Goal: Task Accomplishment & Management: Manage account settings

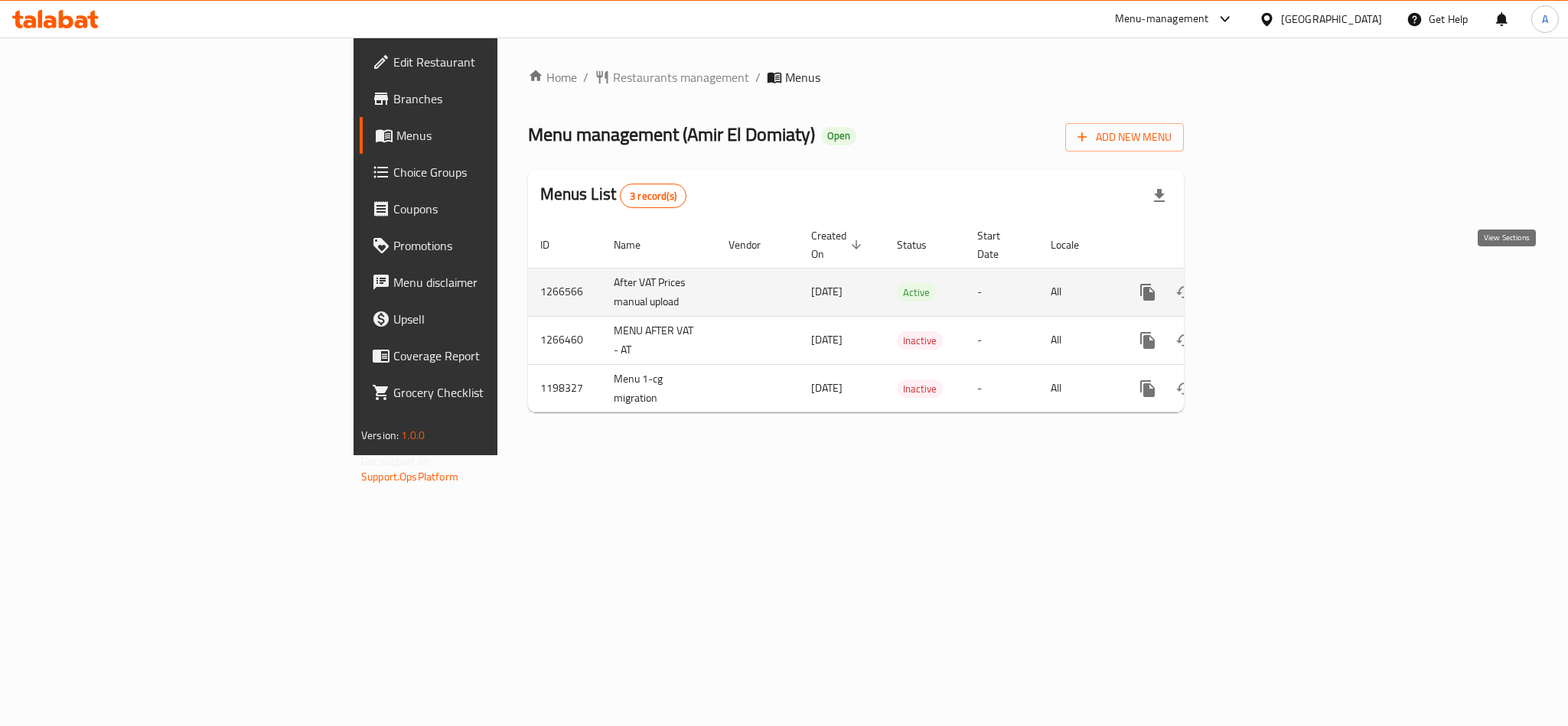
click at [1267, 283] on icon "enhanced table" at bounding box center [1258, 292] width 18 height 18
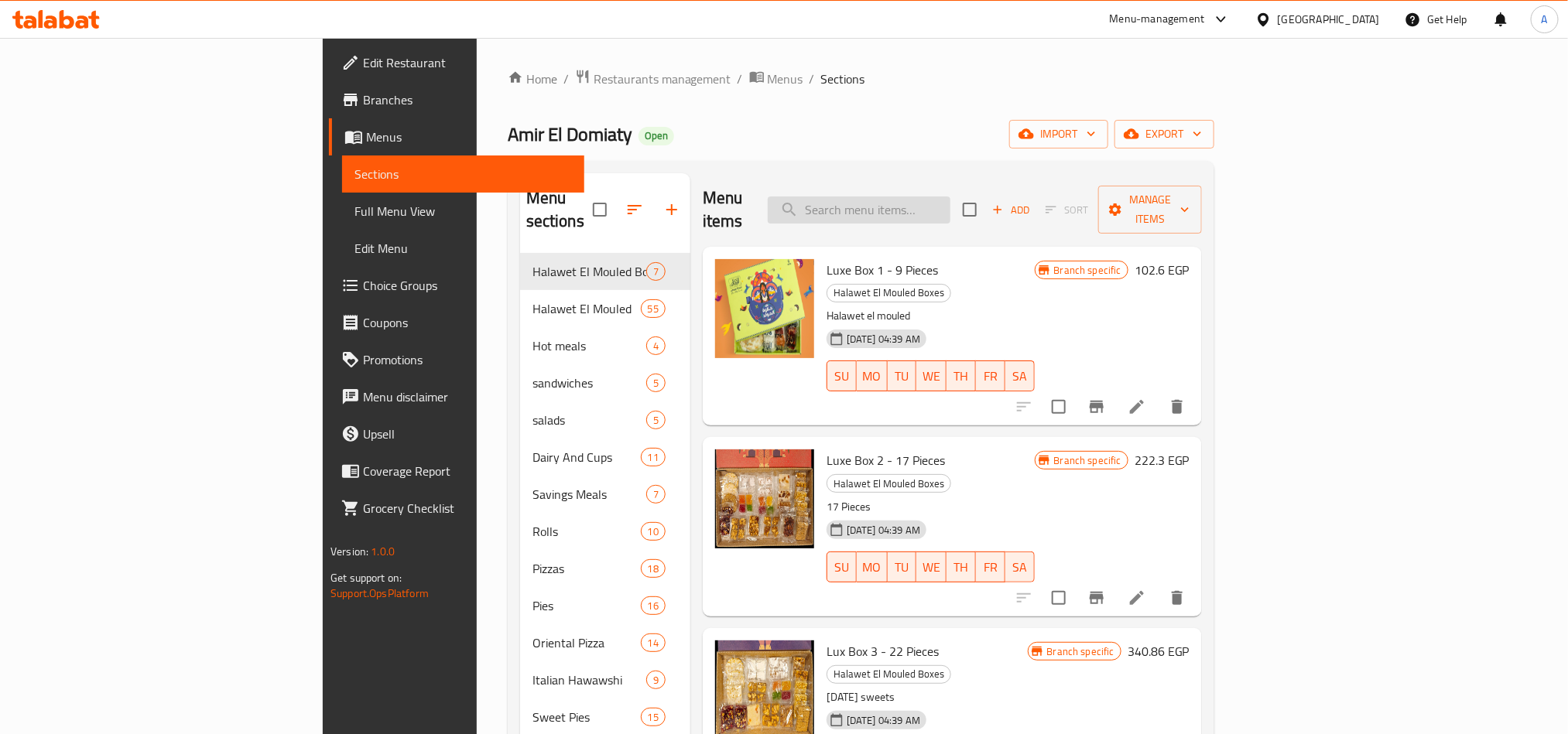
click at [951, 211] on input "search" at bounding box center [859, 210] width 183 height 27
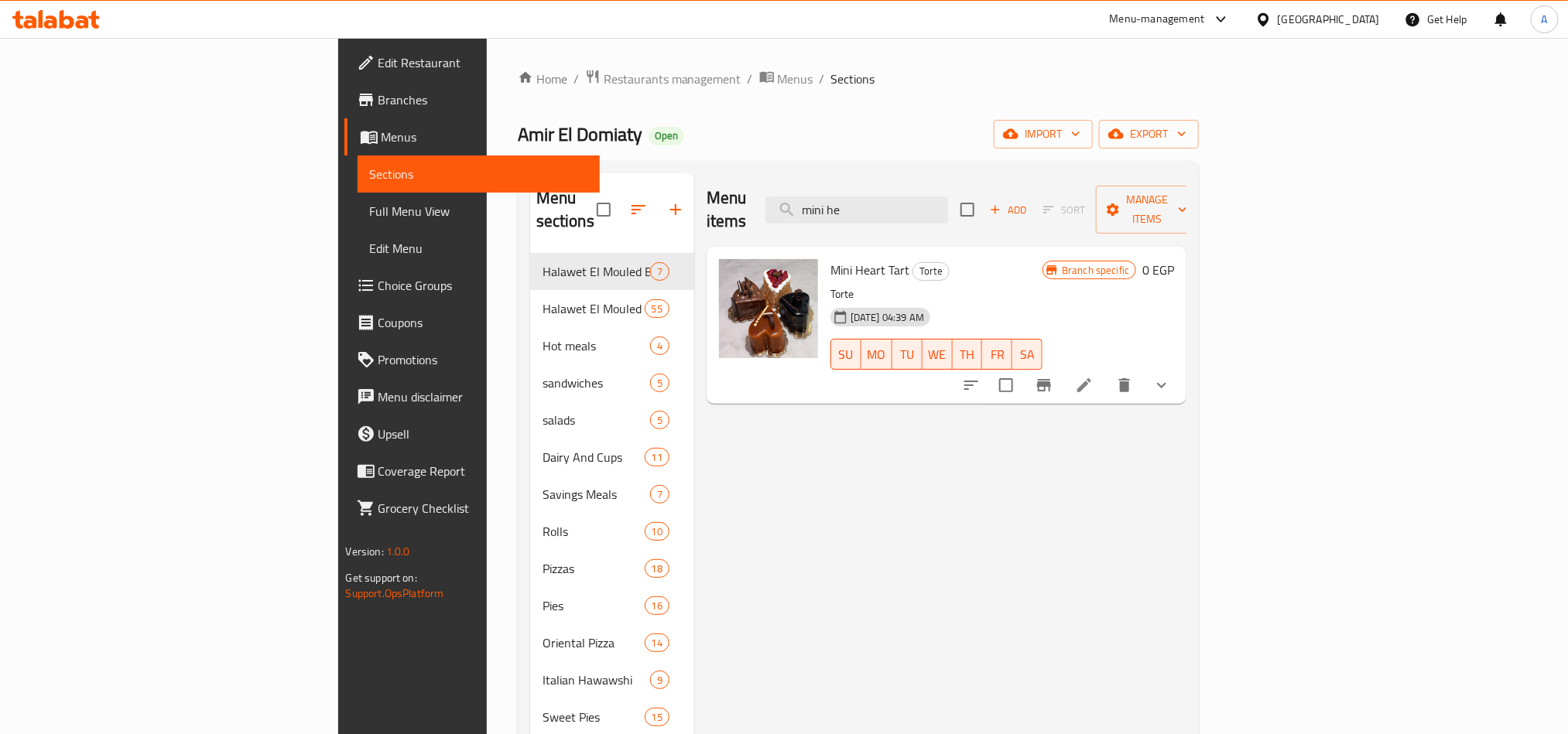
type input "mini he"
click at [1171, 376] on icon "show more" at bounding box center [1161, 385] width 19 height 19
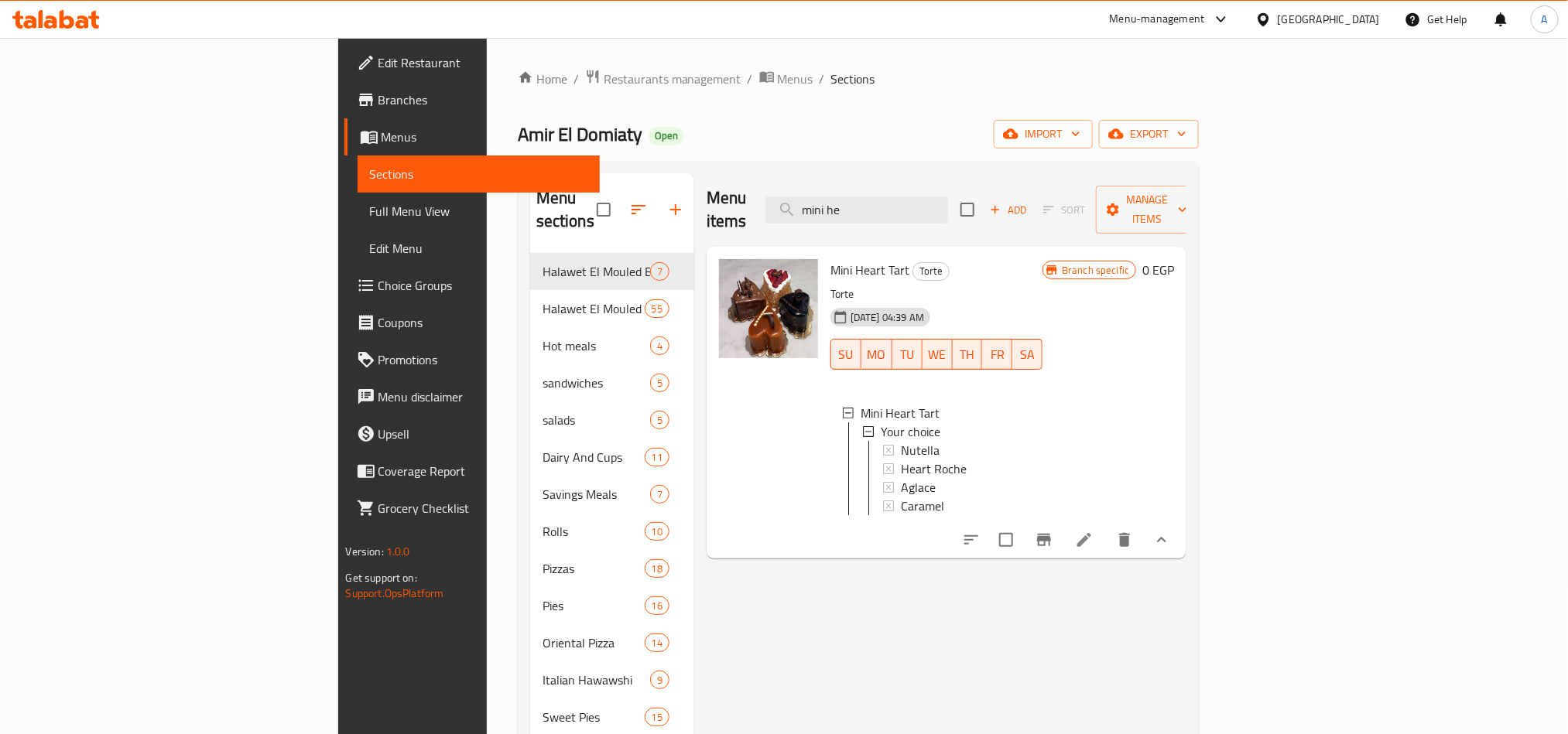
click at [1062, 539] on button "Branch-specific-item" at bounding box center [1044, 540] width 37 height 37
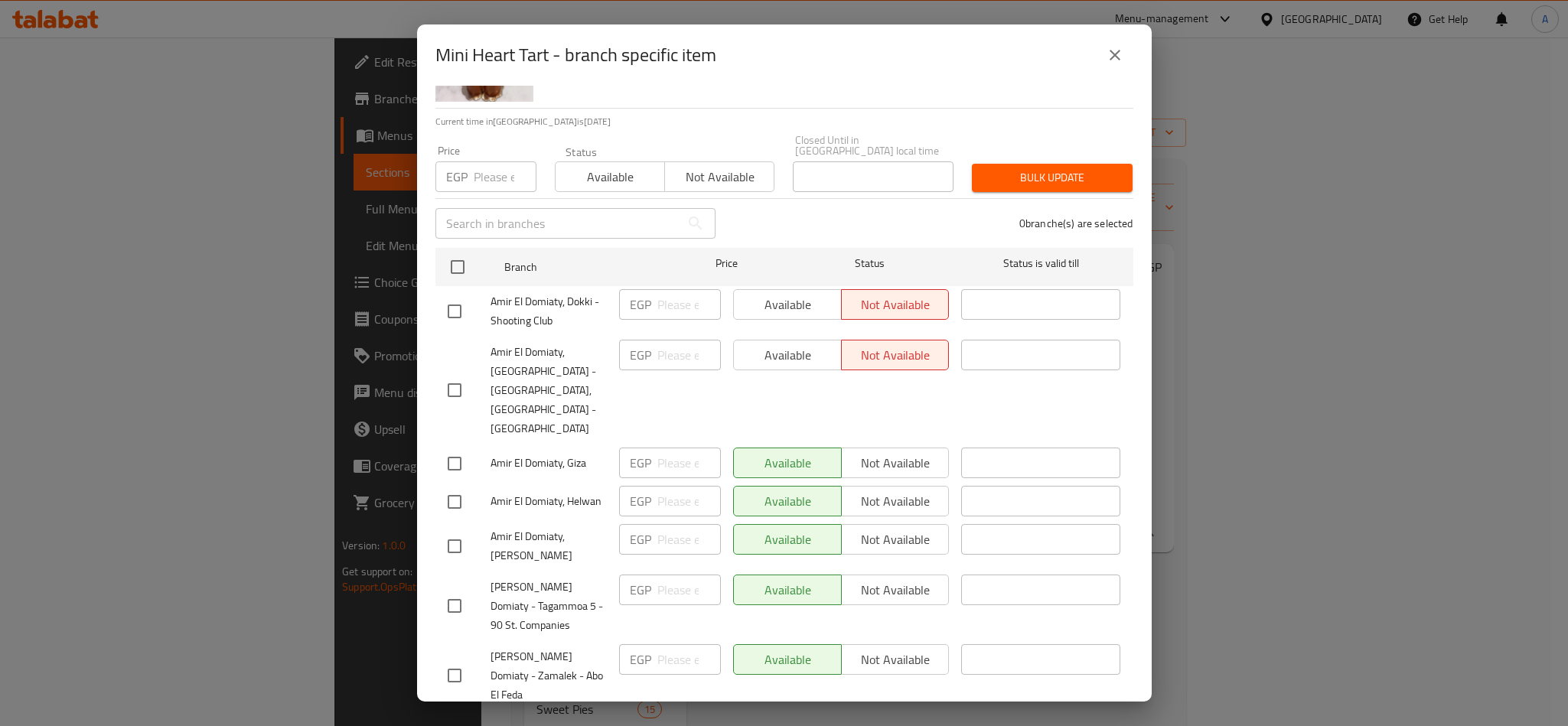
scroll to position [246, 0]
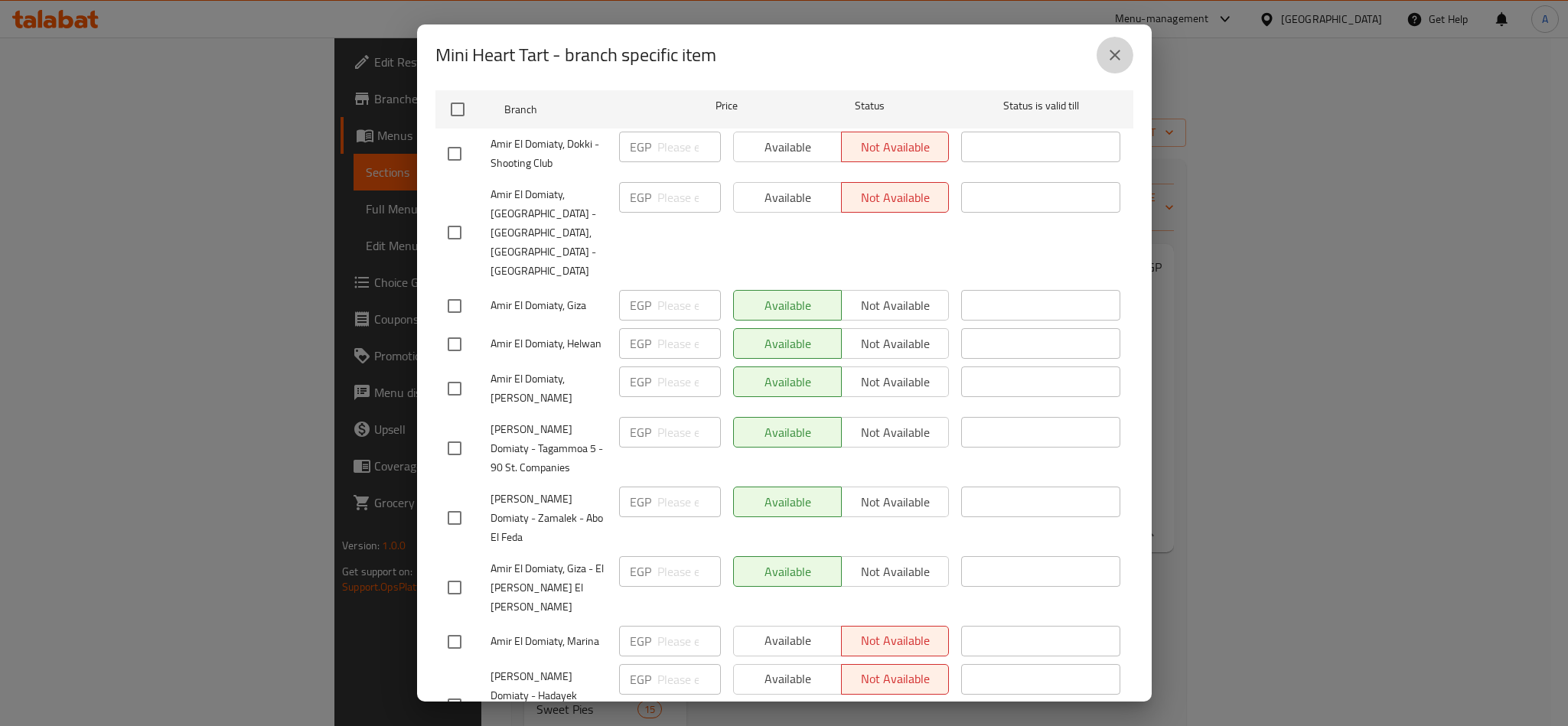
click at [1118, 52] on icon "close" at bounding box center [1114, 55] width 18 height 18
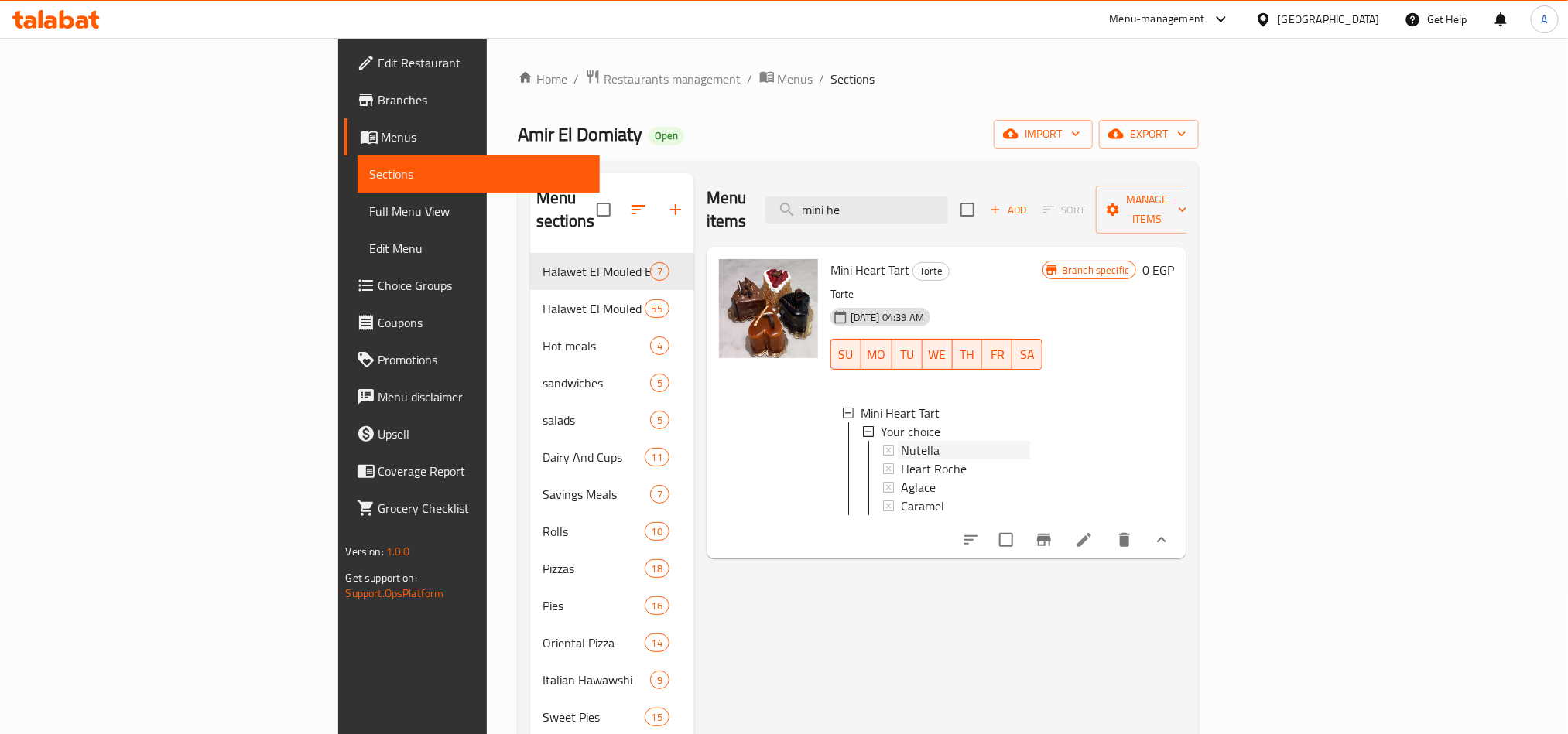
click at [901, 441] on div "Nutella" at bounding box center [966, 450] width 129 height 19
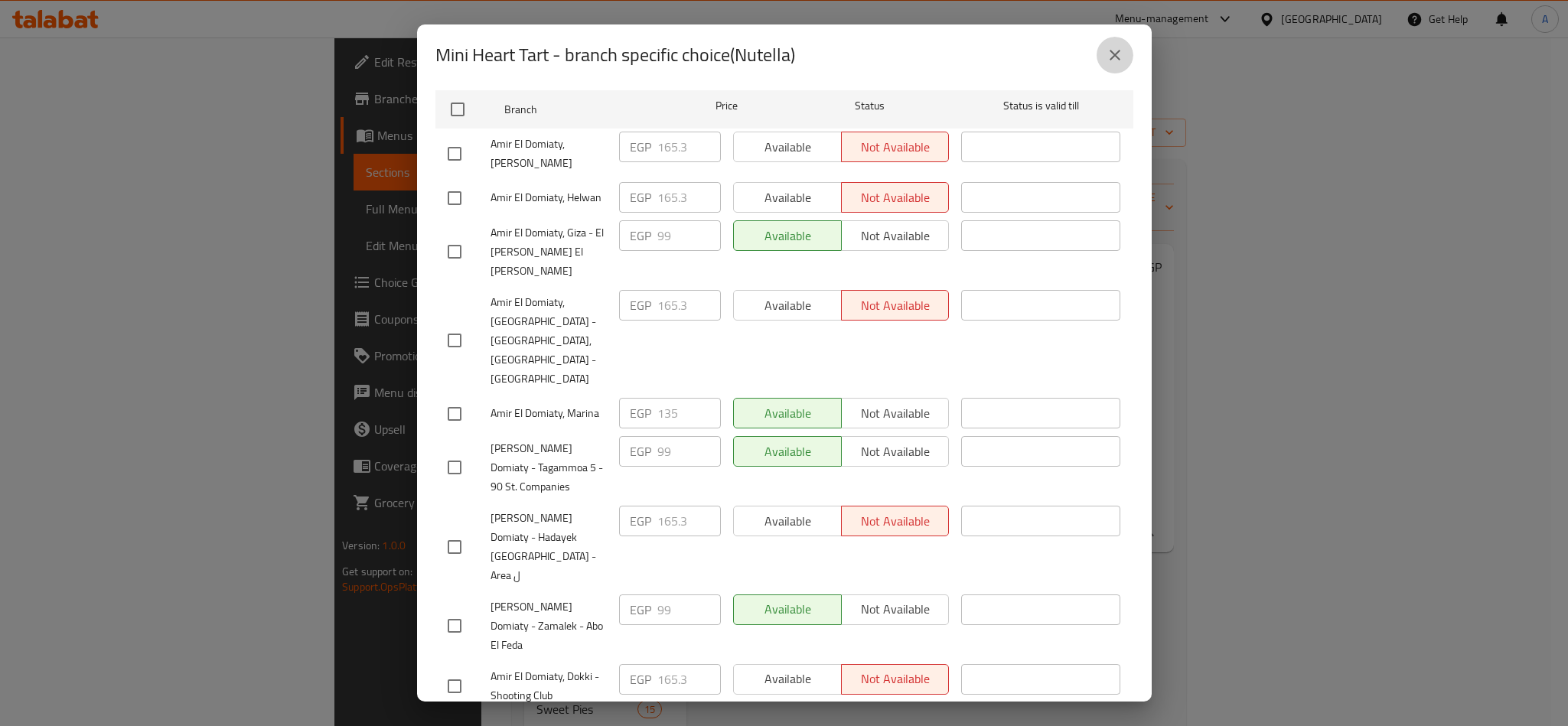
click at [1114, 46] on icon "close" at bounding box center [1114, 55] width 18 height 18
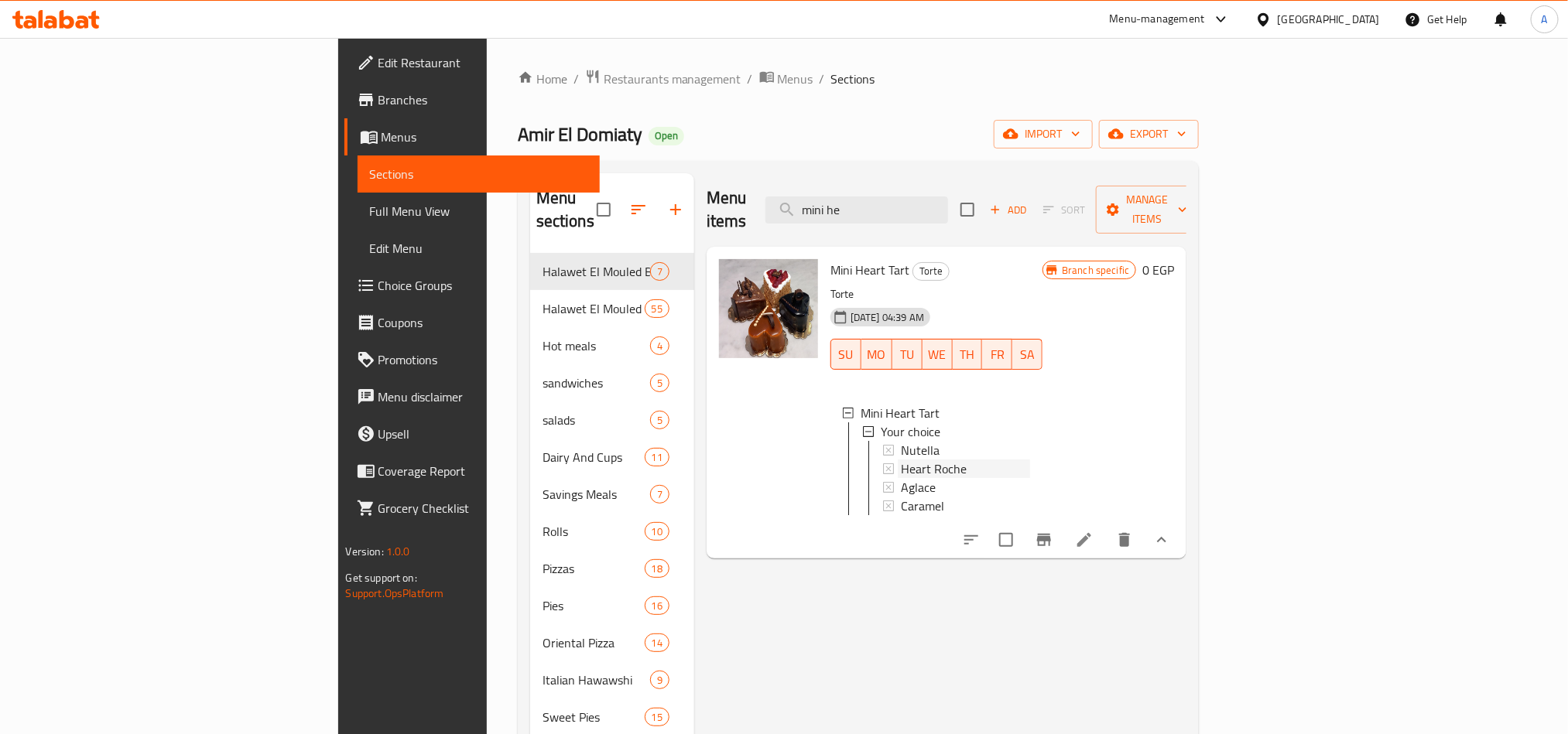
click at [901, 460] on div "Heart Roche" at bounding box center [966, 469] width 129 height 19
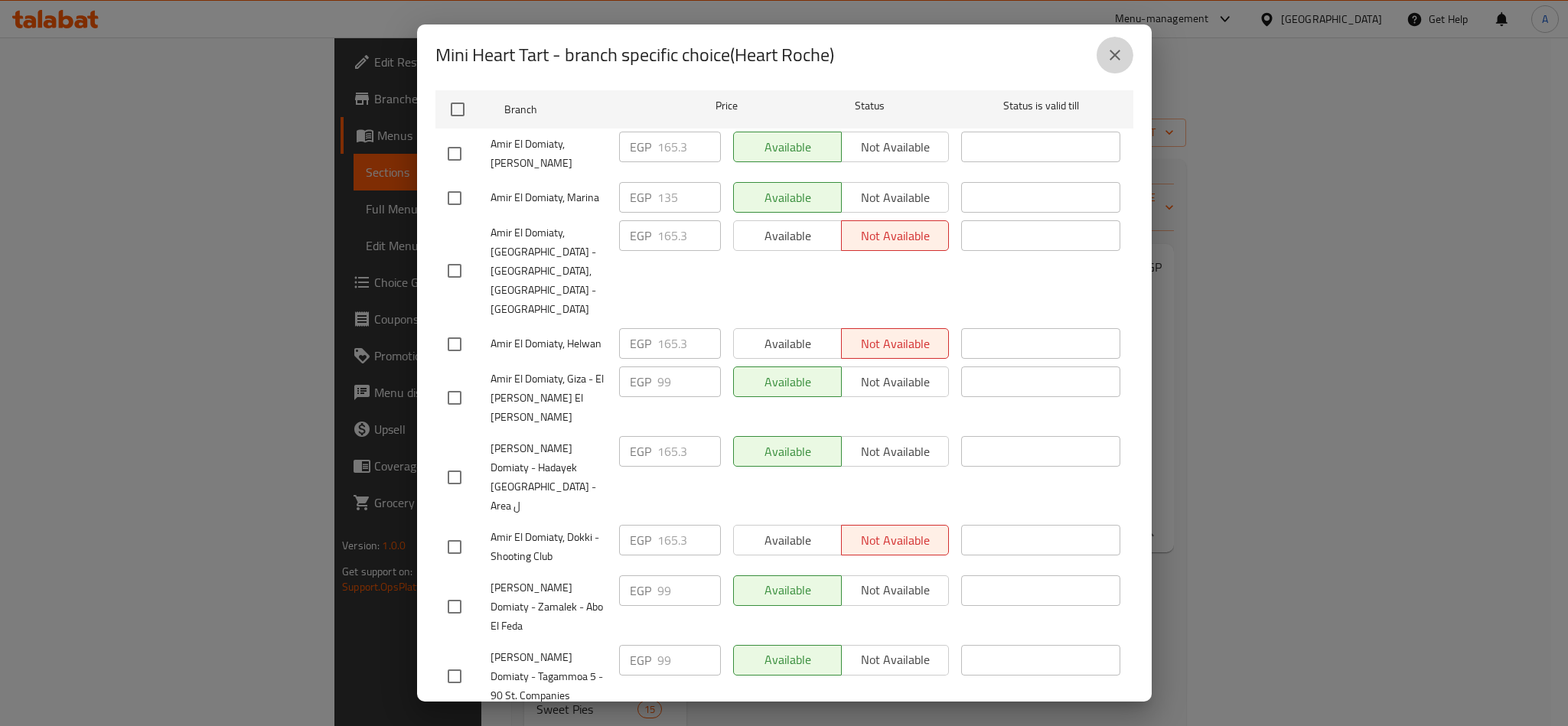
click at [1107, 51] on icon "close" at bounding box center [1114, 55] width 18 height 18
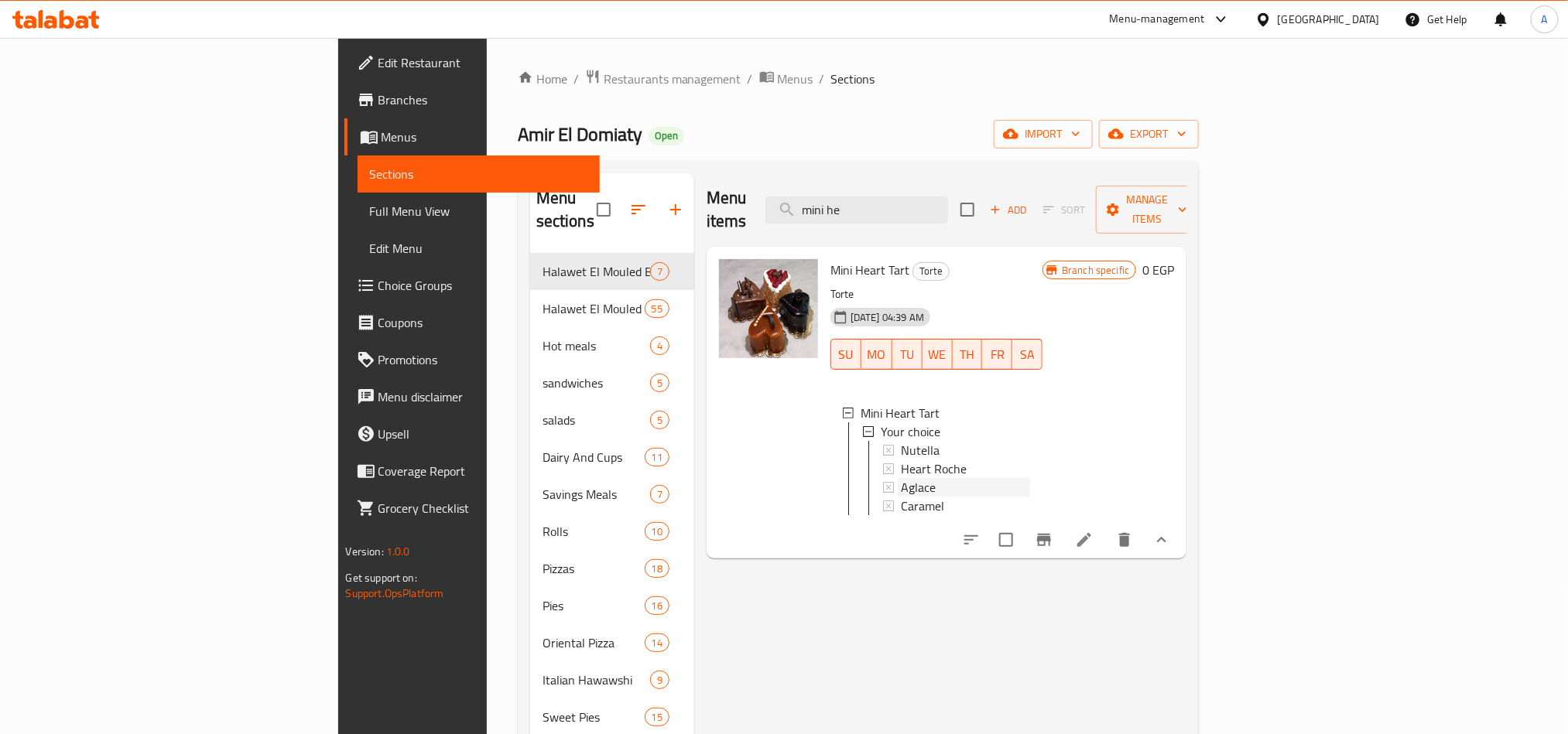
click at [901, 478] on span "Aglace" at bounding box center [918, 487] width 34 height 19
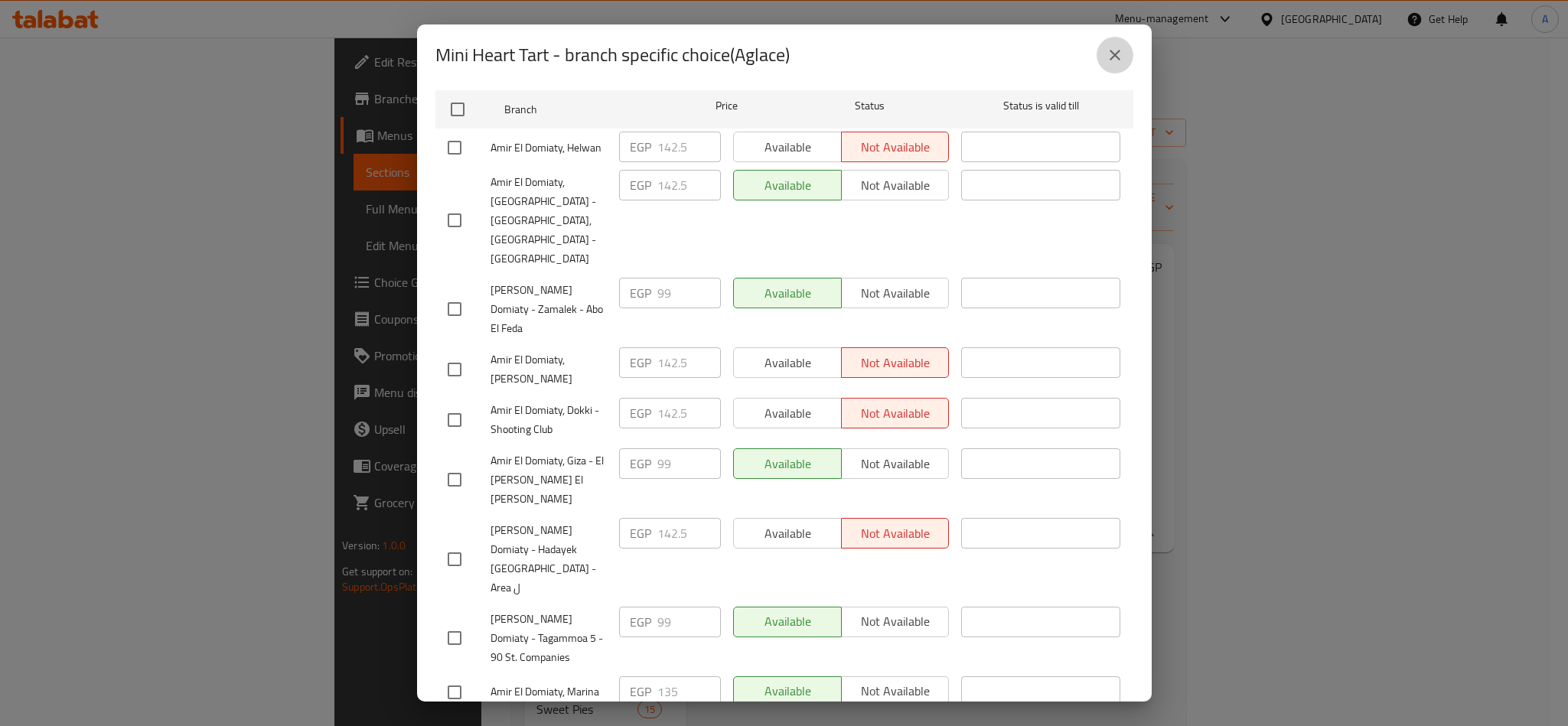
click at [1109, 46] on icon "close" at bounding box center [1114, 55] width 18 height 18
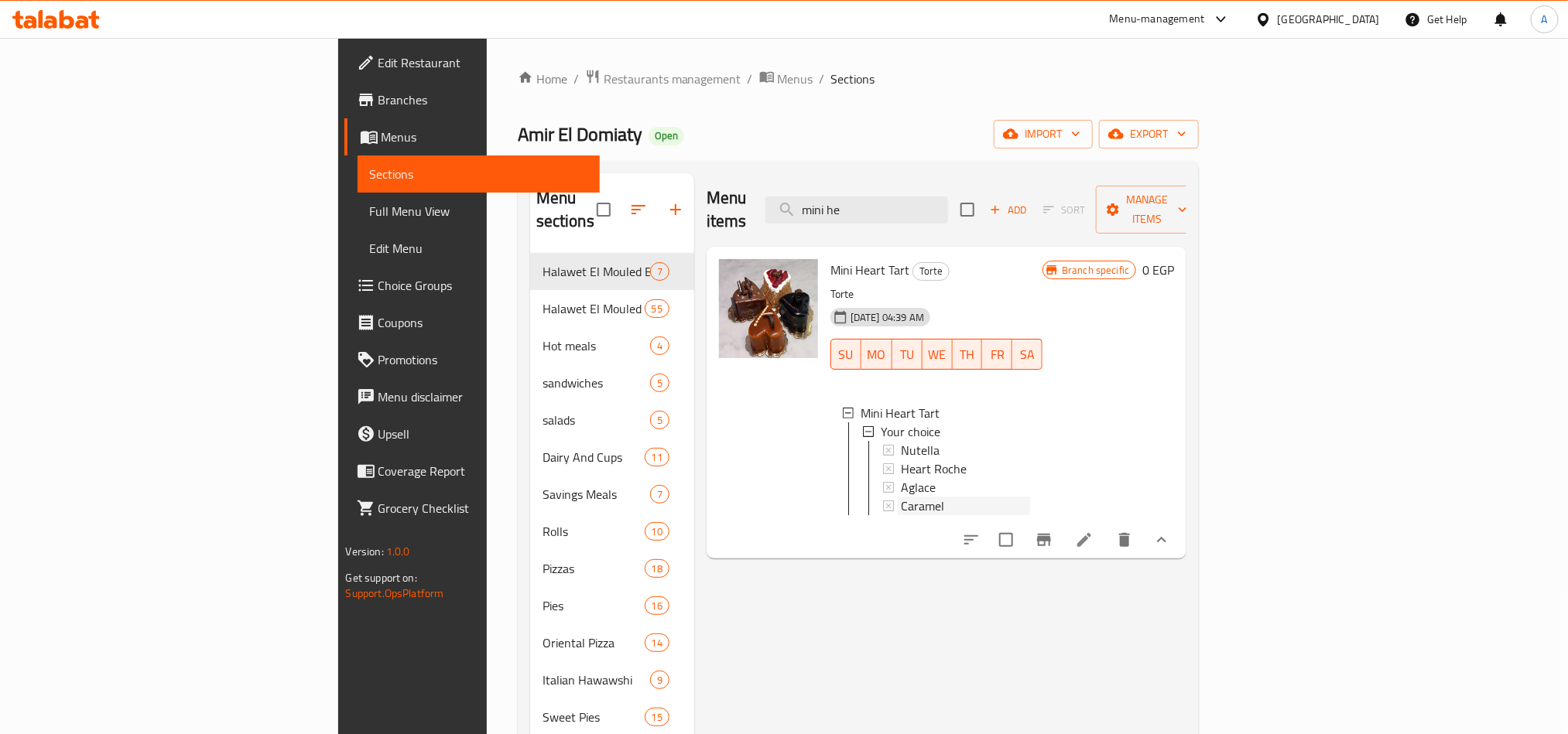
click at [901, 497] on div "Caramel" at bounding box center [966, 506] width 129 height 19
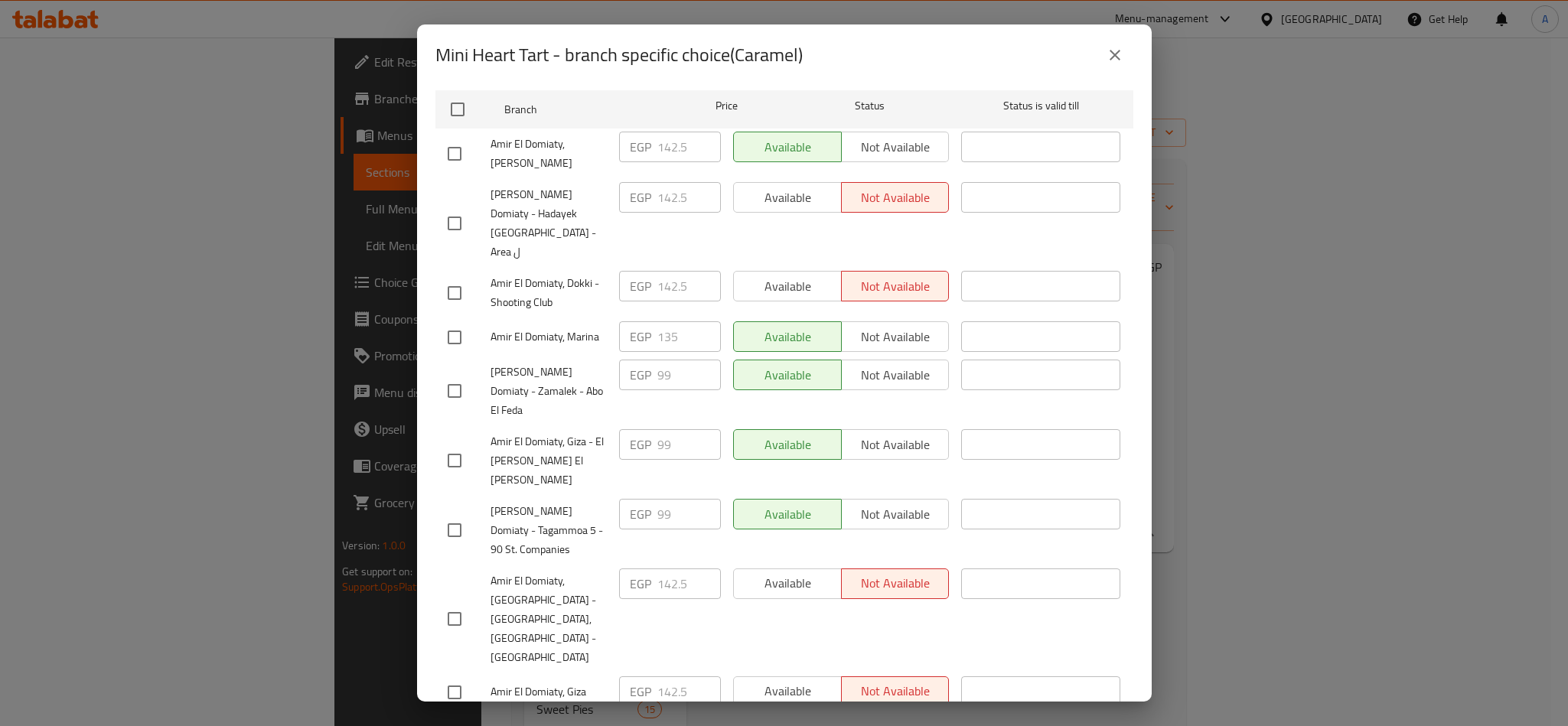
click at [1116, 386] on div "Mini Heart Tart Torte 0 EGP Current time in [GEOGRAPHIC_DATA] is [DATE] 8:22:22…" at bounding box center [784, 394] width 735 height 616
click at [459, 715] on input "checkbox" at bounding box center [454, 730] width 32 height 32
checkbox input "true"
click at [918, 719] on span "Not available" at bounding box center [896, 729] width 95 height 22
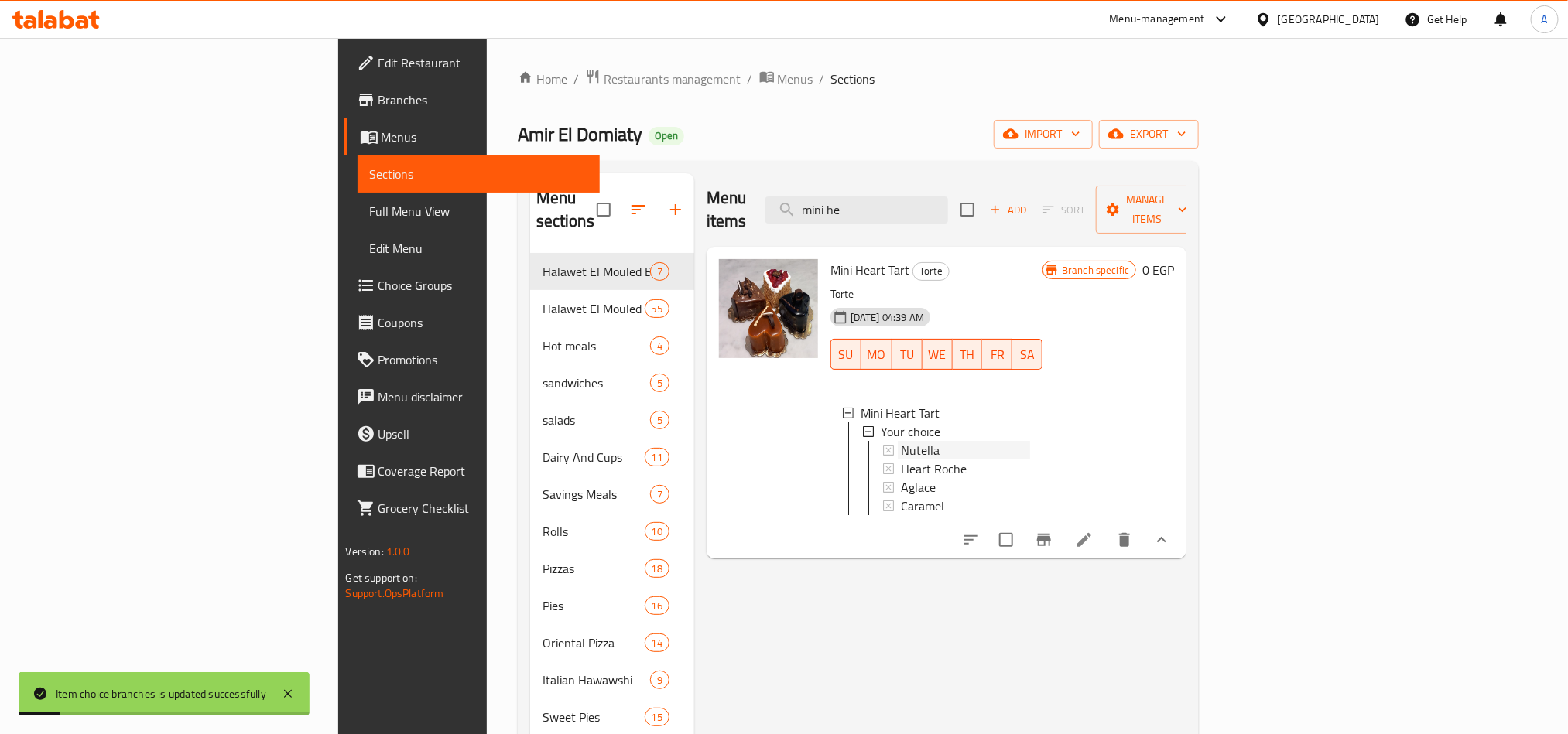
click at [901, 441] on span "Nutella" at bounding box center [921, 450] width 39 height 19
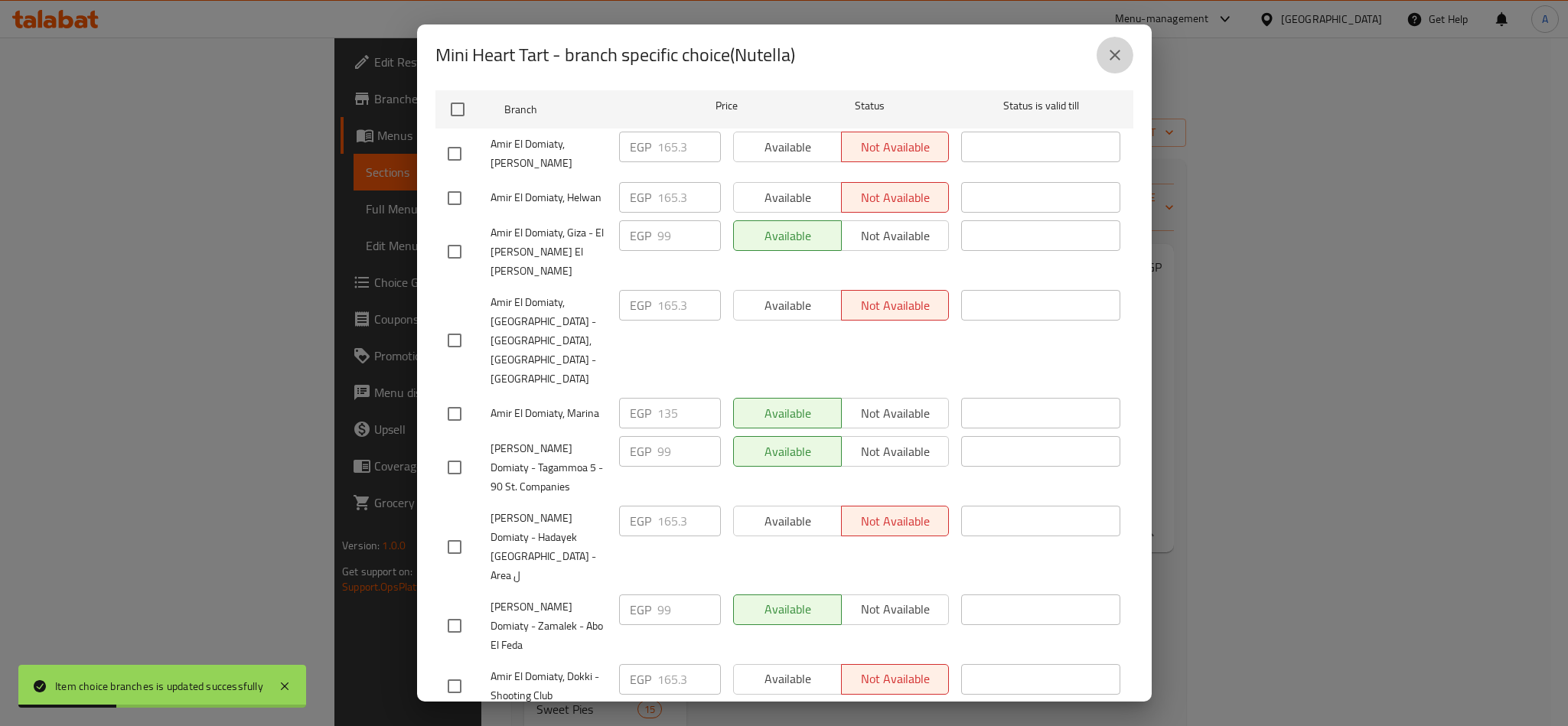
click at [1103, 70] on button "close" at bounding box center [1115, 55] width 37 height 37
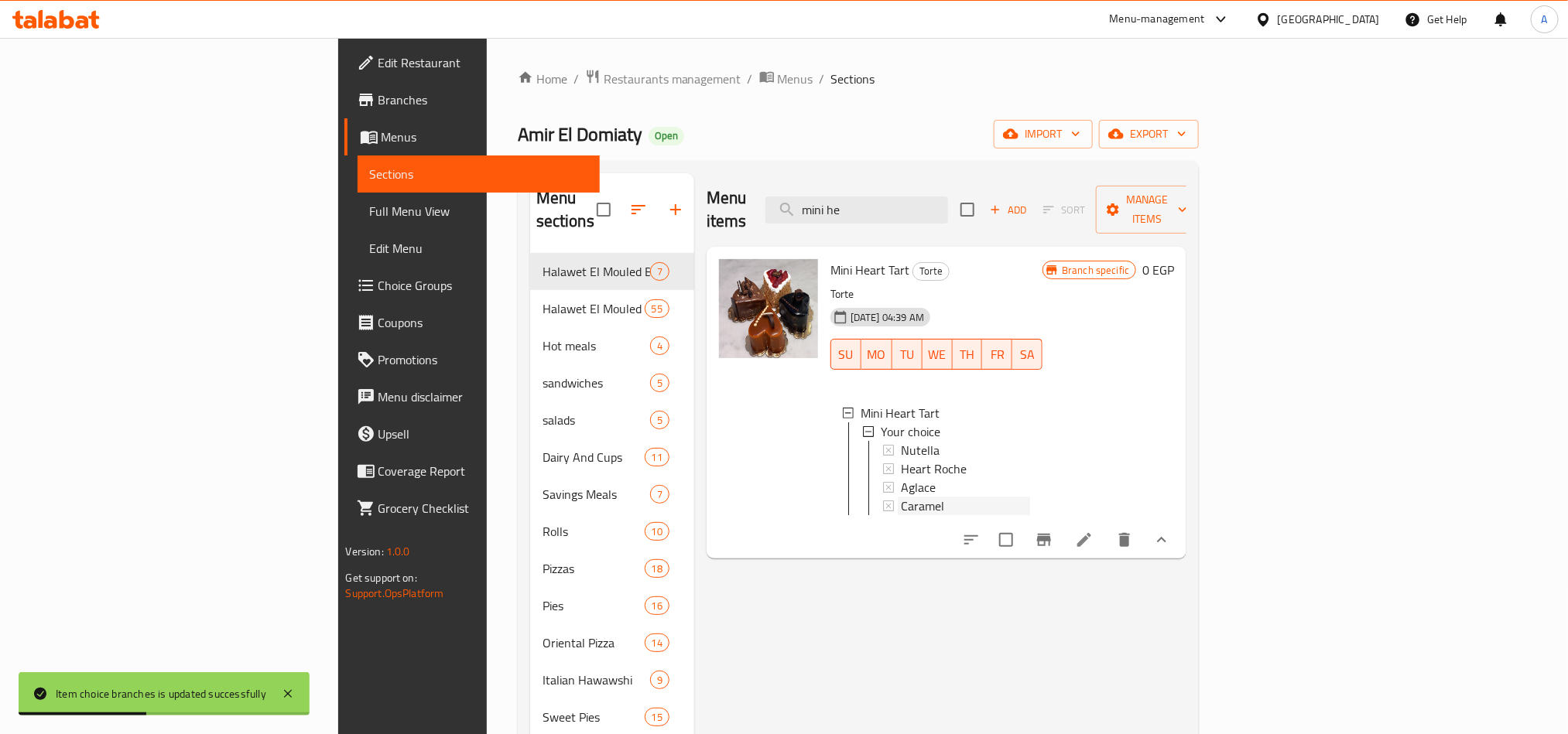
click at [901, 497] on div "Caramel" at bounding box center [966, 506] width 129 height 19
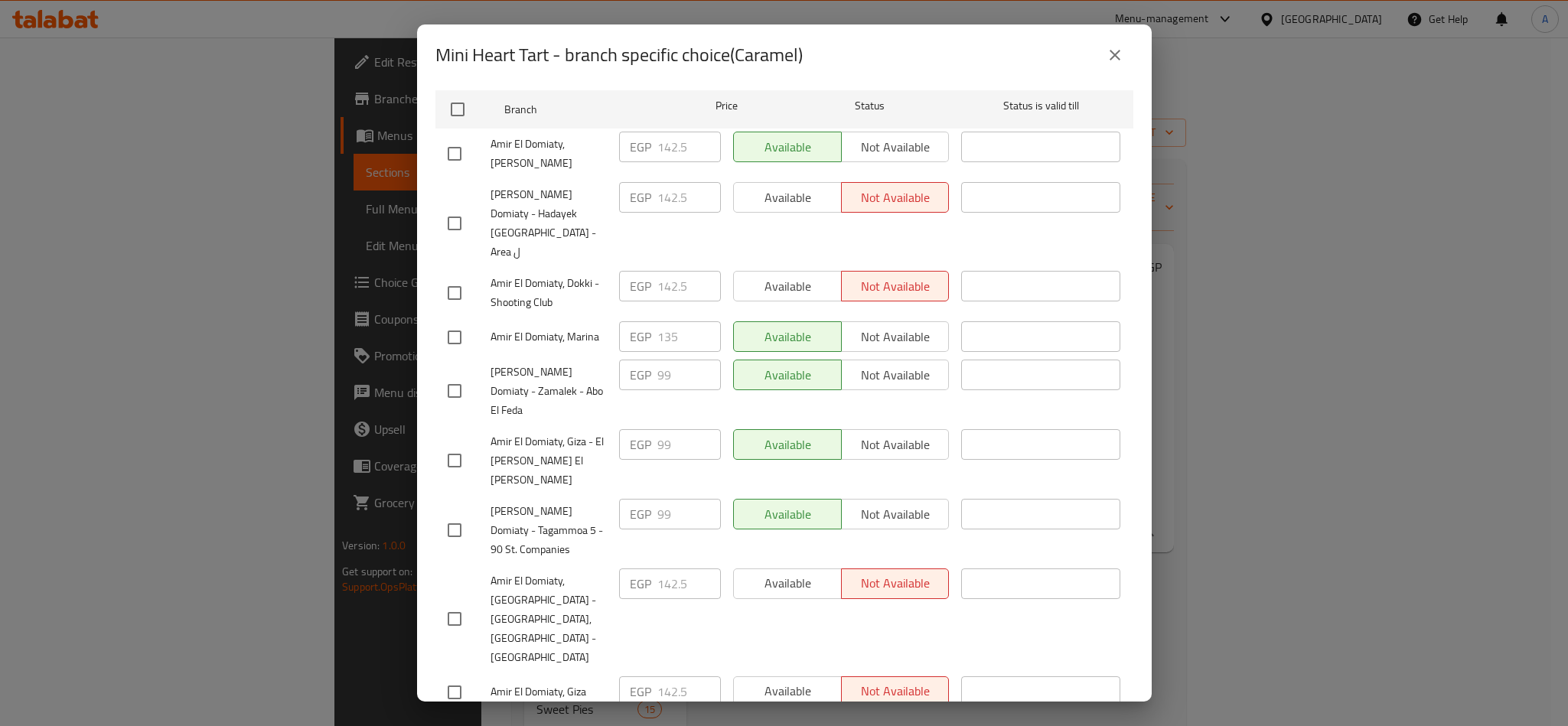
scroll to position [0, 0]
click at [1110, 52] on icon "close" at bounding box center [1114, 55] width 18 height 18
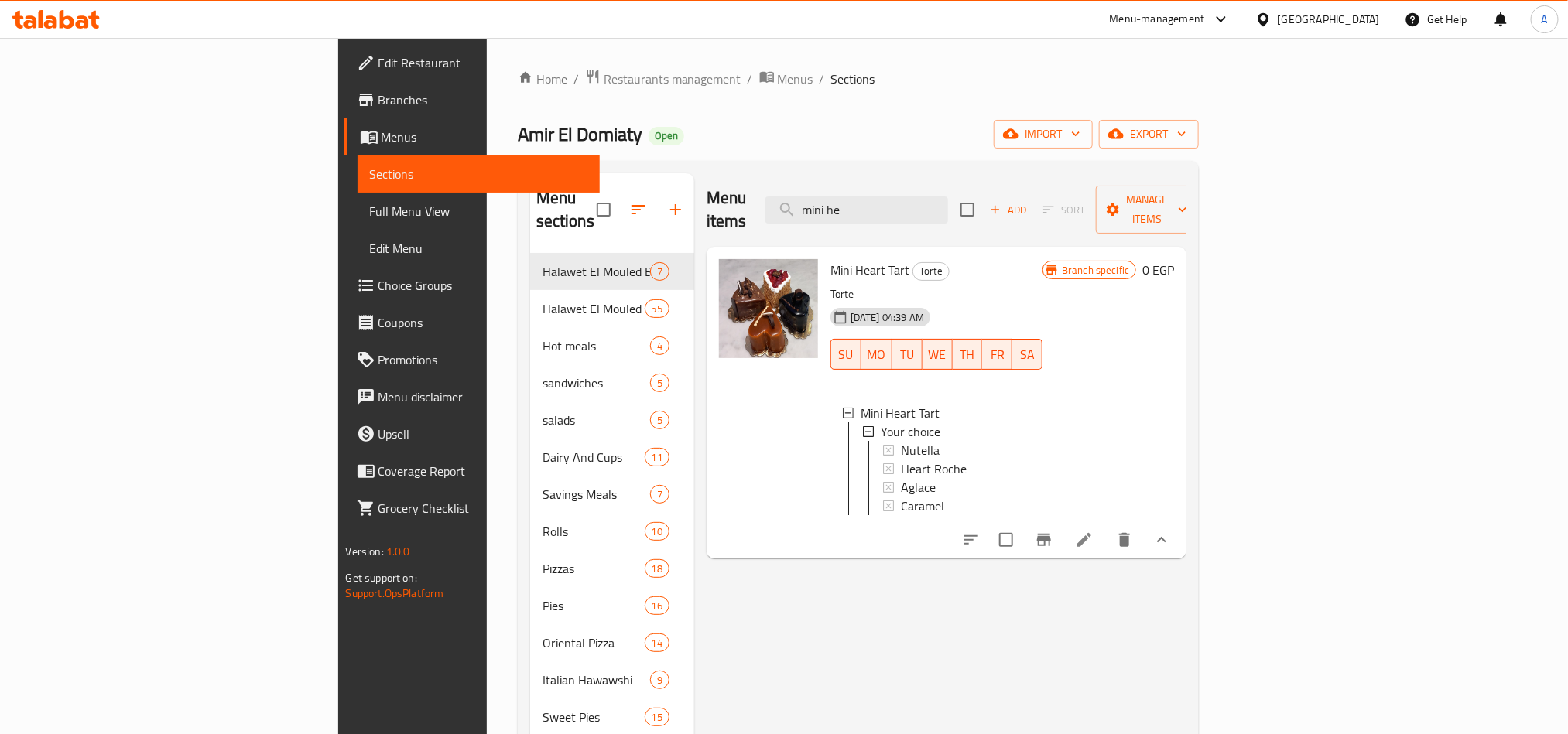
click at [901, 497] on div "Caramel" at bounding box center [966, 506] width 129 height 19
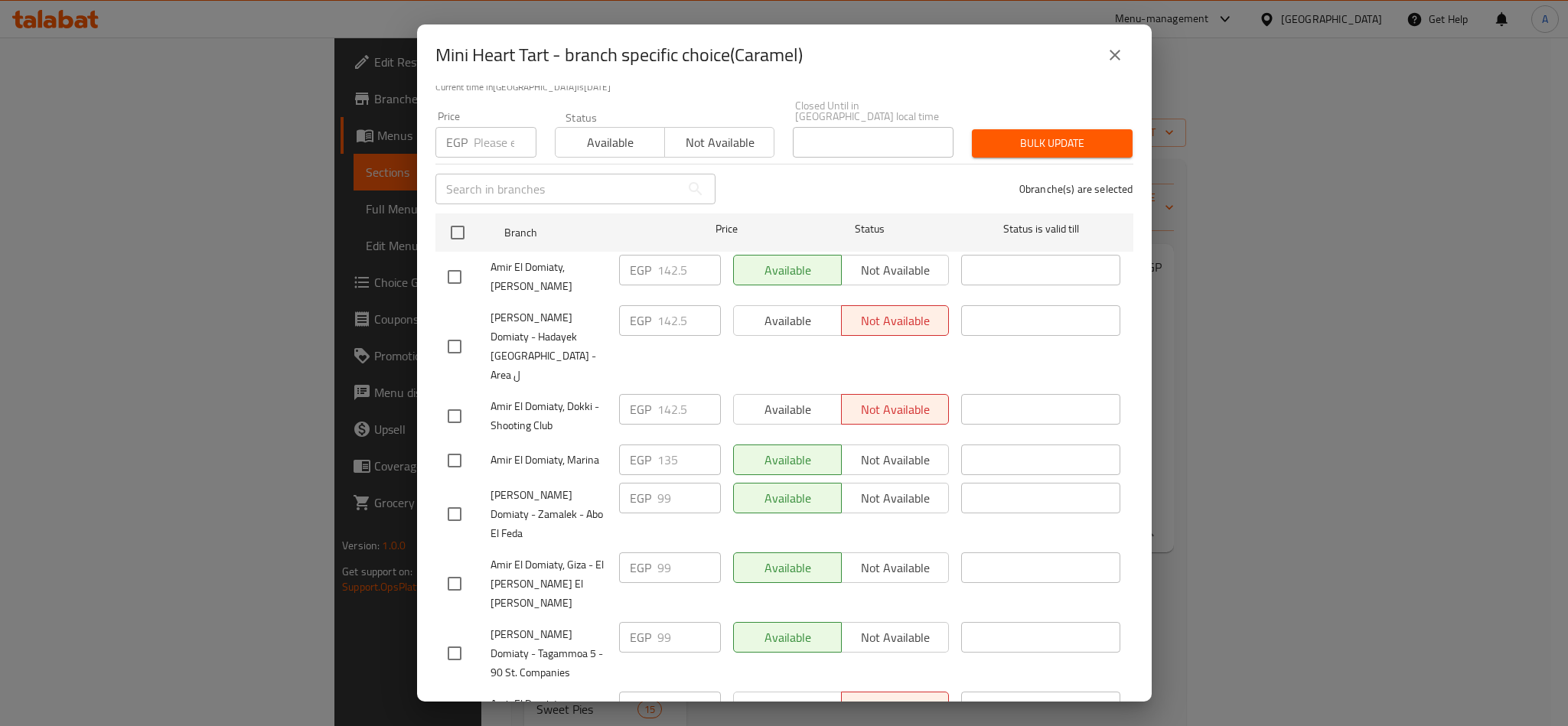
scroll to position [246, 0]
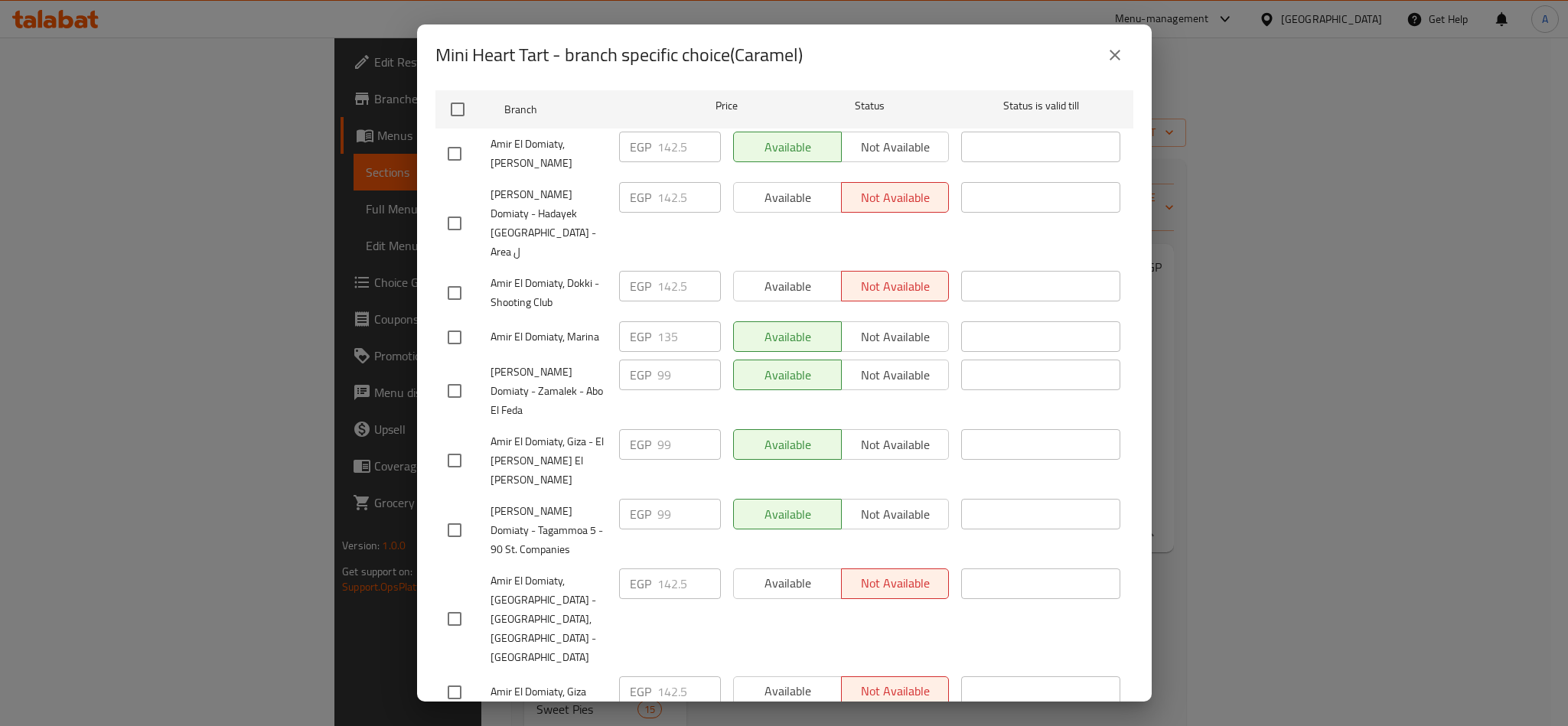
click at [533, 721] on span "Amir El Domiaty, Helwan" at bounding box center [548, 730] width 116 height 19
copy span "Amir El Domiaty, Helwan"
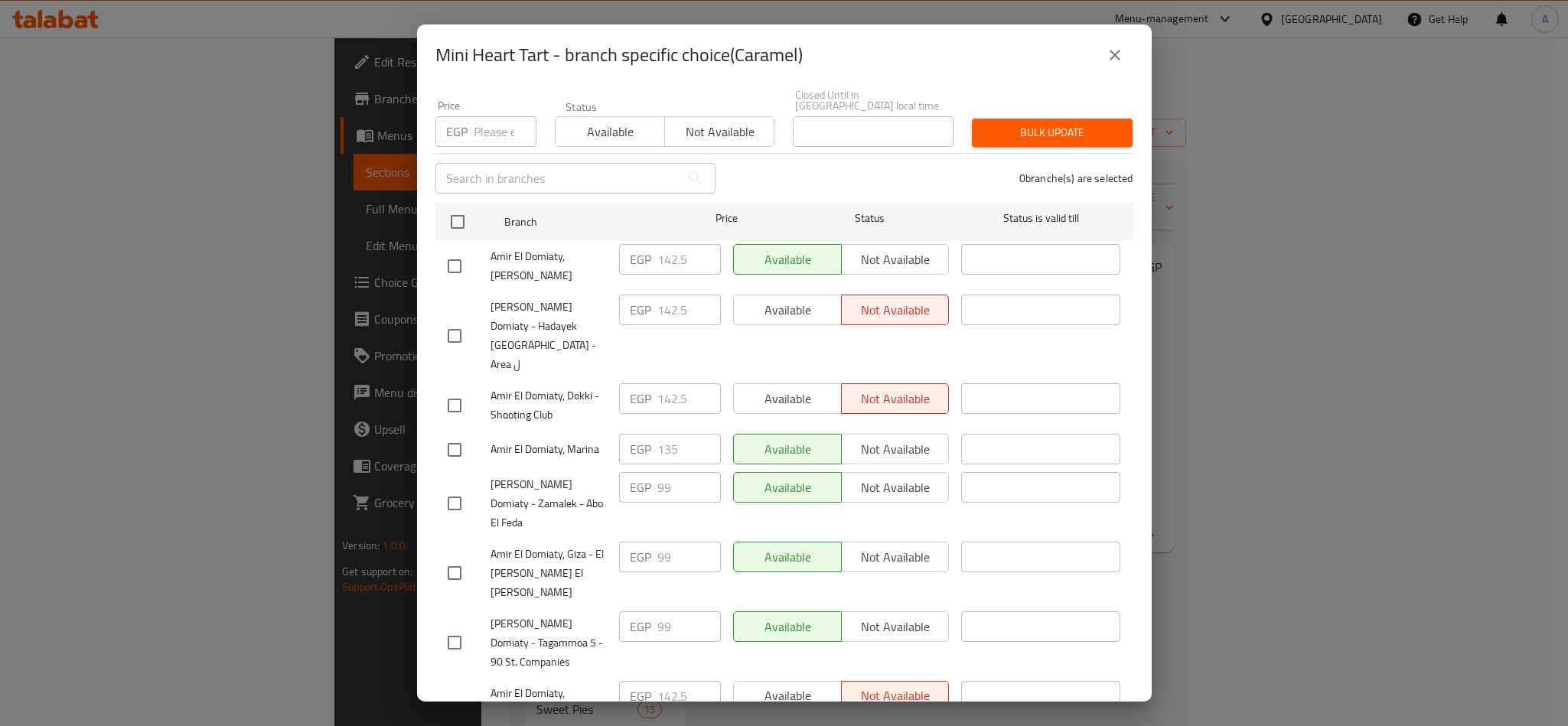
scroll to position [0, 0]
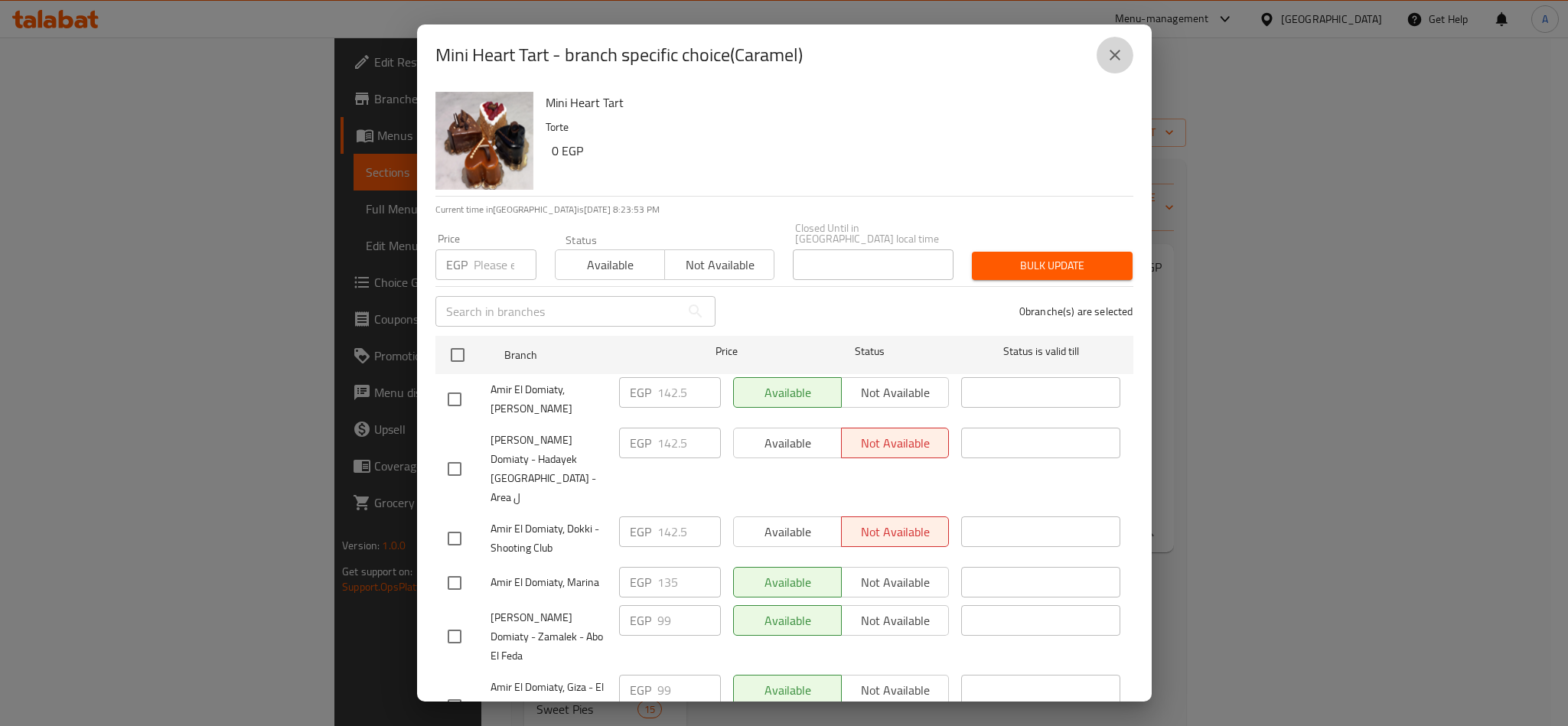
click at [1105, 51] on button "close" at bounding box center [1115, 55] width 37 height 37
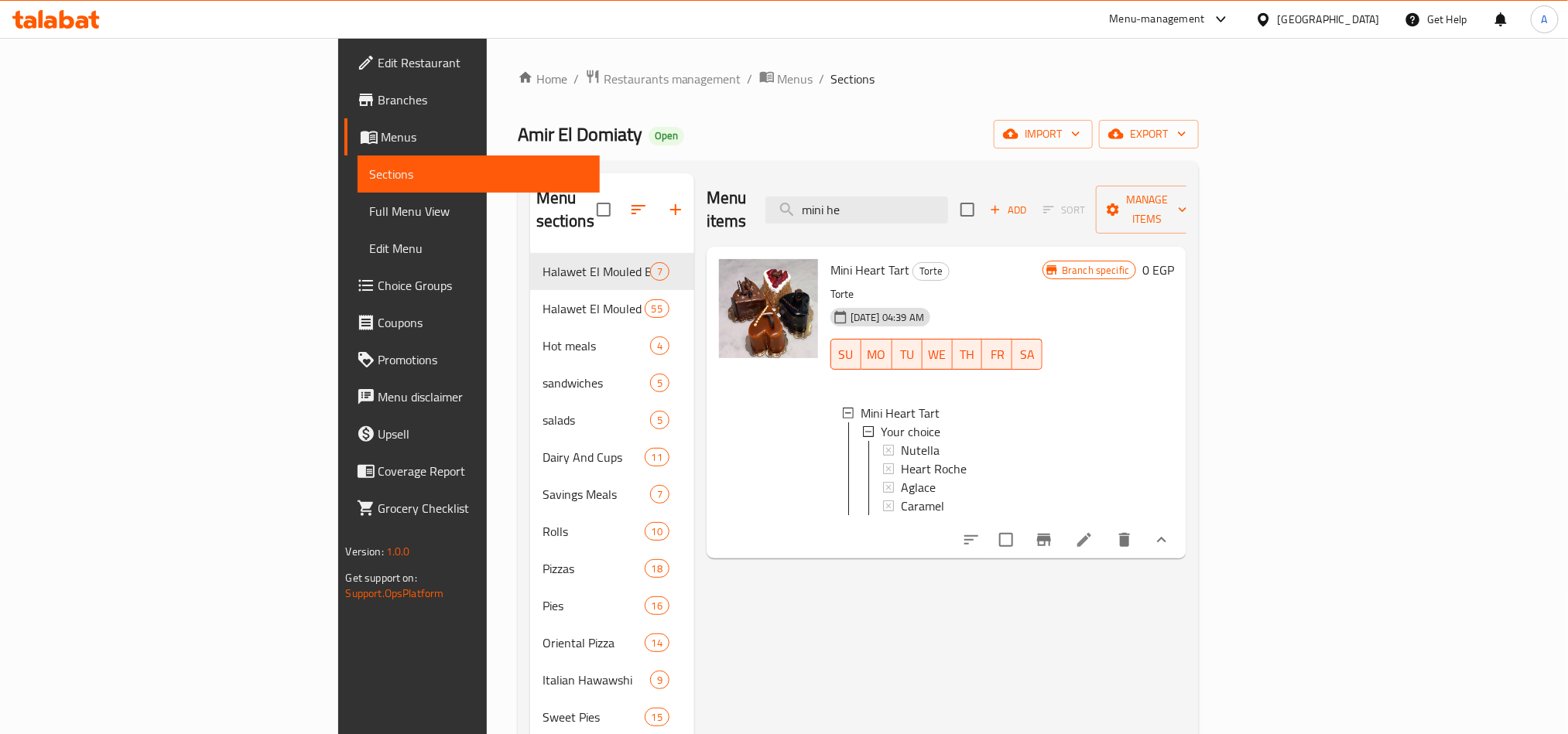
click at [1105, 539] on li at bounding box center [1083, 540] width 43 height 28
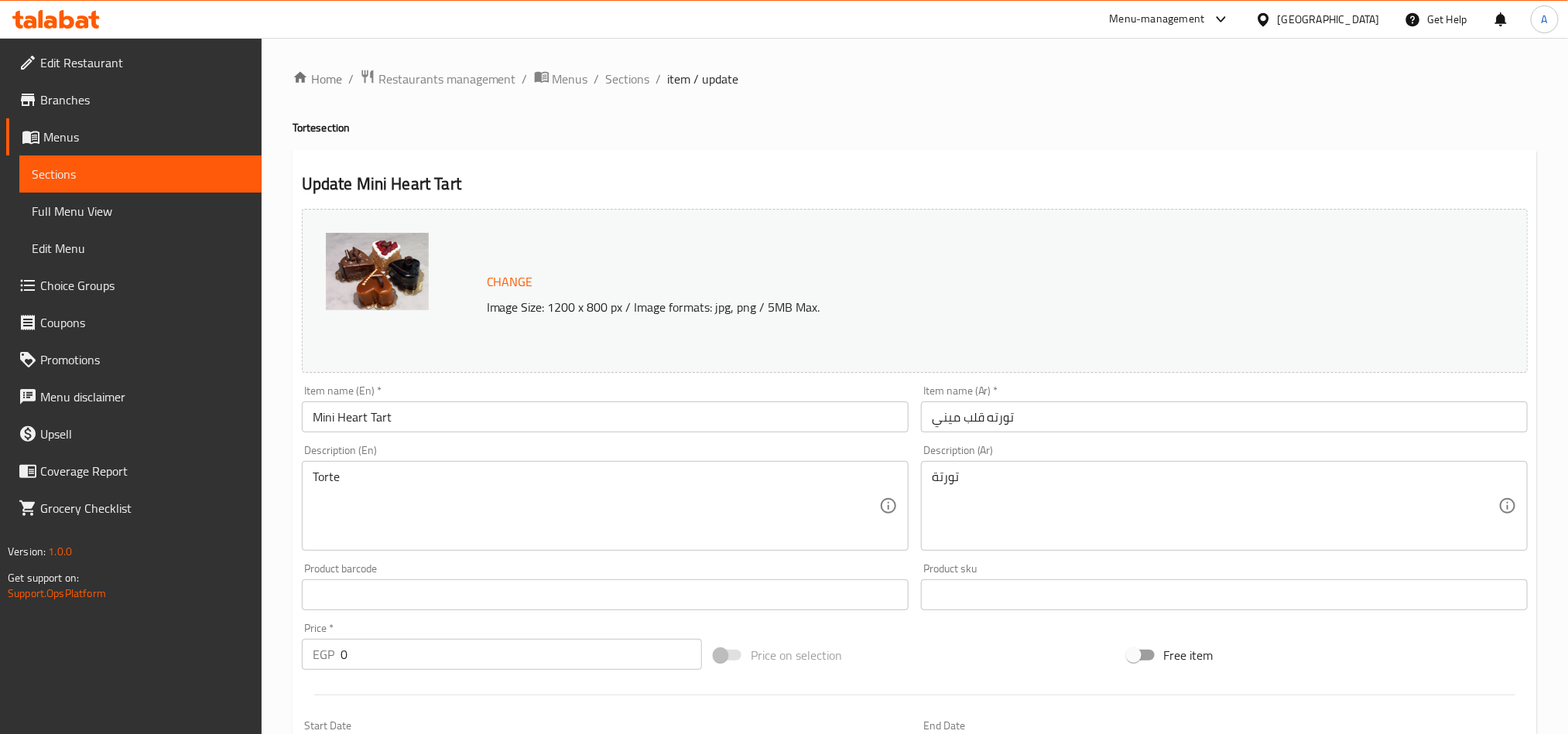
click at [1027, 421] on input "تورته قلب ميني" at bounding box center [1224, 417] width 607 height 31
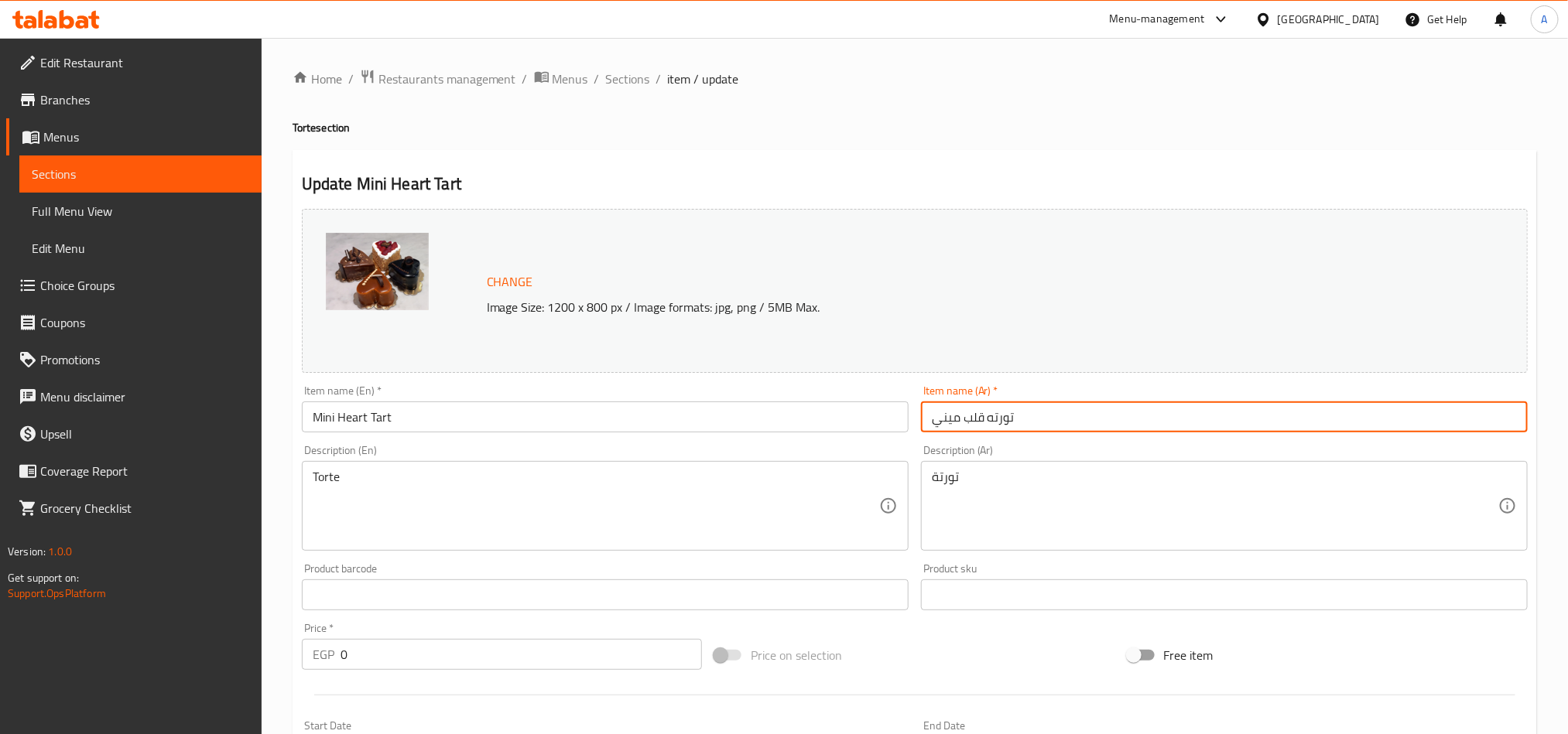
click at [1027, 421] on input "تورته قلب ميني" at bounding box center [1224, 417] width 607 height 31
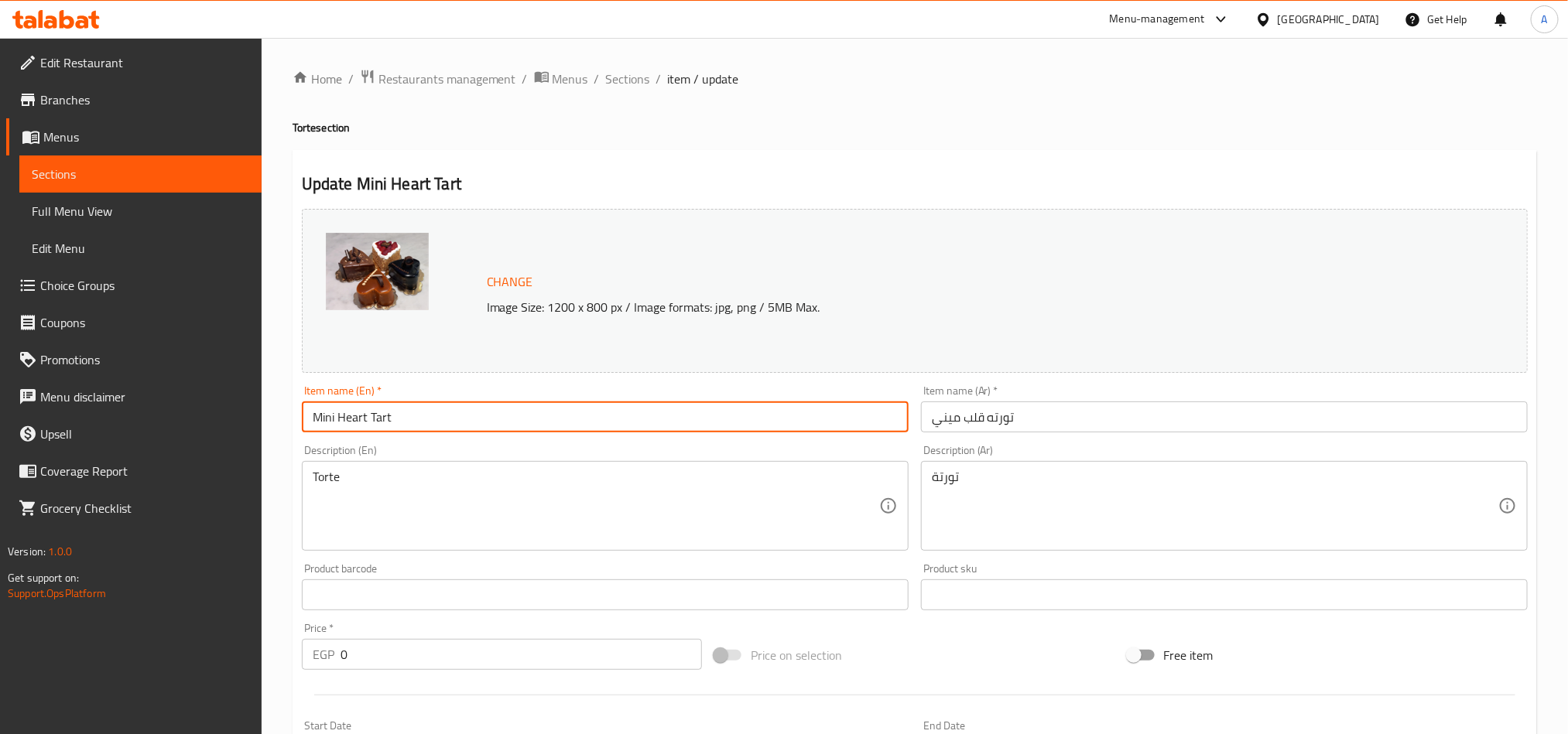
click at [388, 424] on input "Mini Heart Tart" at bounding box center [605, 417] width 607 height 31
click at [641, 88] on span "Sections" at bounding box center [628, 79] width 44 height 19
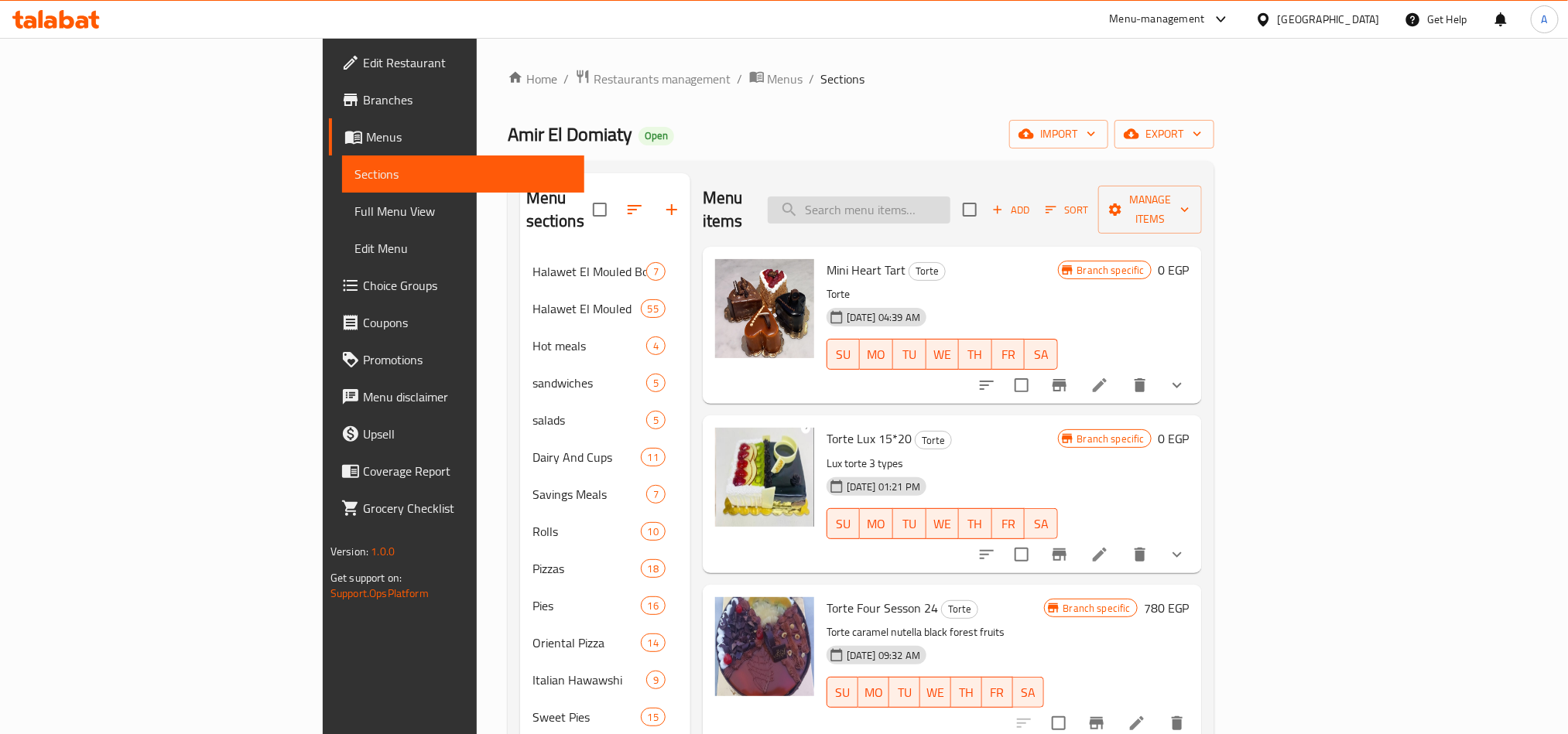
click at [951, 208] on input "search" at bounding box center [859, 210] width 183 height 27
click at [951, 202] on input "search" at bounding box center [859, 210] width 183 height 27
paste input "Mini Heart Tart"
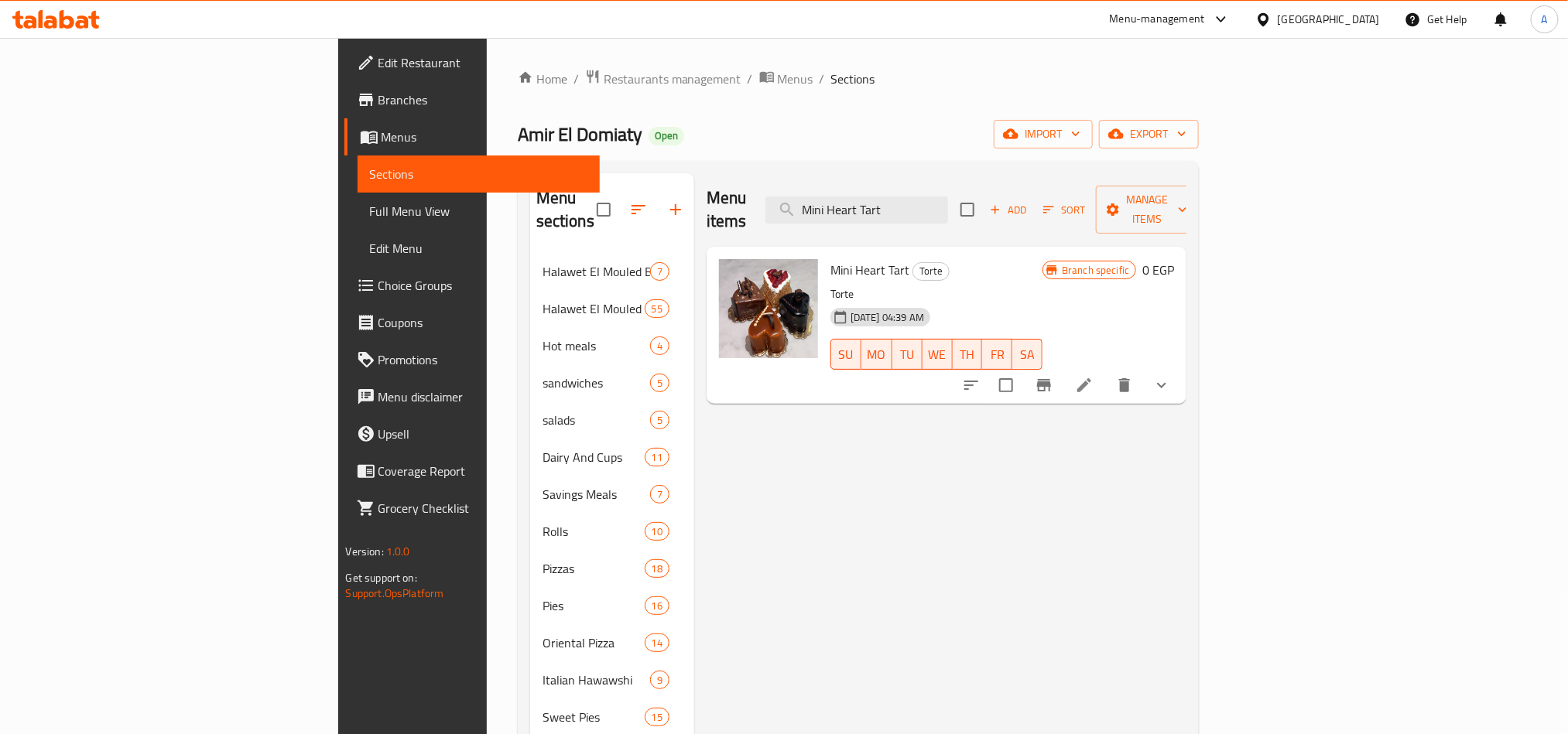
type input "Mini Heart Tart"
click at [1171, 376] on icon "show more" at bounding box center [1161, 385] width 19 height 19
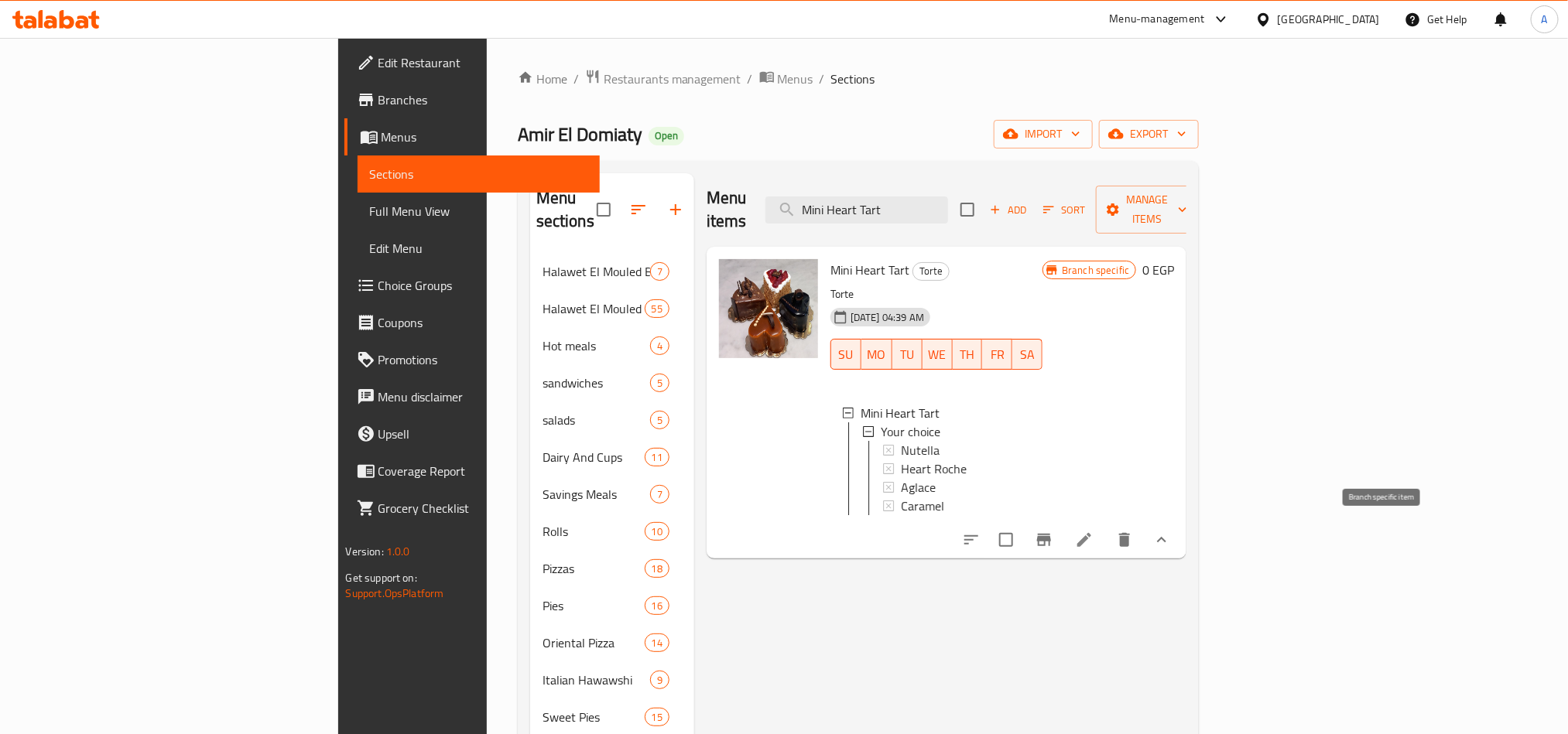
click at [1062, 527] on button "Branch-specific-item" at bounding box center [1044, 540] width 37 height 37
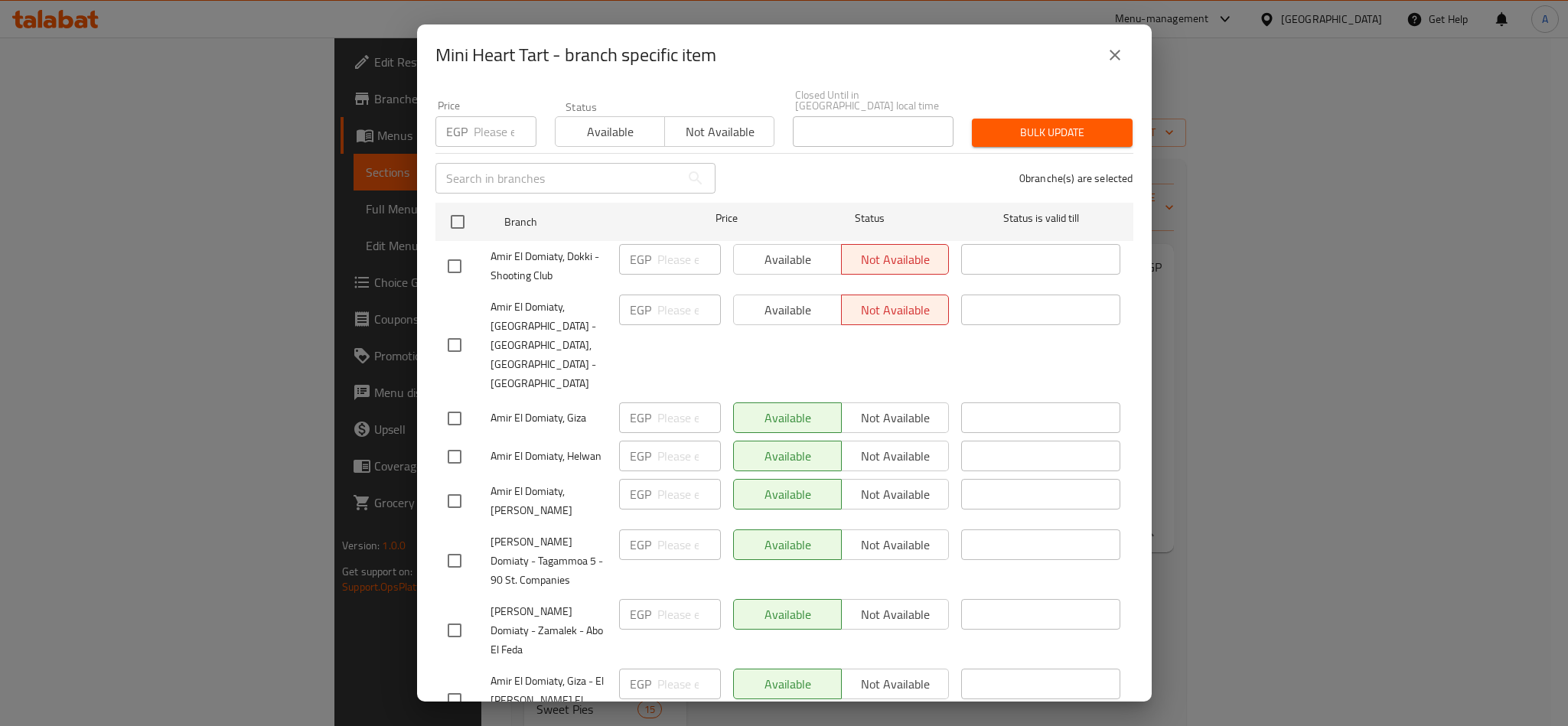
scroll to position [246, 0]
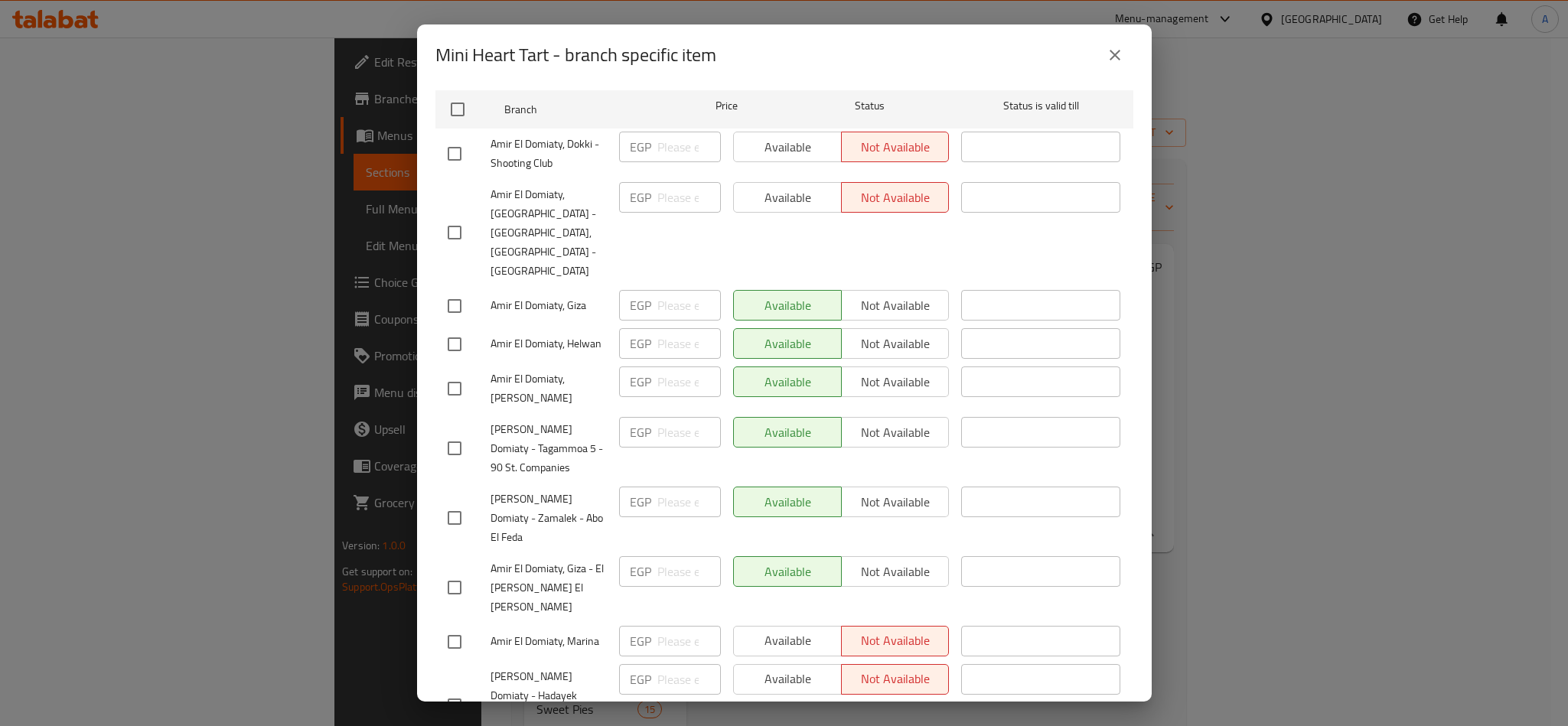
click at [565, 632] on span "Amir El Domiaty, Marina" at bounding box center [548, 642] width 116 height 19
click at [538, 334] on span "Amir El Domiaty, Helwan" at bounding box center [548, 344] width 116 height 19
copy span "Amir El Domiaty, Helwan"
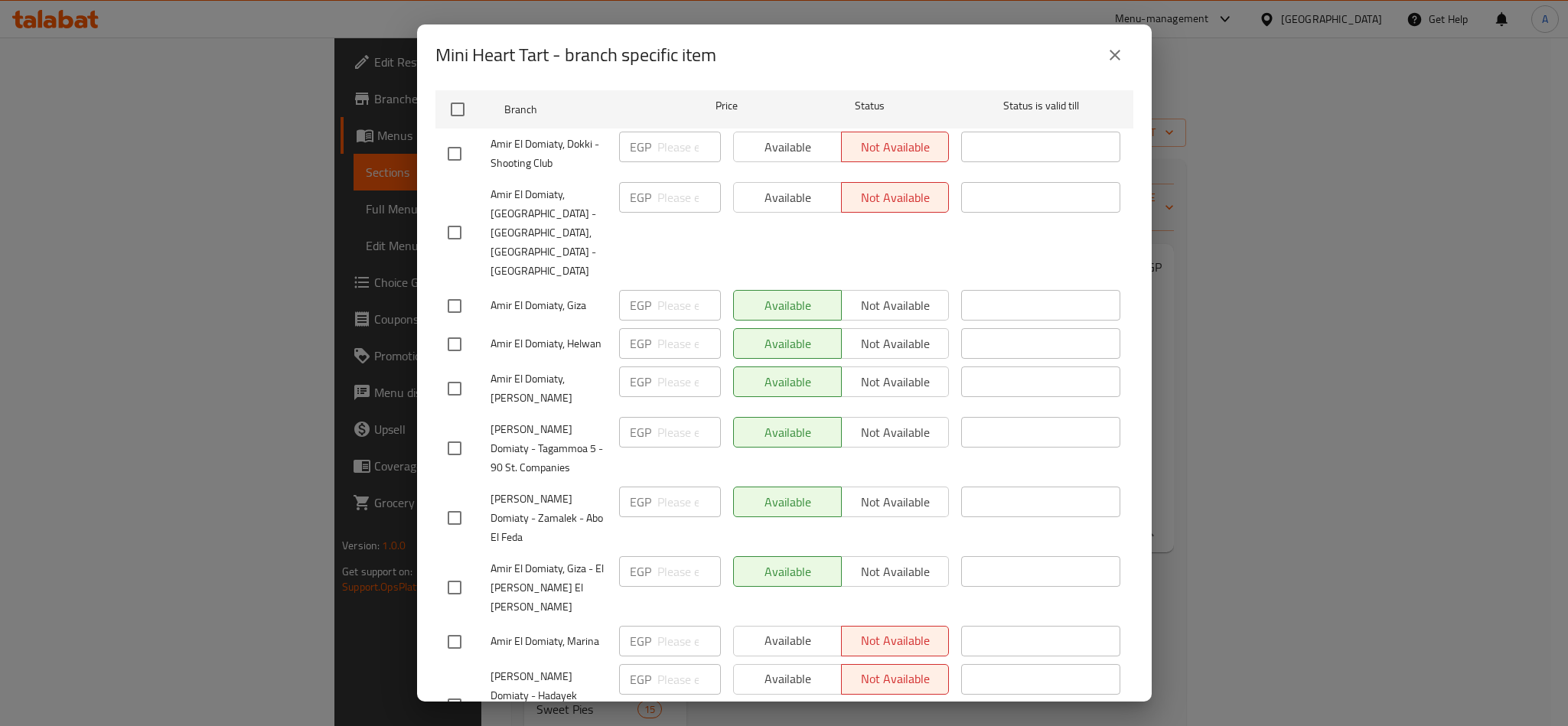
click at [467, 48] on h2 "Mini Heart Tart - branch specific item" at bounding box center [575, 55] width 281 height 24
drag, startPoint x: 467, startPoint y: 48, endPoint x: 569, endPoint y: 59, distance: 102.6
click at [569, 59] on h2 "Mini Heart Tart - branch specific item" at bounding box center [575, 55] width 281 height 24
click at [1107, 38] on button "close" at bounding box center [1115, 55] width 37 height 37
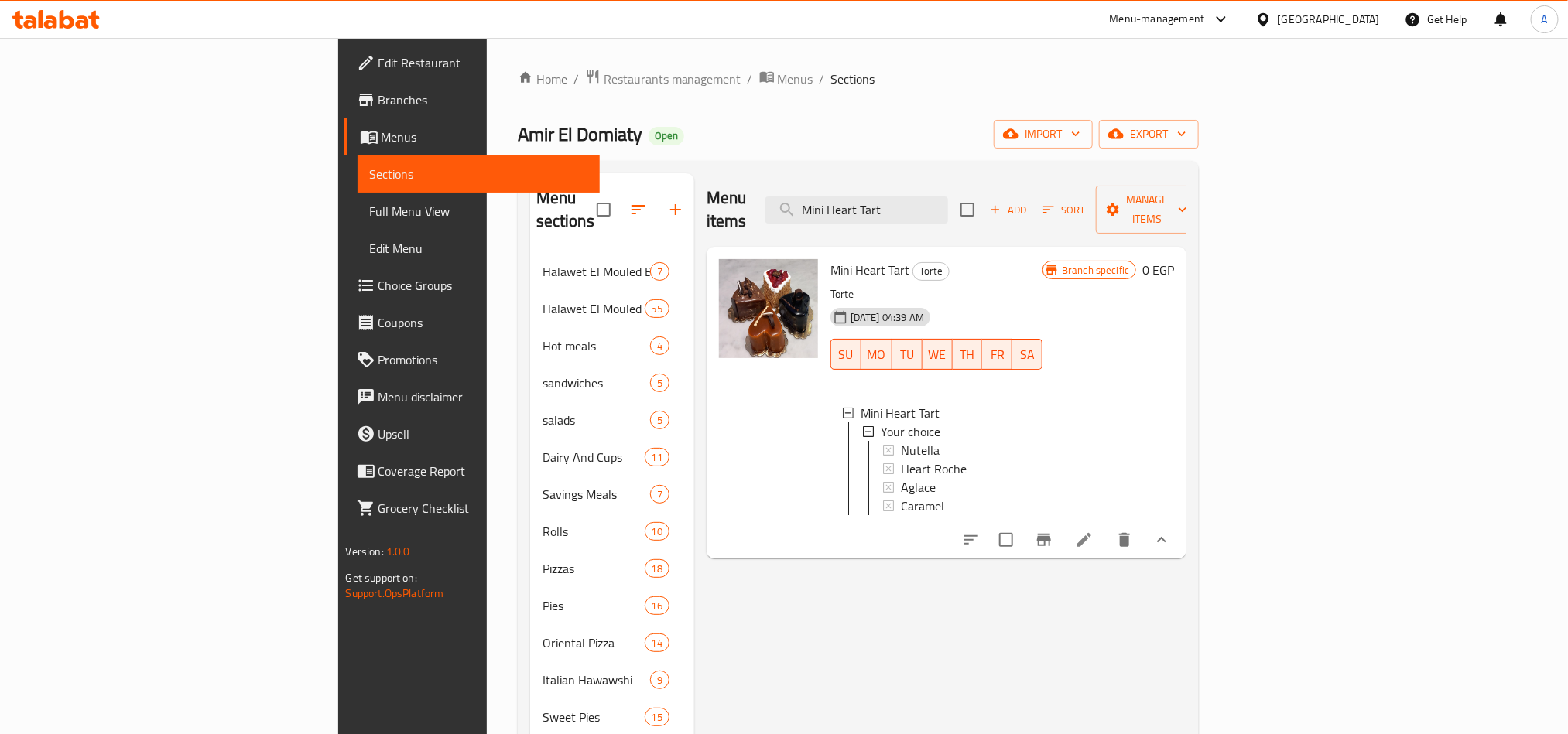
click at [1062, 539] on button "Branch-specific-item" at bounding box center [1044, 540] width 37 height 37
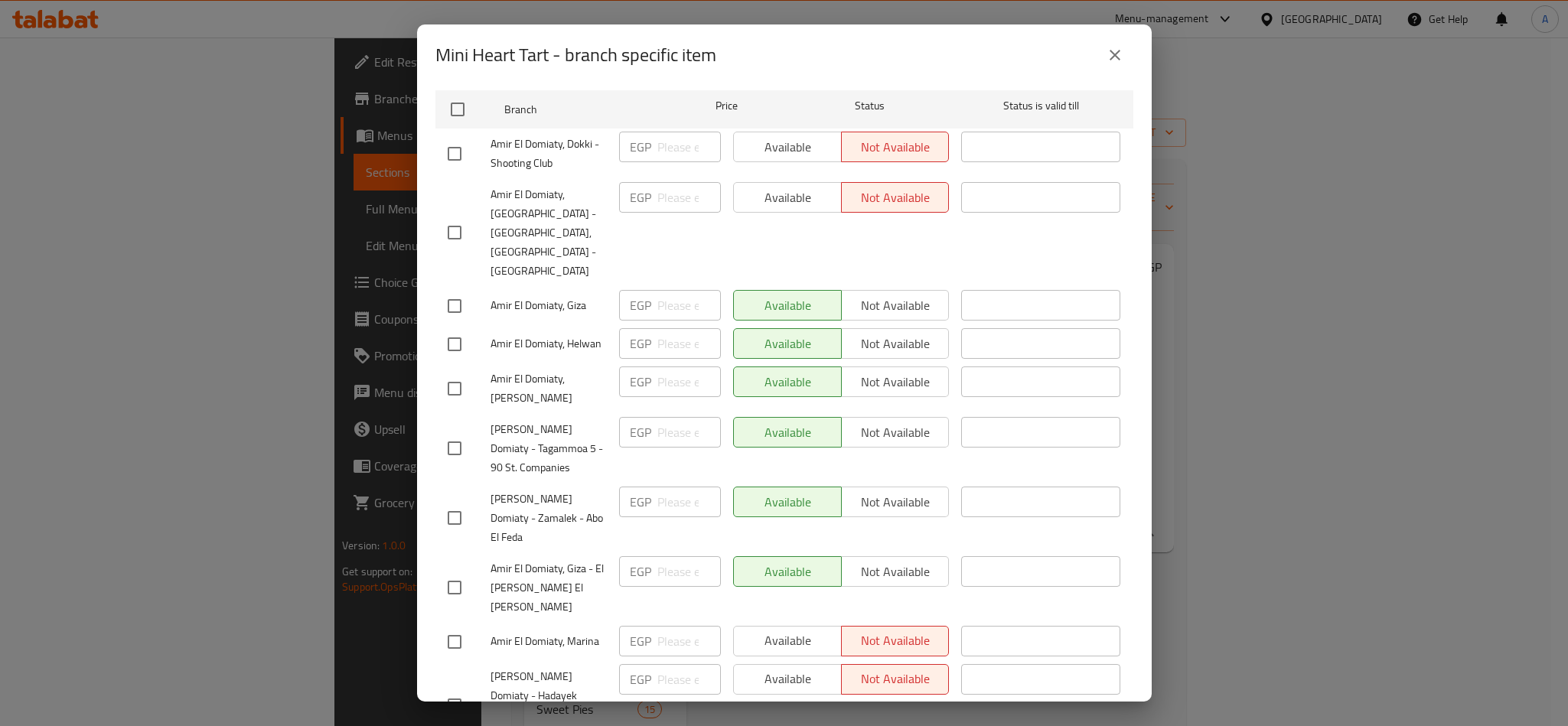
click at [559, 420] on span "[PERSON_NAME] Domiaty - Tagammoa 5 - 90 St. Companies" at bounding box center [548, 449] width 116 height 58
click at [1103, 32] on div "Mini Heart Tart - branch specific item" at bounding box center [784, 55] width 735 height 61
click at [1100, 44] on button "close" at bounding box center [1115, 55] width 37 height 37
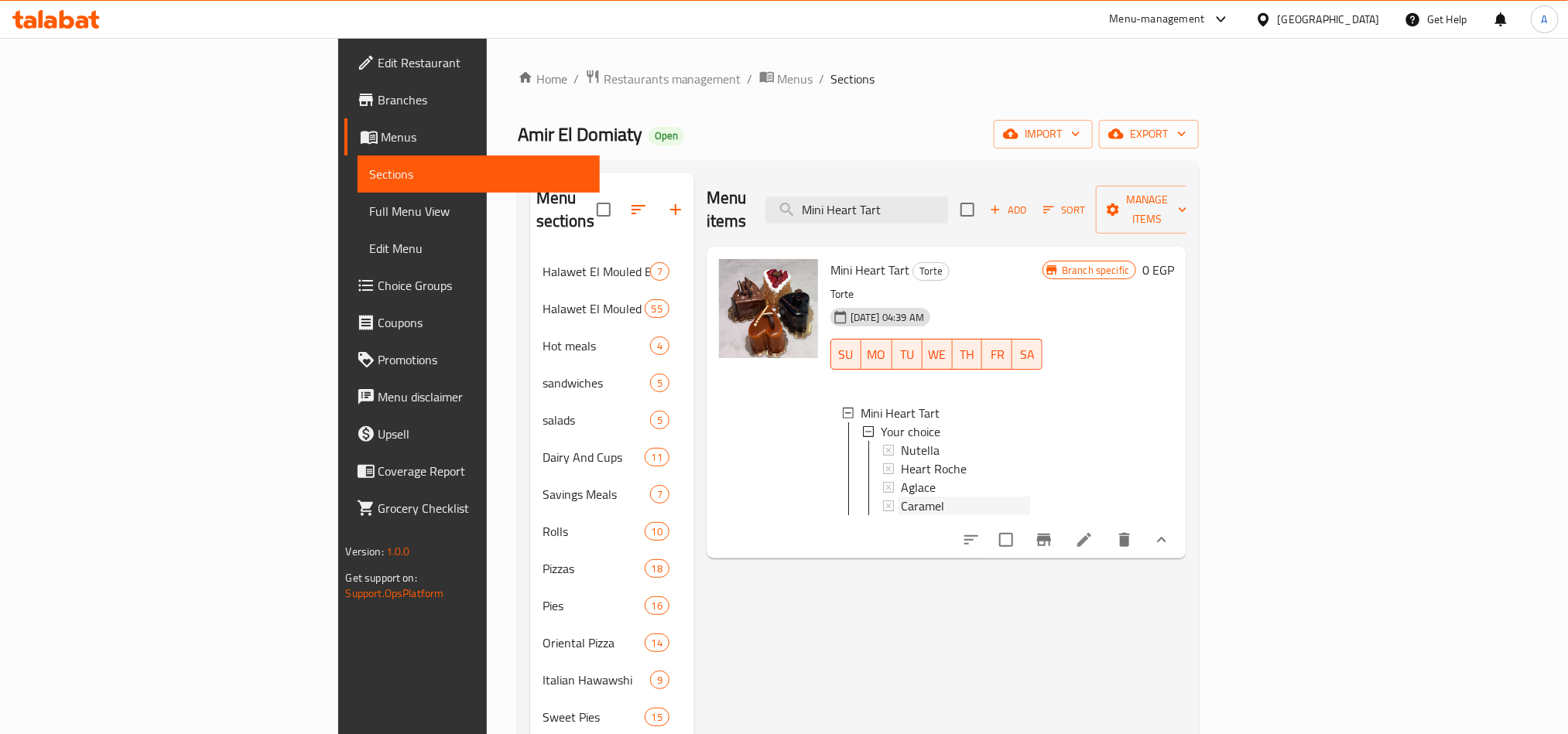
click at [901, 497] on div "Caramel" at bounding box center [966, 506] width 129 height 19
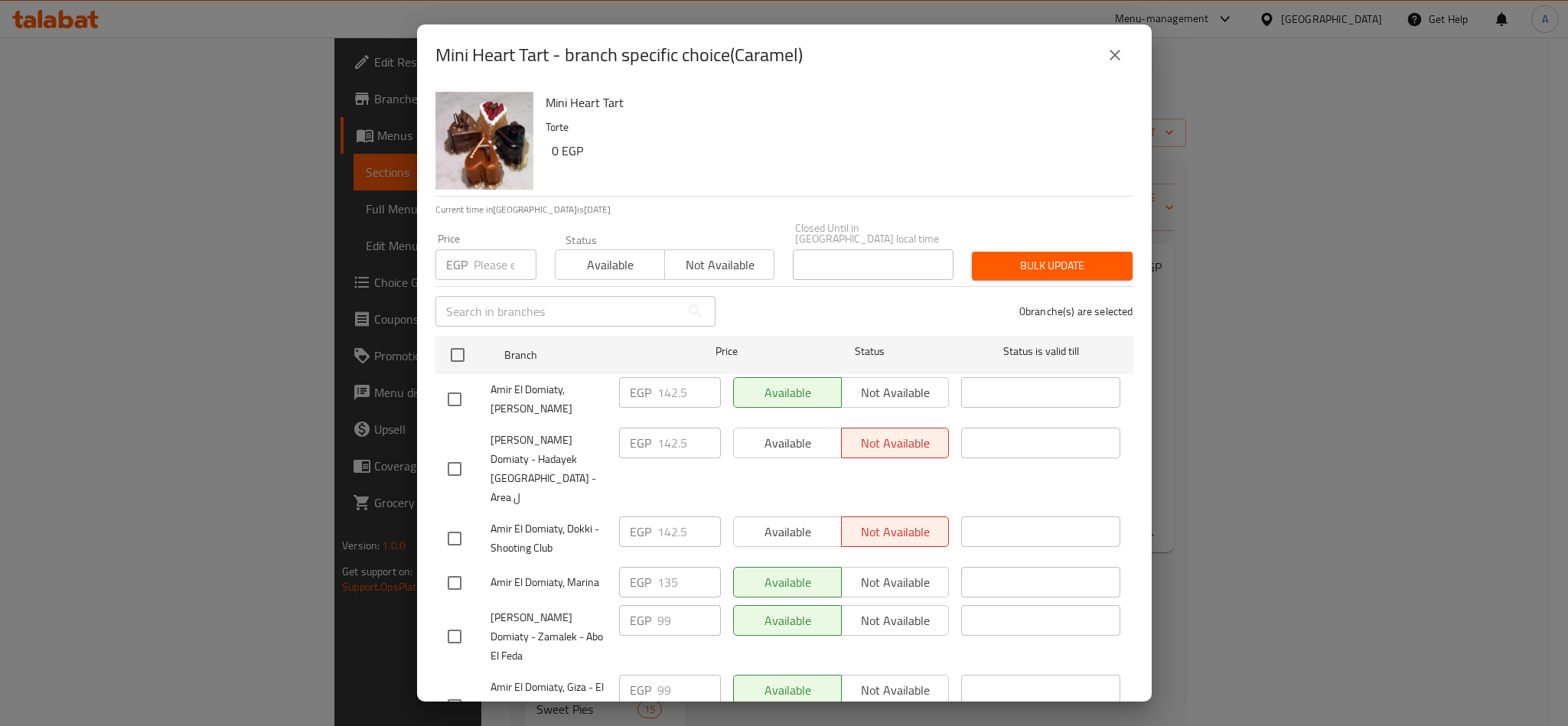
click at [870, 192] on div "Mini Heart Tart Torte 0 EGP" at bounding box center [833, 141] width 588 height 110
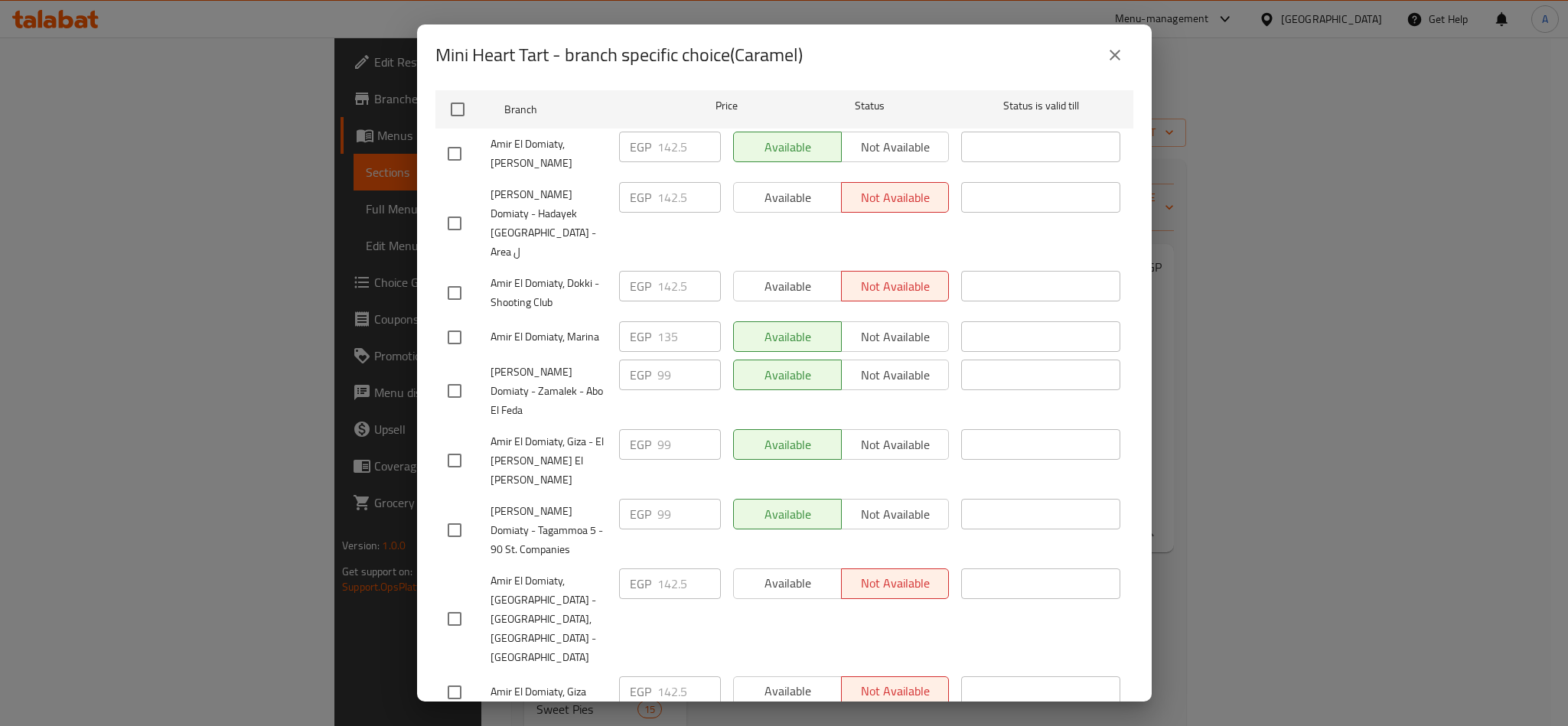
click at [555, 721] on span "Amir El Domiaty, Helwan" at bounding box center [548, 730] width 116 height 19
copy span "Amir El Domiaty, Helwan"
click at [555, 721] on span "Amir El Domiaty, Helwan" at bounding box center [548, 730] width 116 height 19
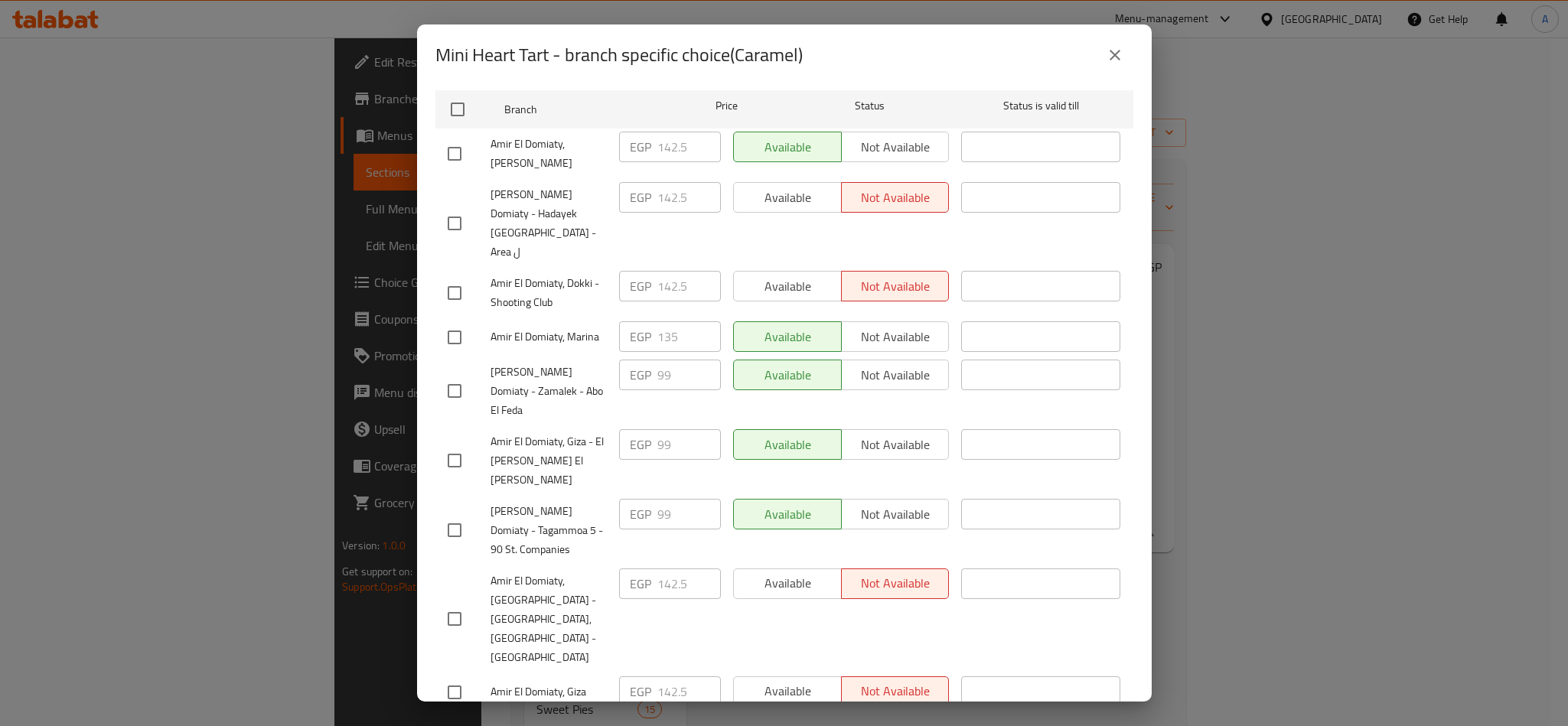
click at [555, 721] on span "Amir El Domiaty, Helwan" at bounding box center [548, 730] width 116 height 19
click at [1110, 53] on icon "close" at bounding box center [1114, 55] width 18 height 18
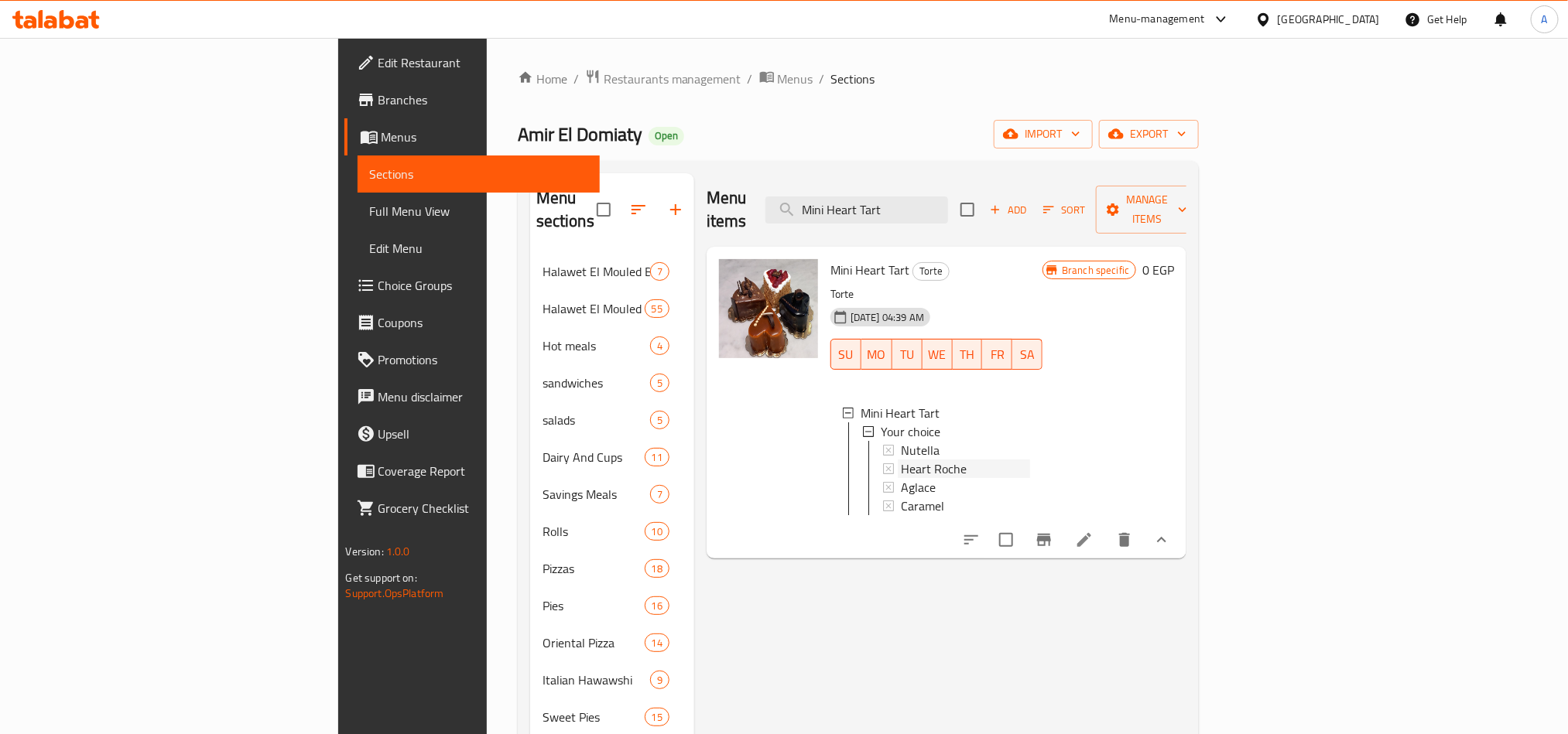
click at [901, 460] on span "Heart Roche" at bounding box center [934, 469] width 65 height 19
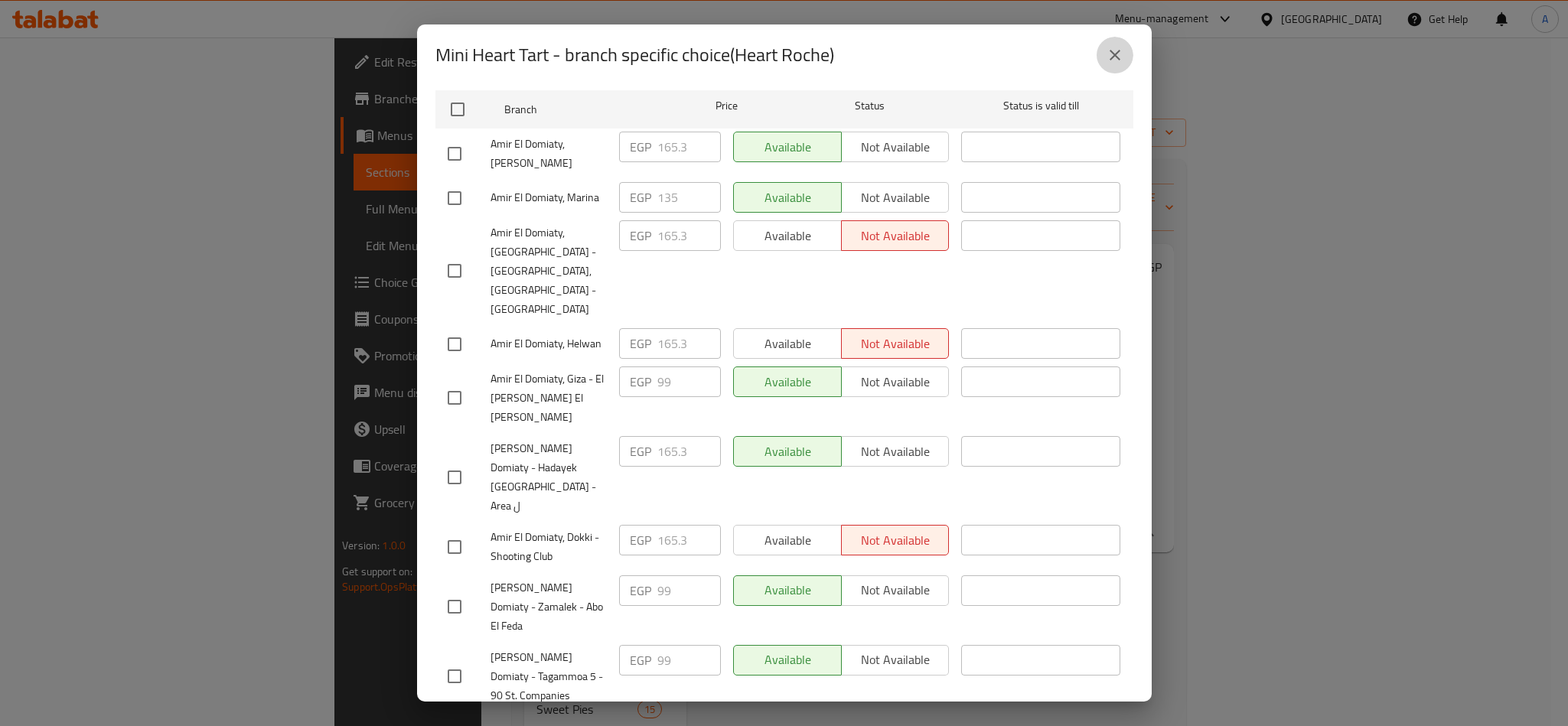
click at [1124, 46] on button "close" at bounding box center [1115, 55] width 37 height 37
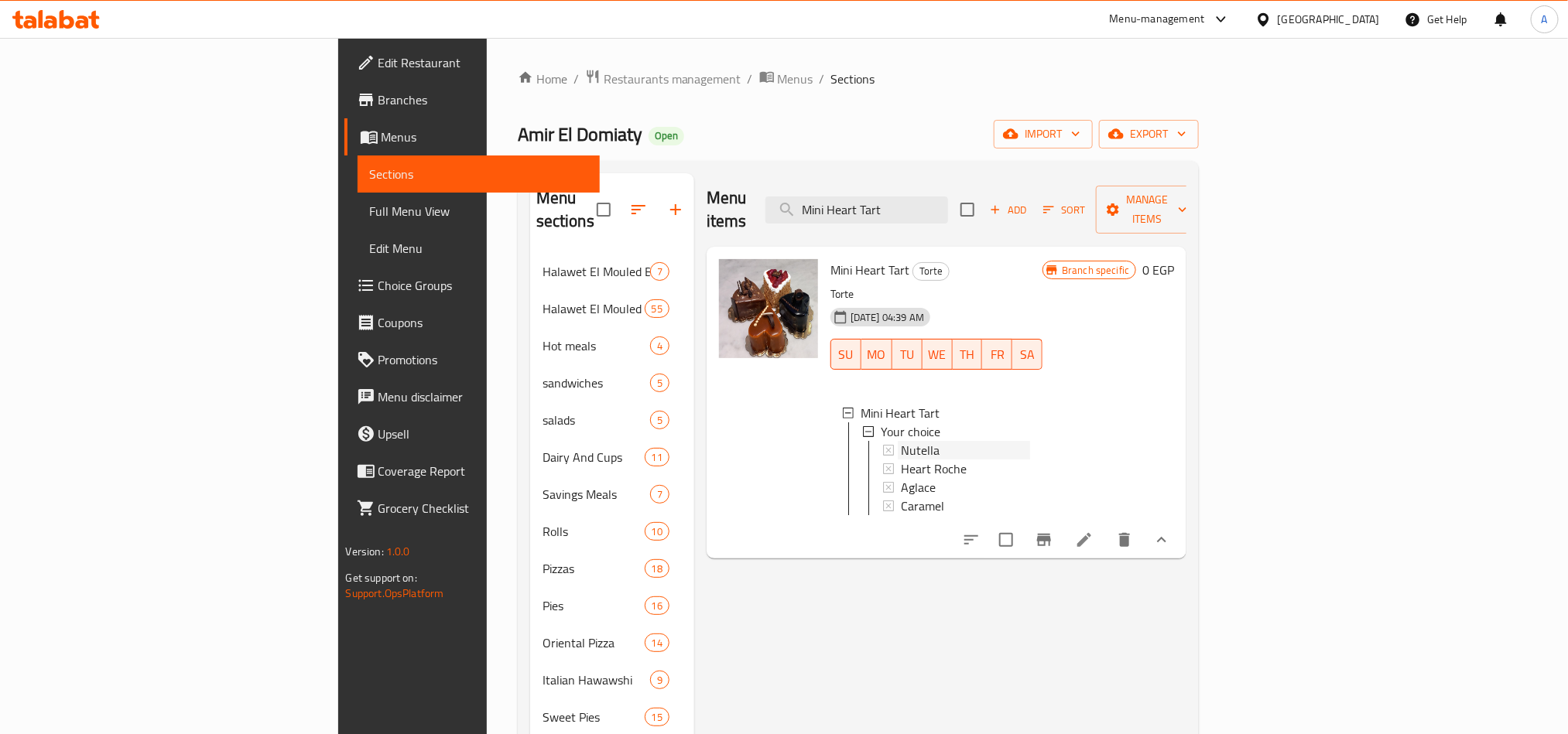
click at [901, 441] on div "Nutella" at bounding box center [966, 450] width 129 height 19
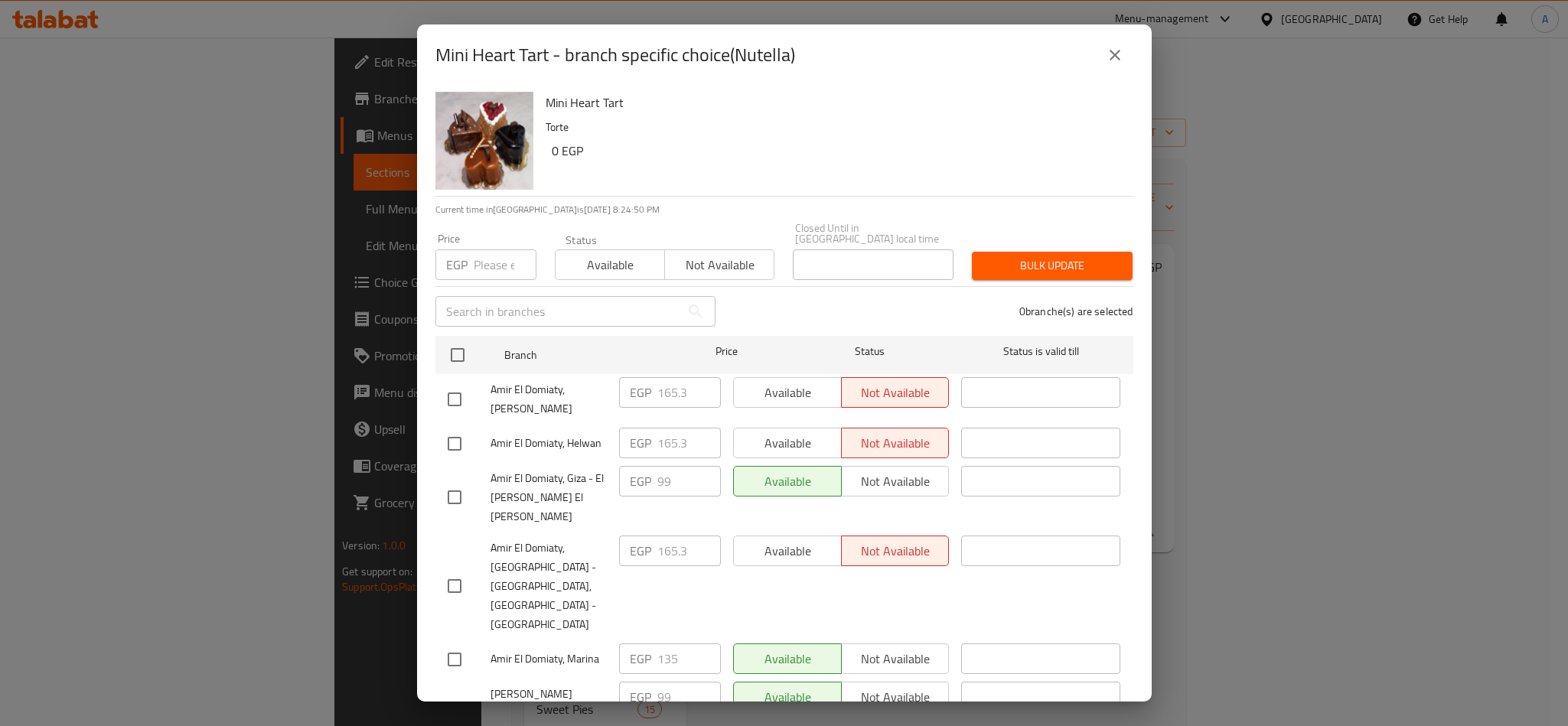
click at [1109, 52] on icon "close" at bounding box center [1114, 55] width 18 height 18
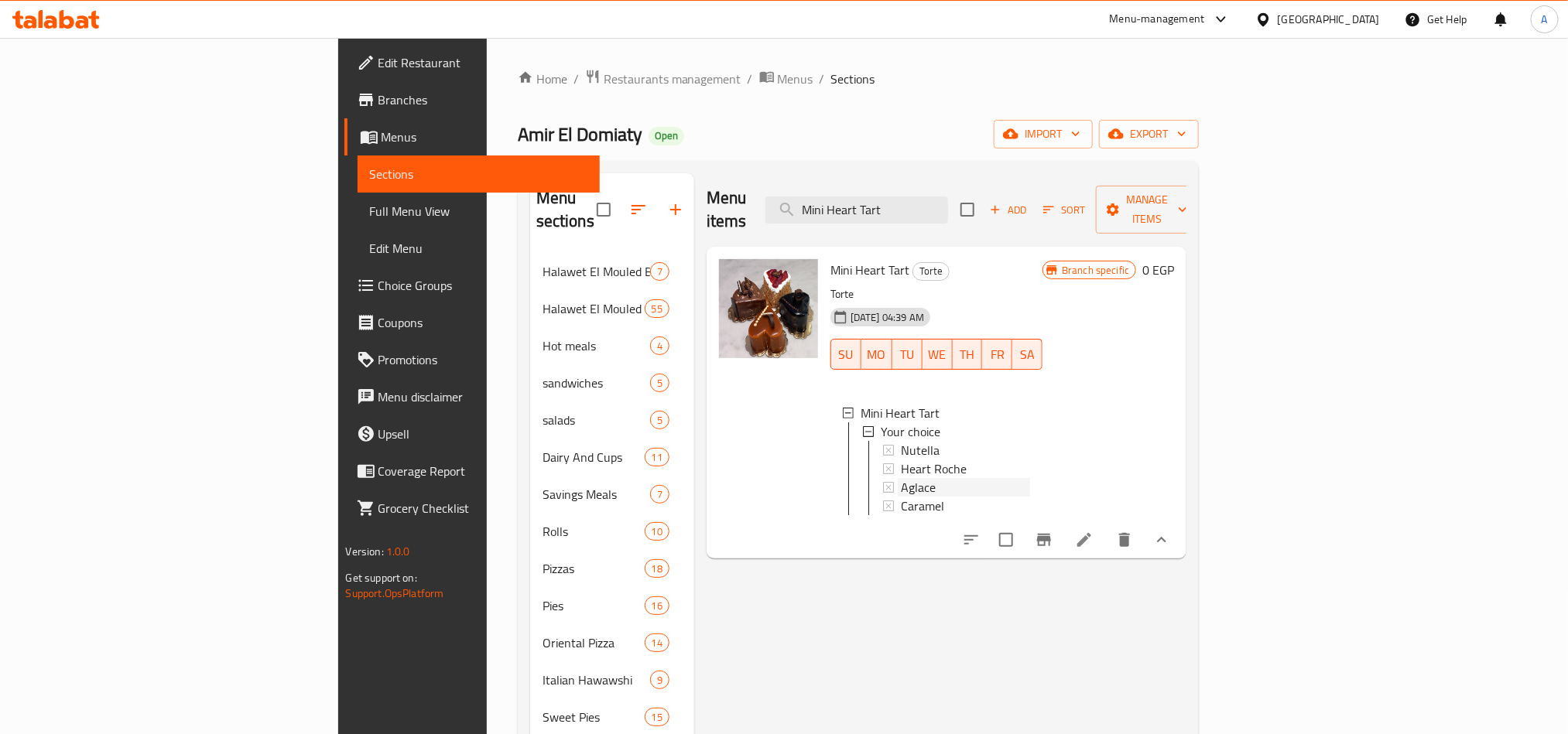
click at [901, 478] on div "Aglace" at bounding box center [966, 487] width 129 height 19
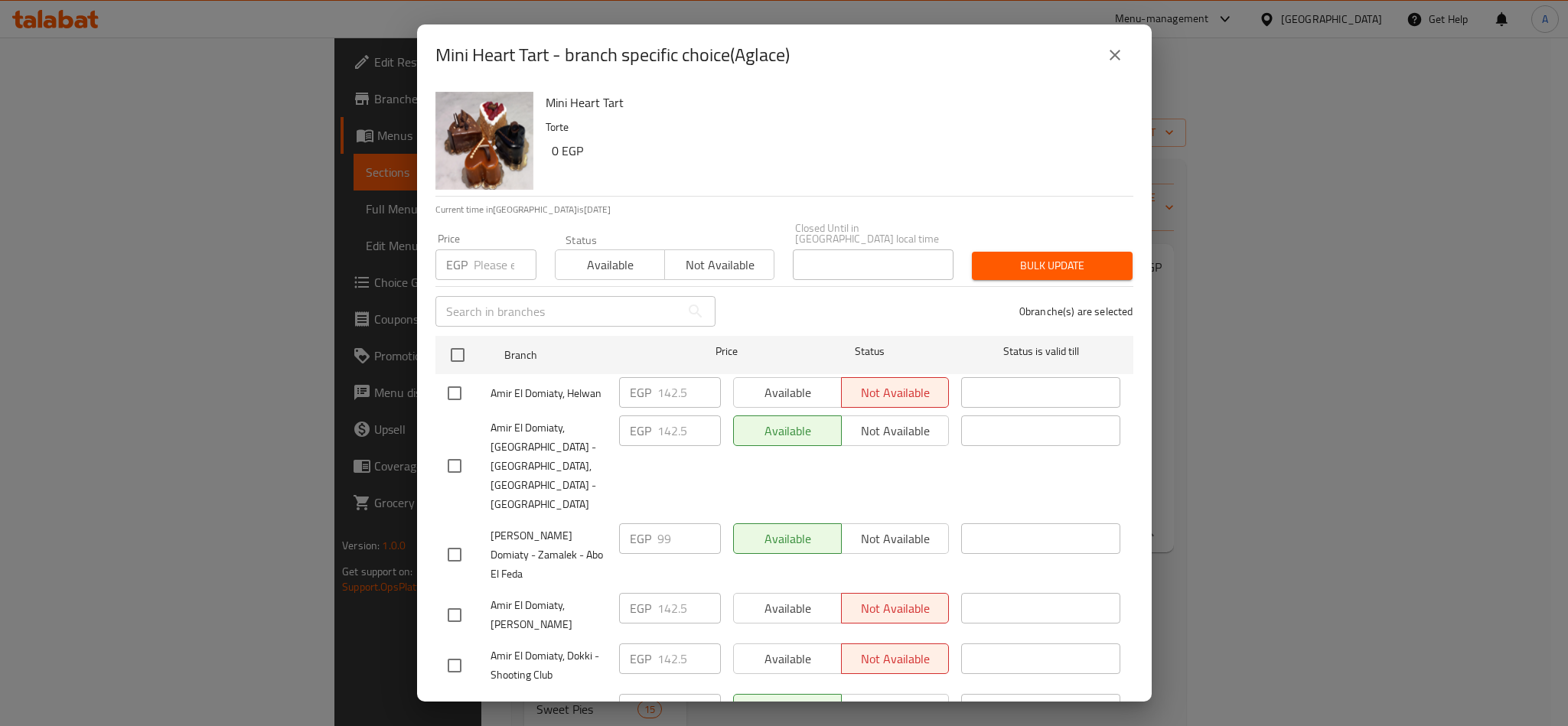
click at [905, 143] on h6 "0 EGP" at bounding box center [836, 150] width 569 height 22
click at [1114, 58] on icon "close" at bounding box center [1114, 55] width 18 height 18
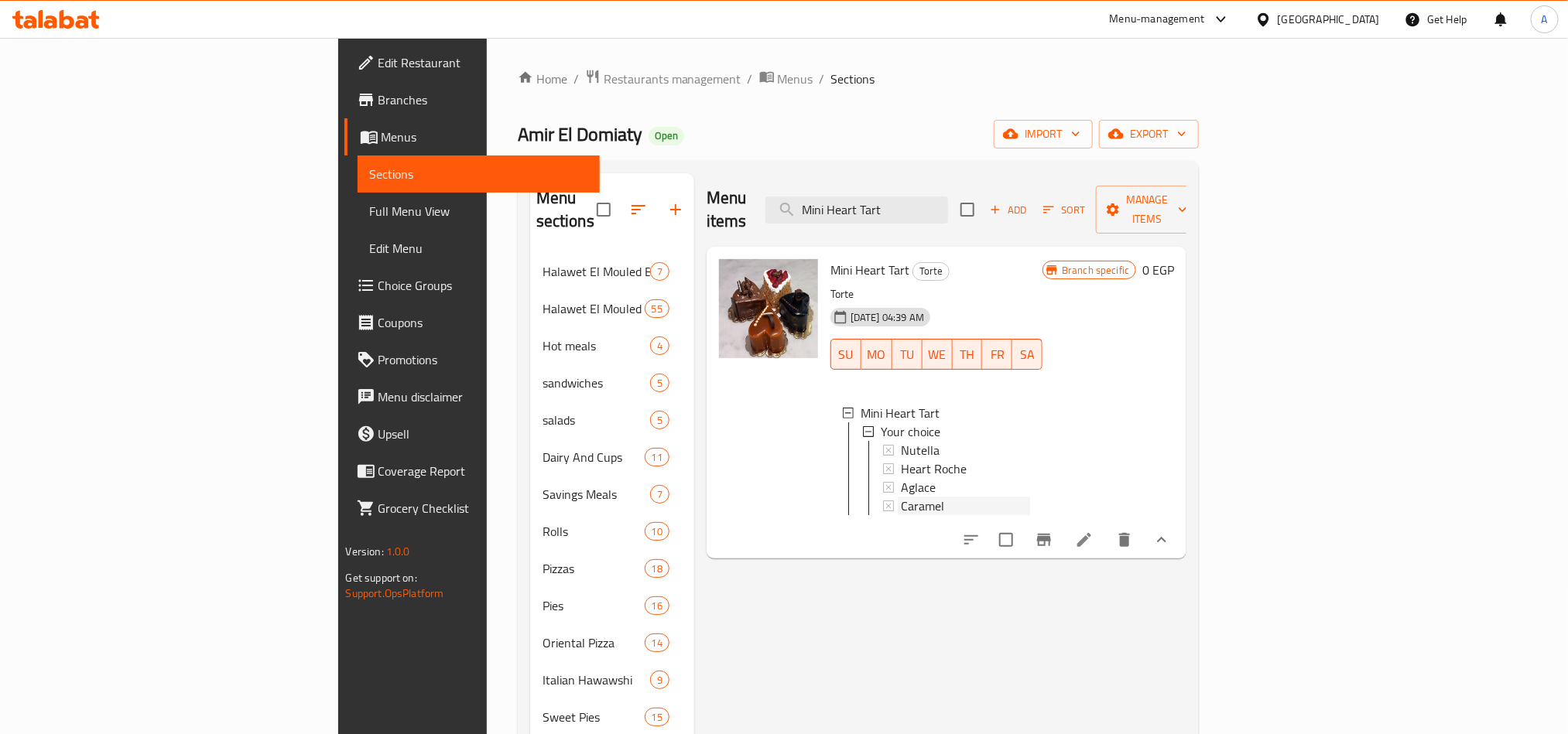
click at [901, 497] on span "Caramel" at bounding box center [922, 506] width 43 height 19
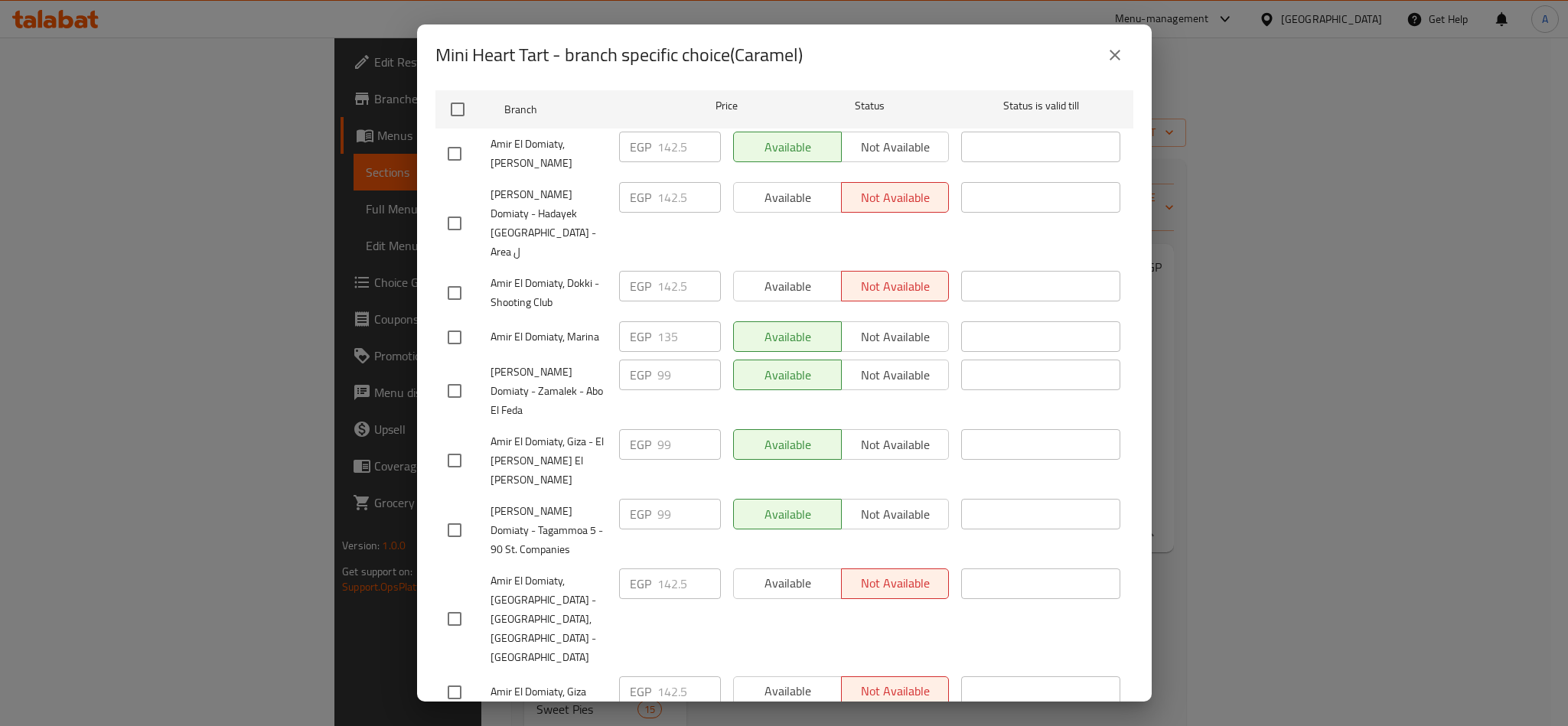
click at [545, 721] on span "Amir El Domiaty, Helwan" at bounding box center [548, 730] width 116 height 19
copy span "Amir El Domiaty, Helwan"
click at [1127, 46] on button "close" at bounding box center [1115, 55] width 37 height 37
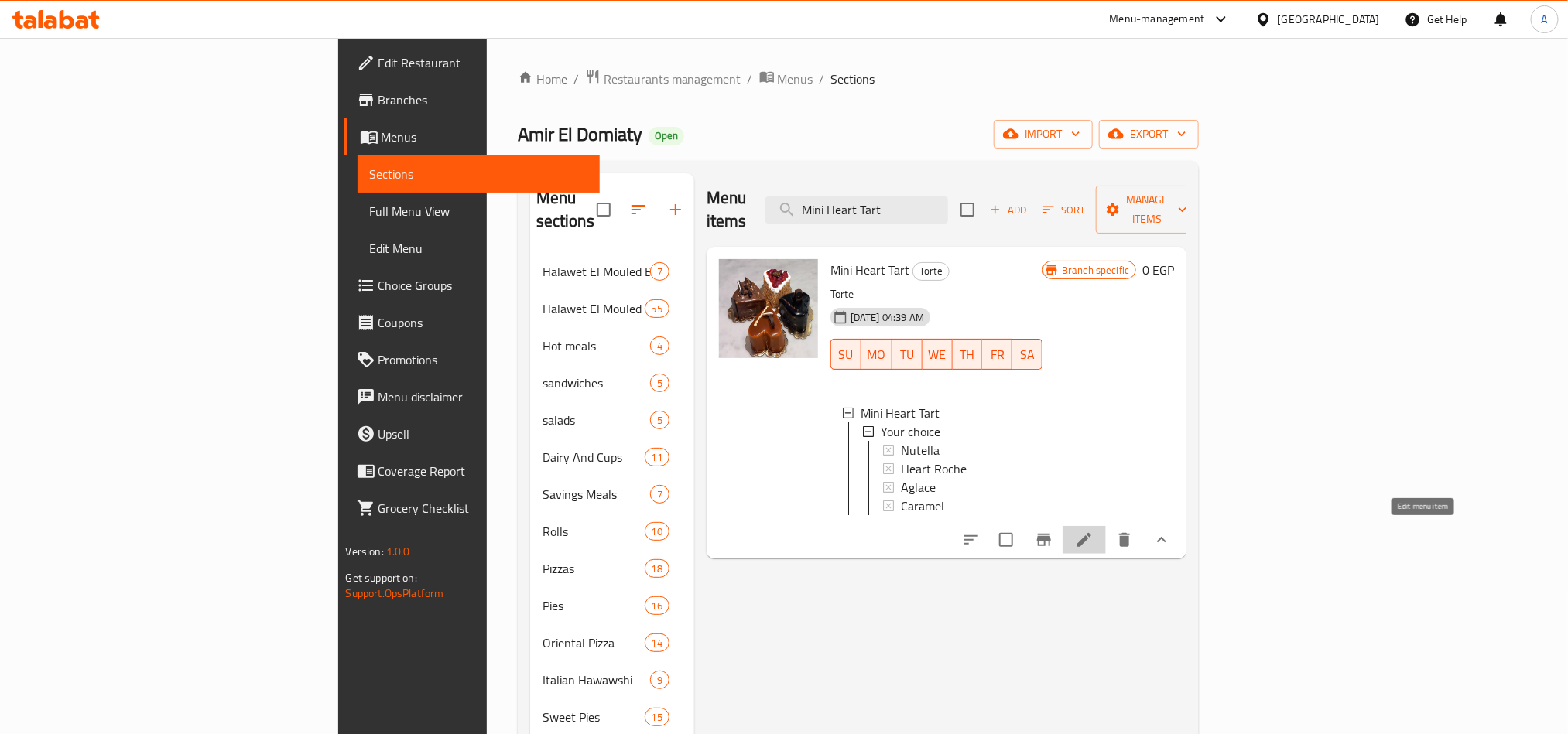
click at [1093, 531] on icon at bounding box center [1083, 539] width 19 height 19
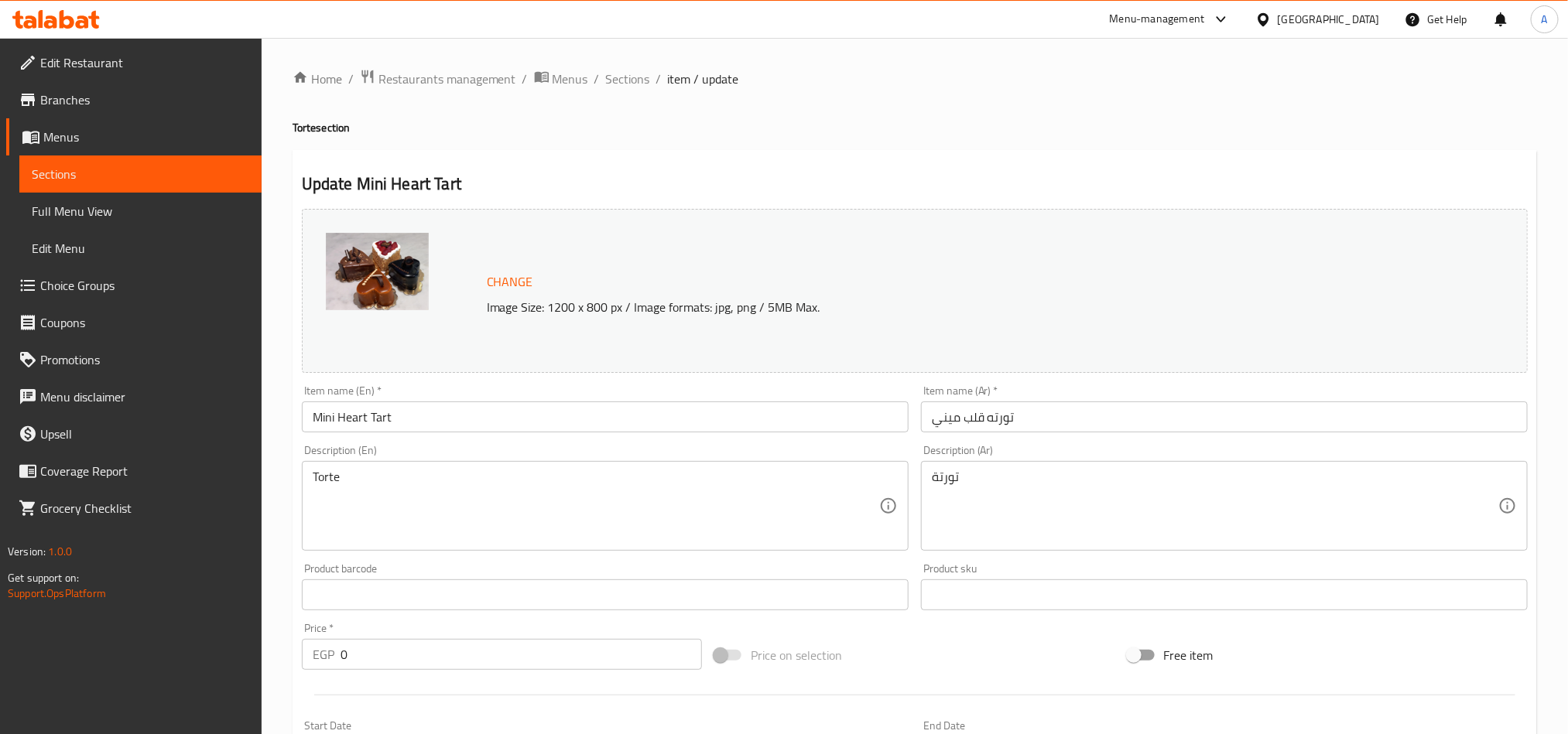
click at [521, 152] on div "Update Mini Heart Tart Change Image Size: 1200 x 800 px / Image formats: jpg, p…" at bounding box center [914, 674] width 1244 height 1047
click at [641, 80] on span "Sections" at bounding box center [628, 79] width 44 height 19
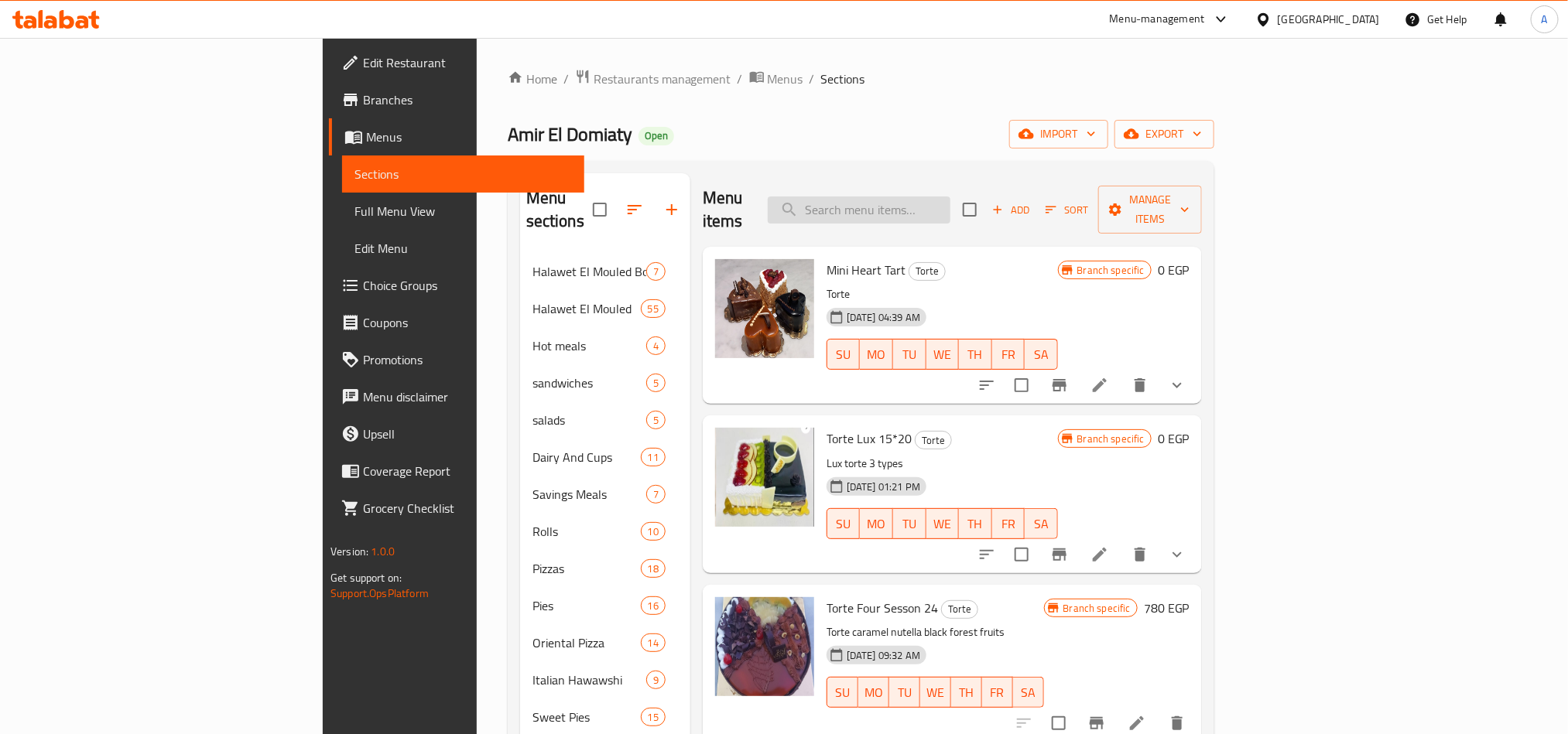
click at [922, 196] on input "search" at bounding box center [859, 210] width 183 height 27
paste input "Mini Heart Tart"
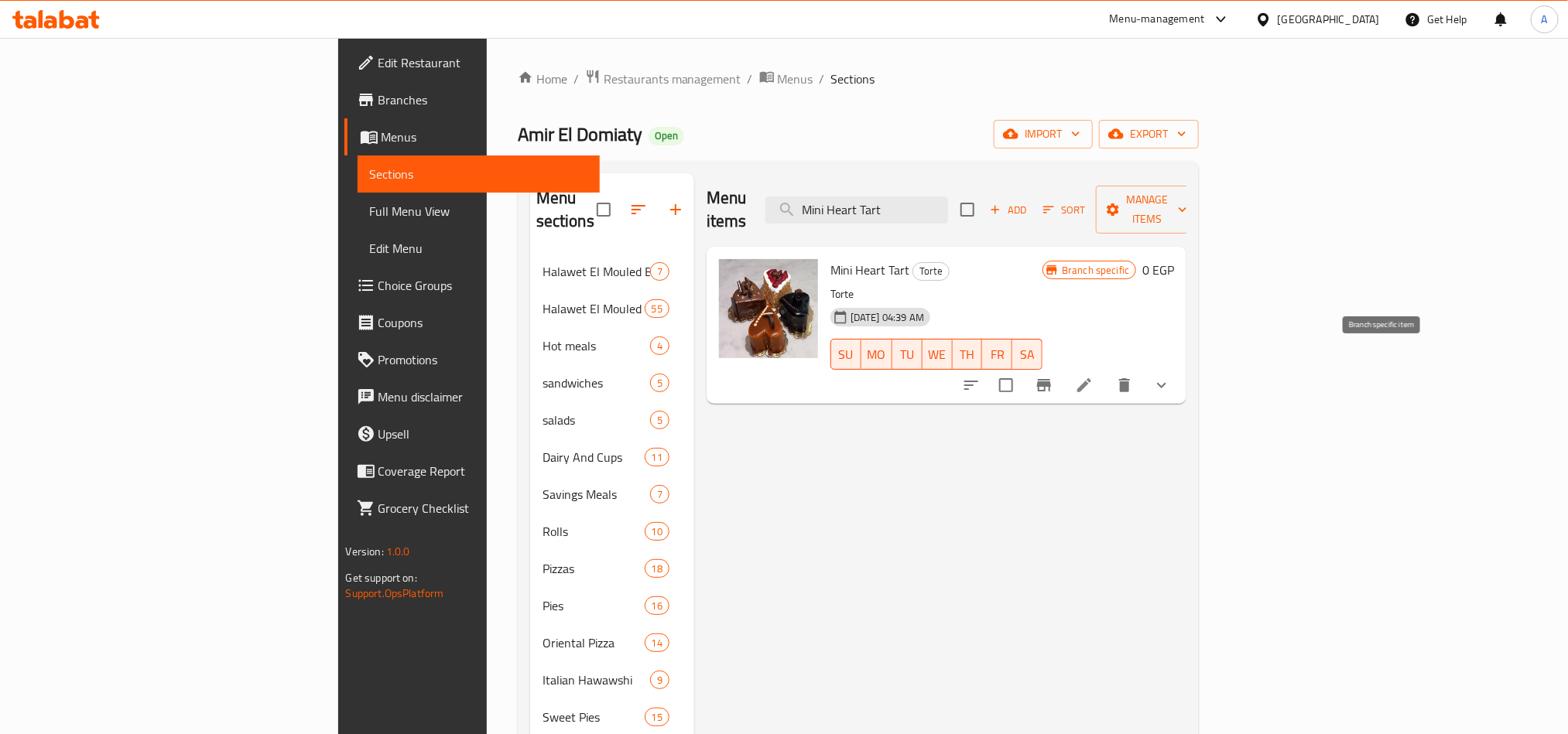
type input "Mini Heart Tart"
click at [1062, 374] on button "Branch-specific-item" at bounding box center [1044, 386] width 37 height 37
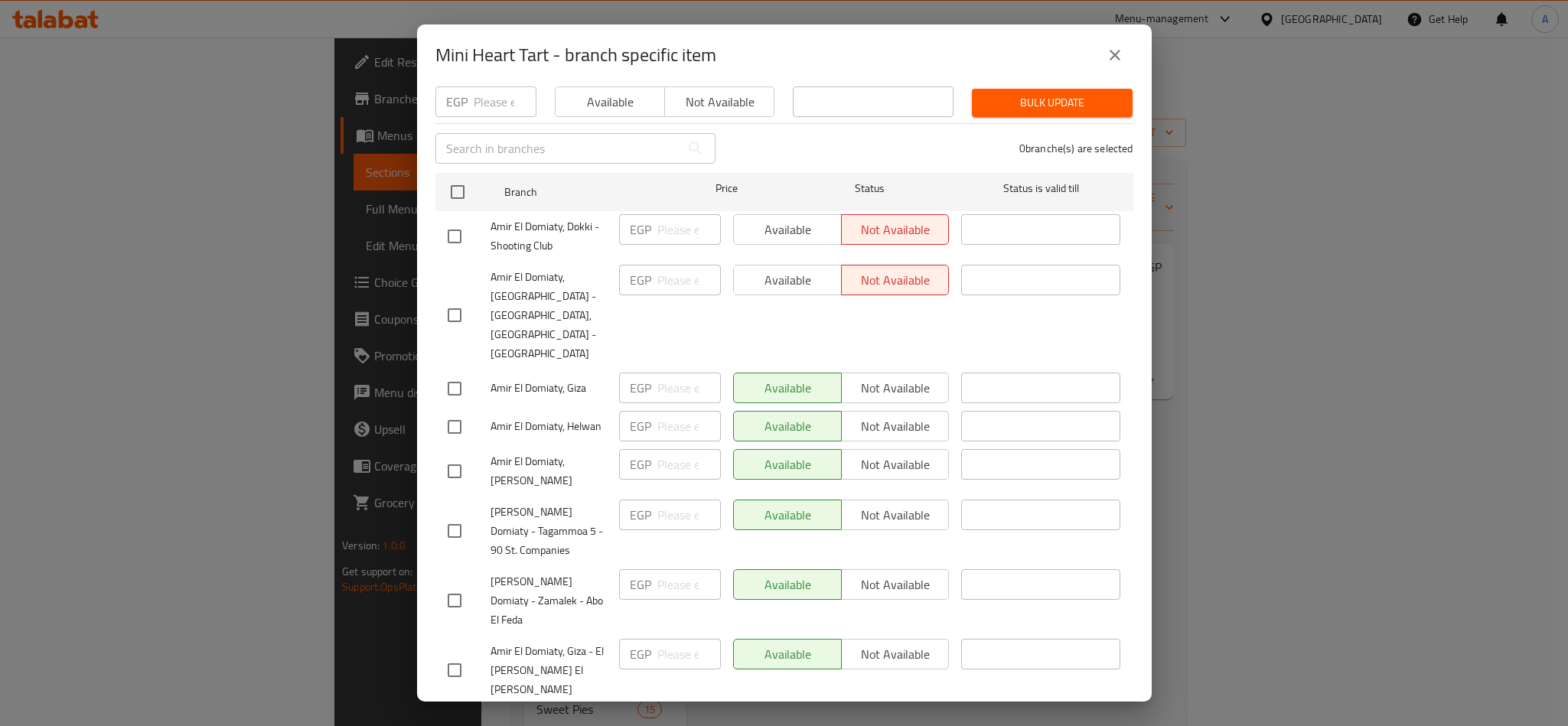
scroll to position [246, 0]
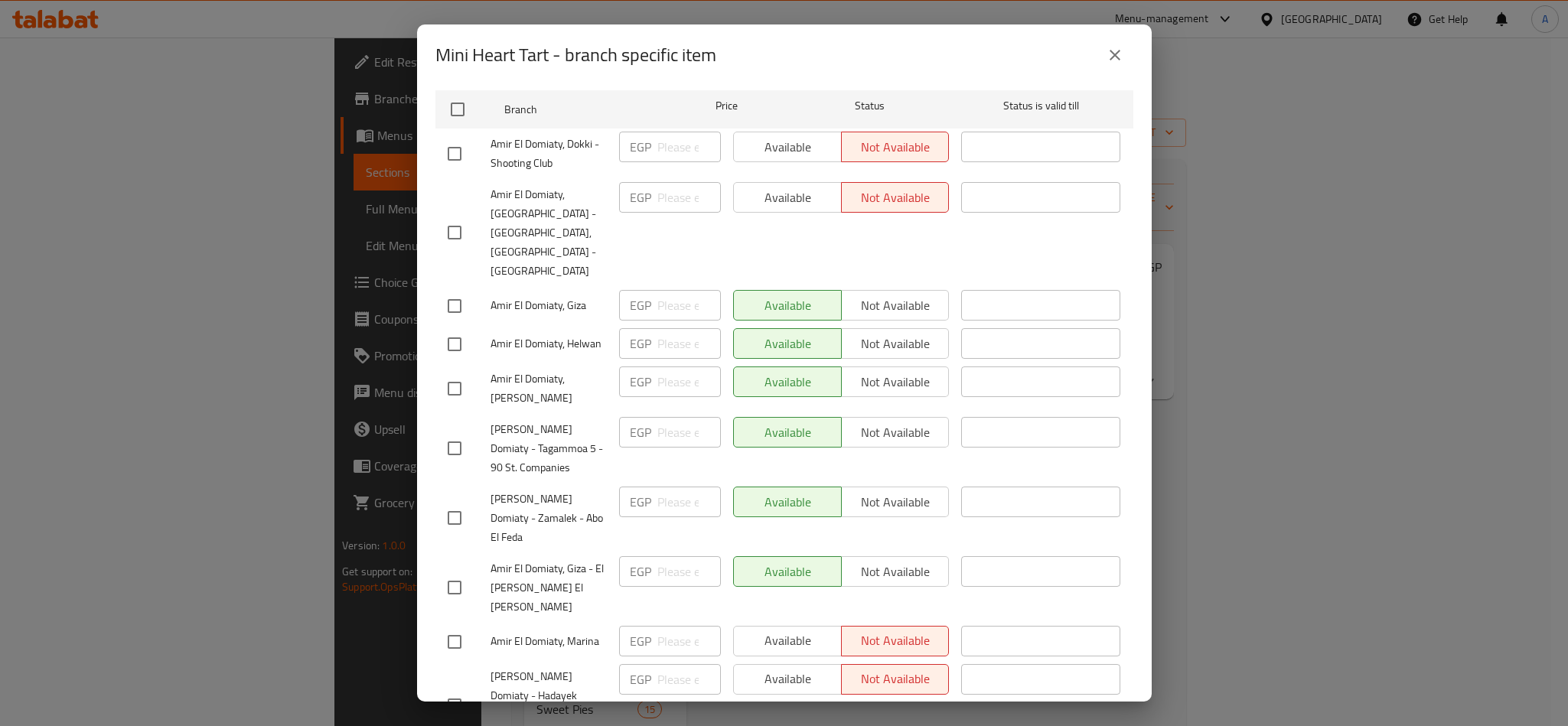
click at [1113, 73] on div "Mini Heart Tart - branch specific item" at bounding box center [784, 55] width 735 height 61
click at [1116, 59] on icon "close" at bounding box center [1114, 55] width 18 height 18
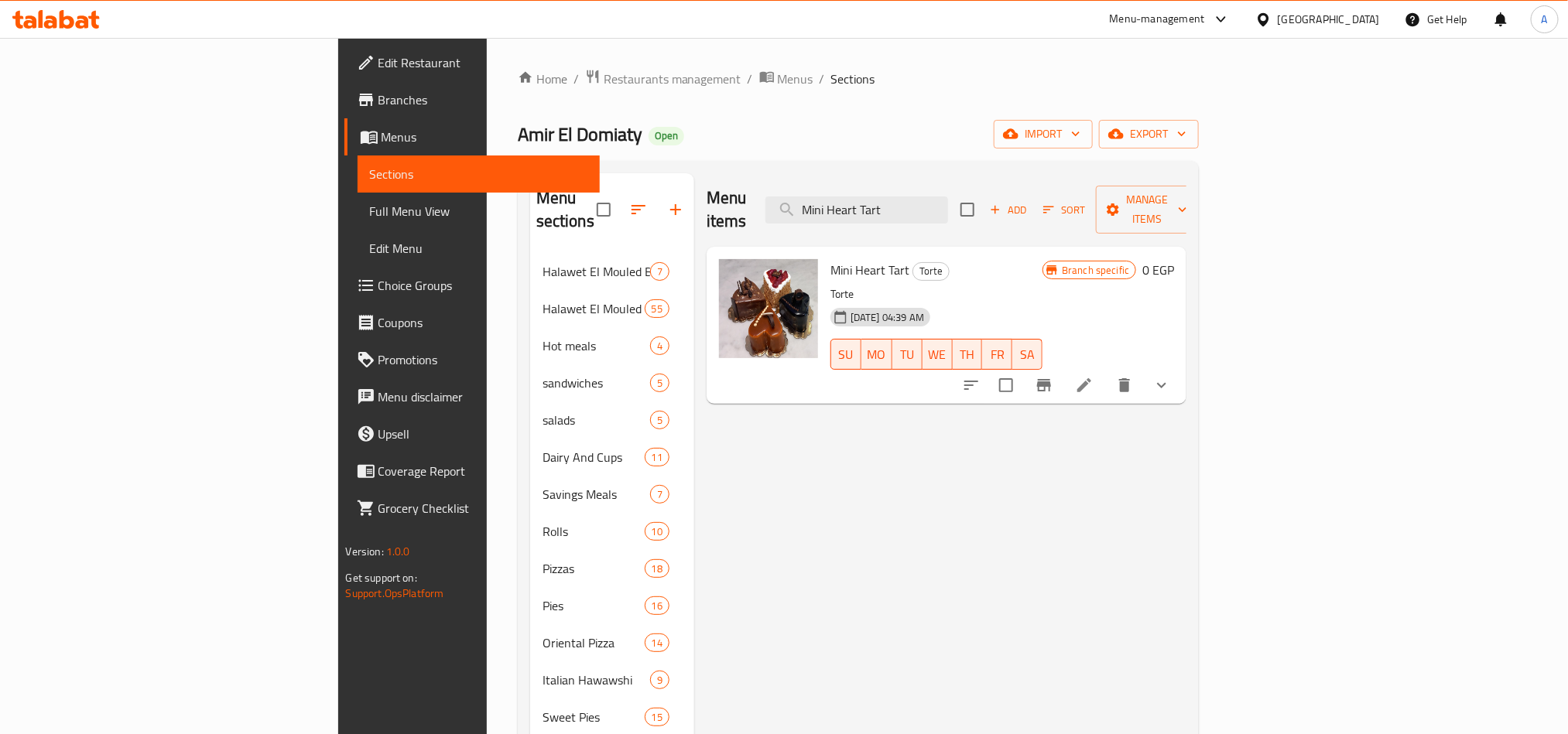
click at [1171, 376] on icon "show more" at bounding box center [1161, 385] width 19 height 19
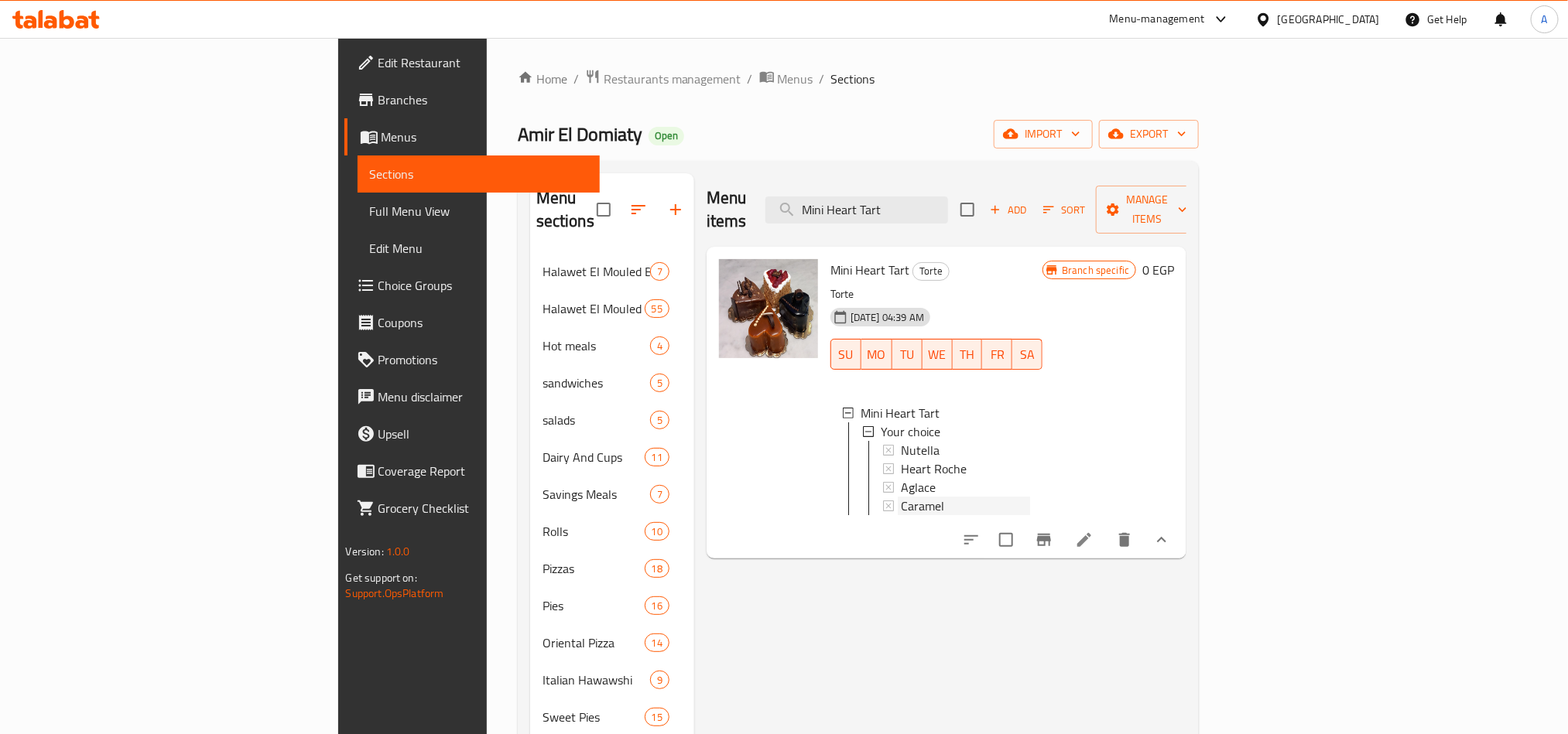
click at [901, 497] on span "Caramel" at bounding box center [922, 506] width 43 height 19
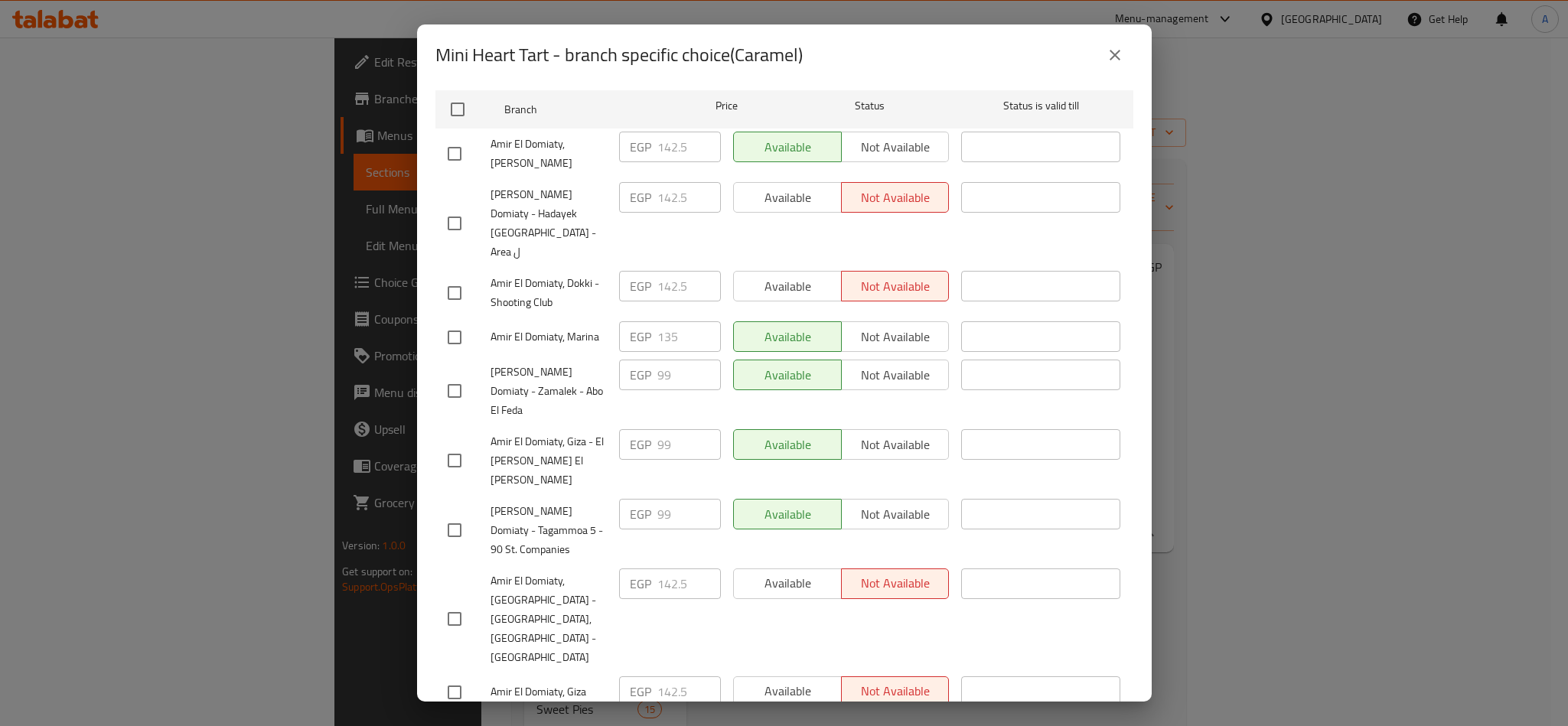
click at [646, 715] on div "EGP 99142.5 ​" at bounding box center [670, 729] width 101 height 31
click at [1102, 58] on button "close" at bounding box center [1115, 55] width 37 height 37
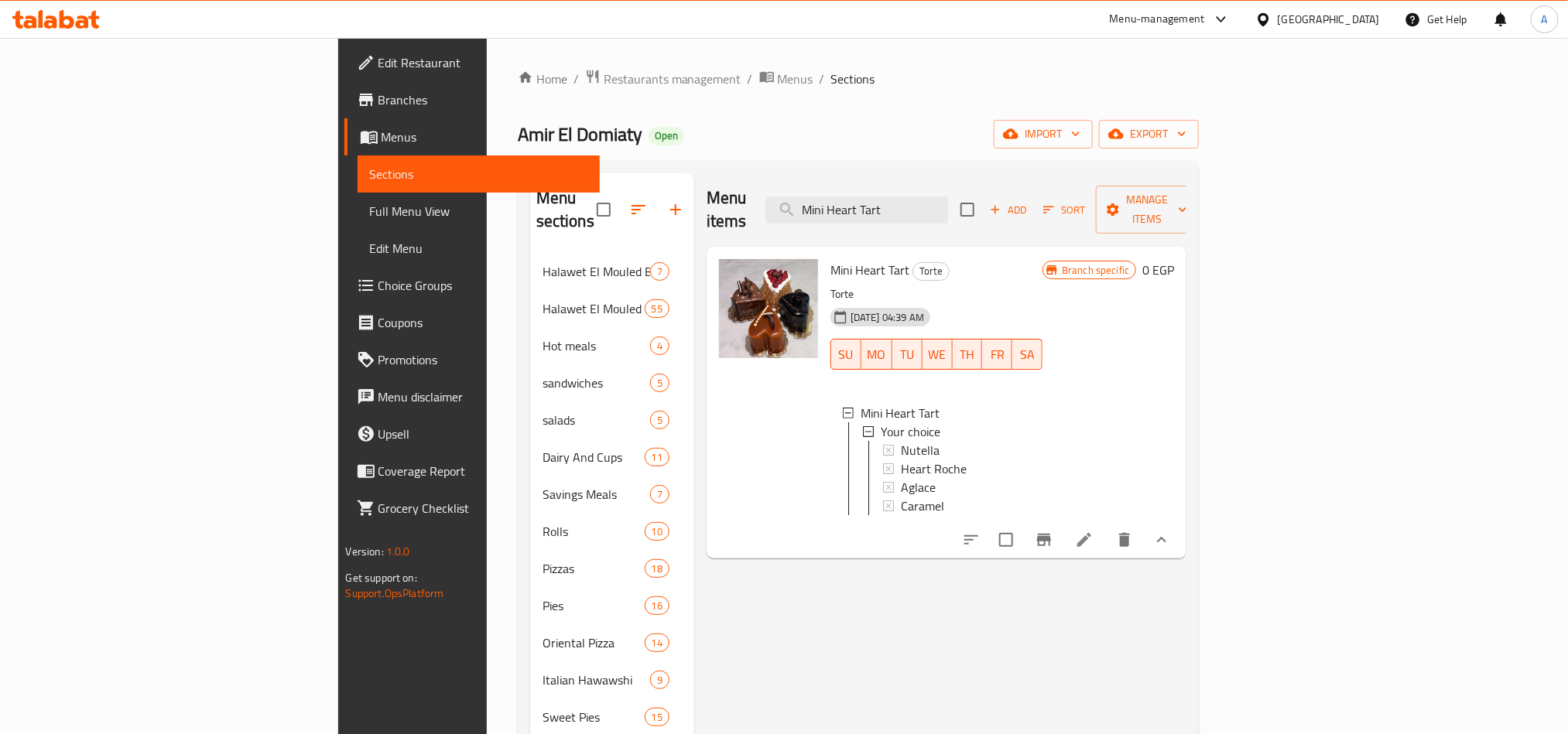
click at [901, 497] on span "Caramel" at bounding box center [922, 506] width 43 height 19
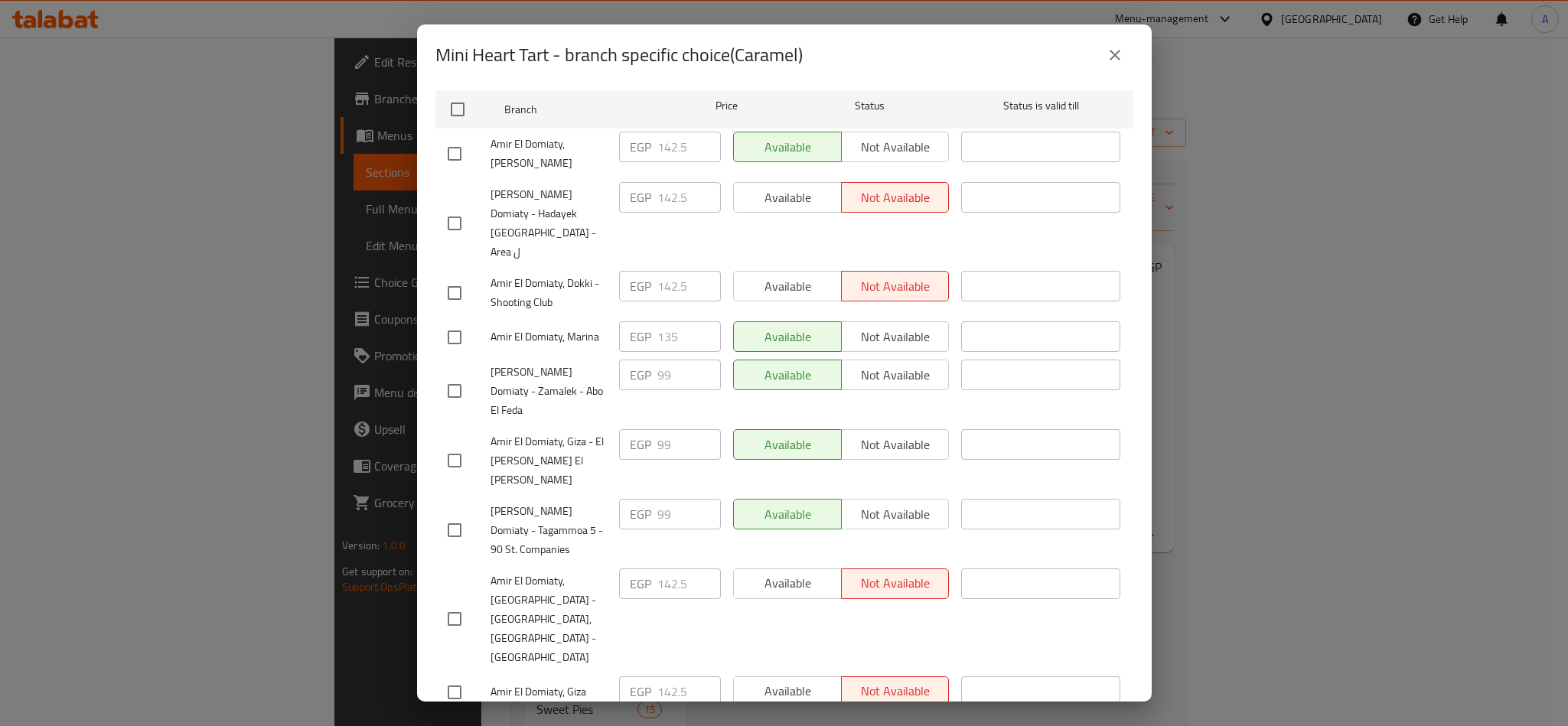
click at [1105, 52] on button "close" at bounding box center [1115, 55] width 37 height 37
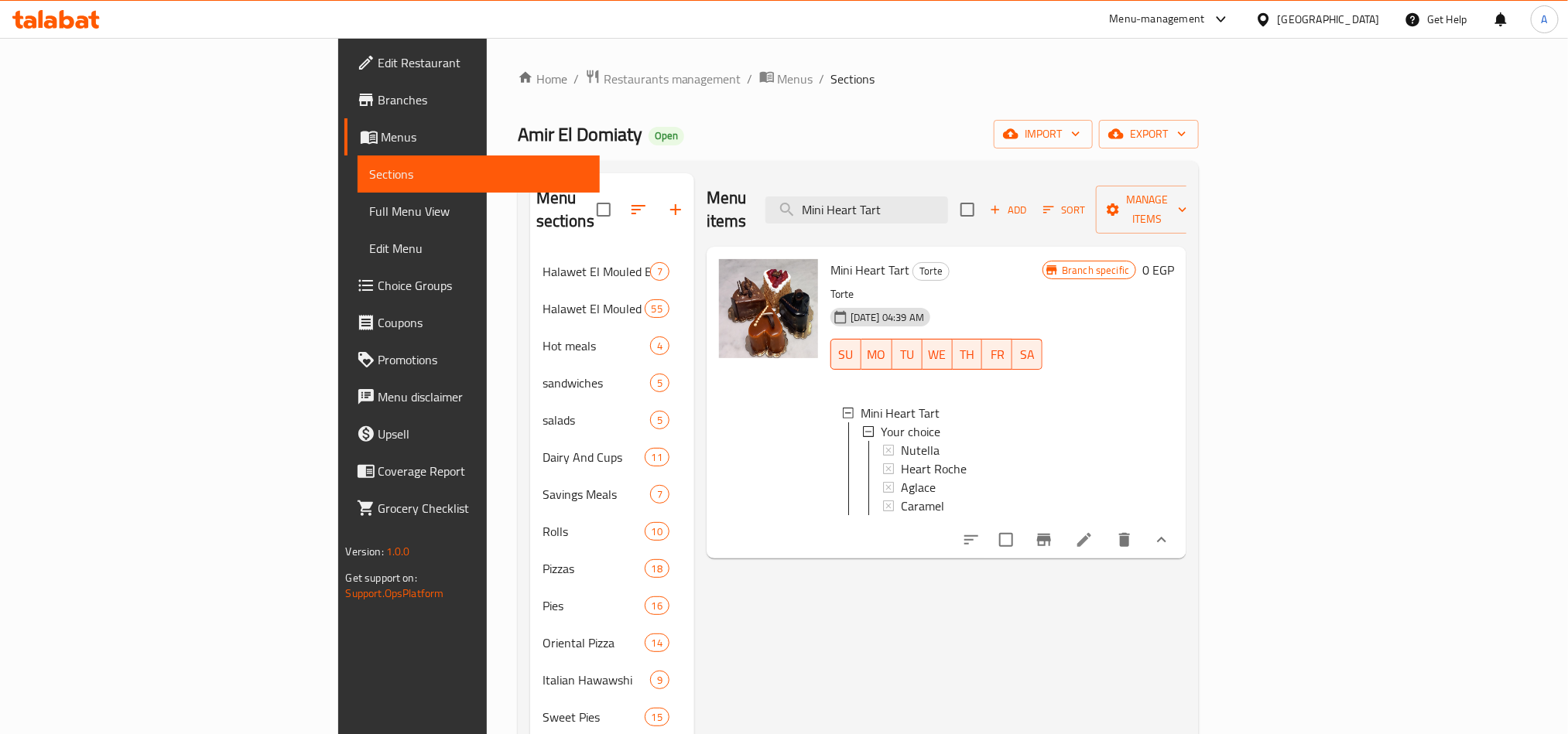
click at [517, 138] on span "Amir El Domiaty" at bounding box center [579, 134] width 125 height 34
copy span "Amir El Domiaty"
click at [379, 101] on span "Branches" at bounding box center [483, 99] width 209 height 19
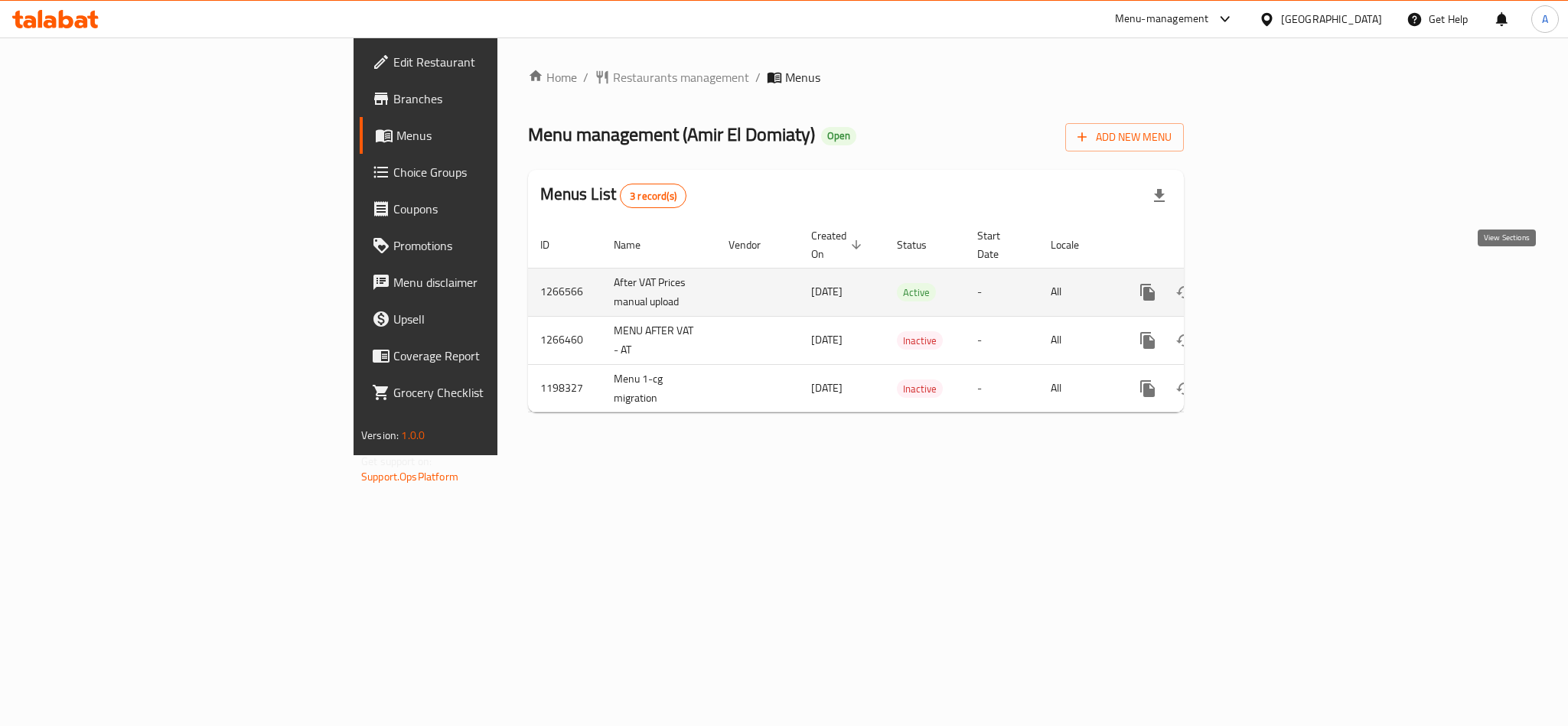
click at [1277, 274] on link "enhanced table" at bounding box center [1258, 292] width 37 height 37
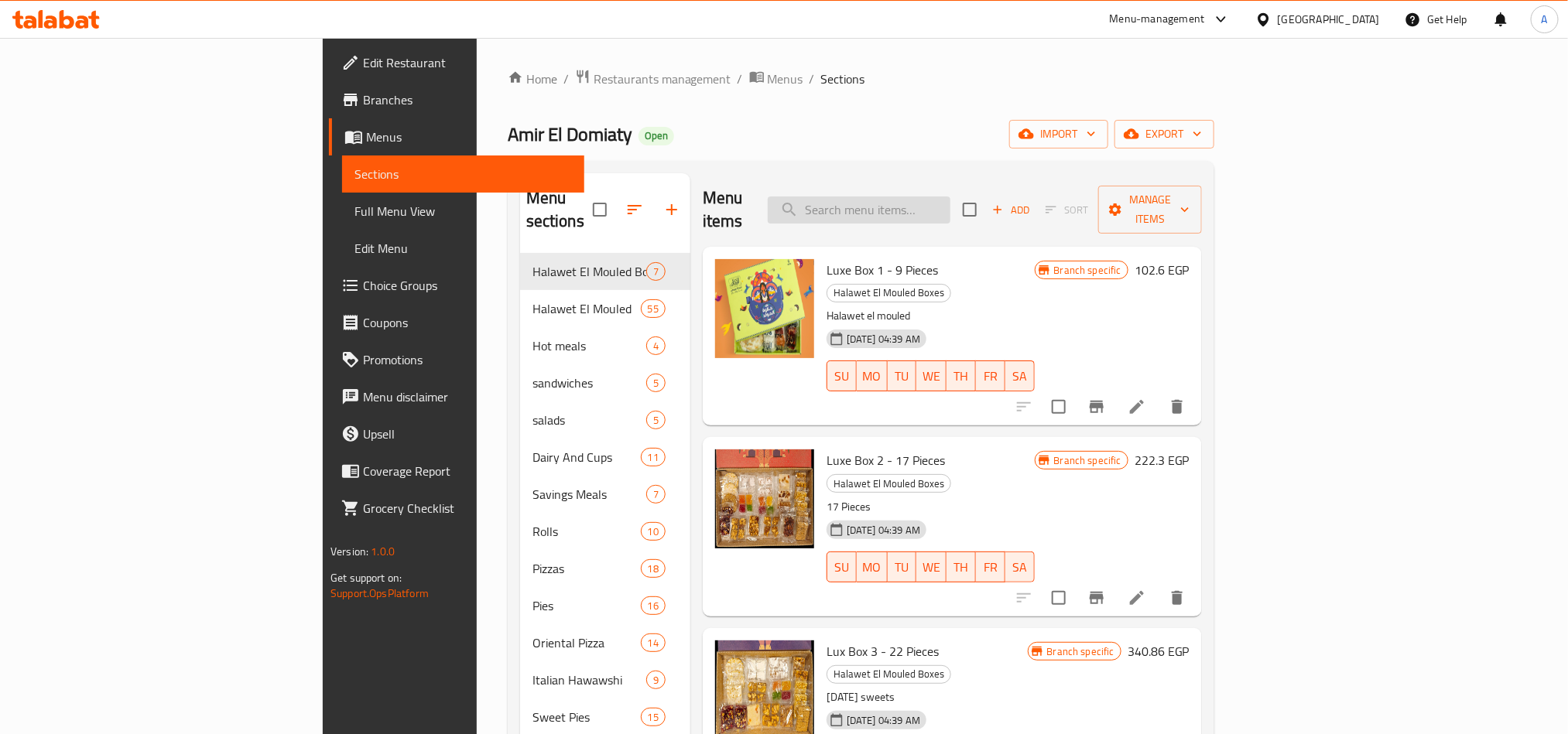
click at [951, 196] on input "search" at bounding box center [859, 210] width 183 height 27
paste input "Mini Heart Tart"
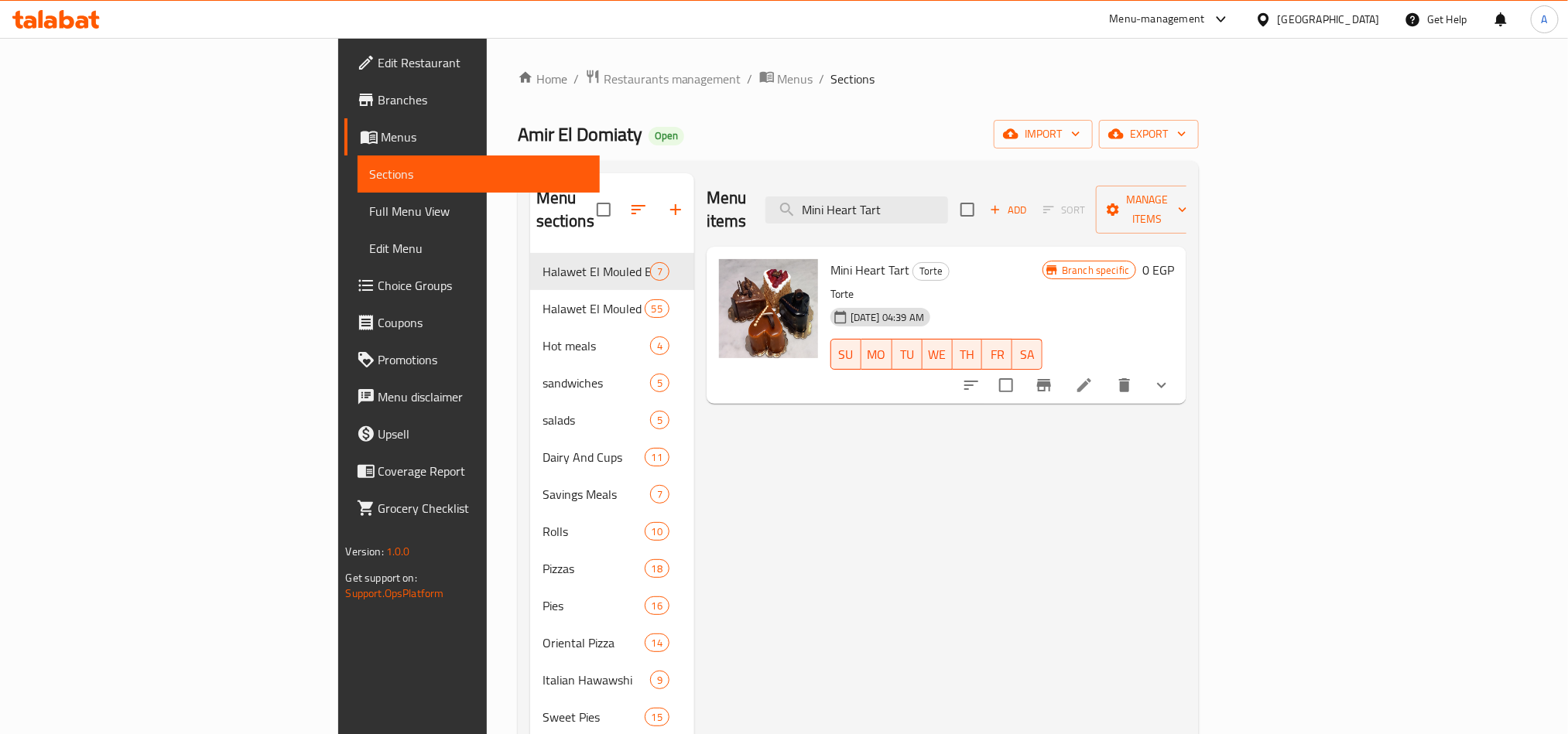
type input "Mini Heart Tart"
click at [1180, 367] on button "show more" at bounding box center [1161, 386] width 37 height 37
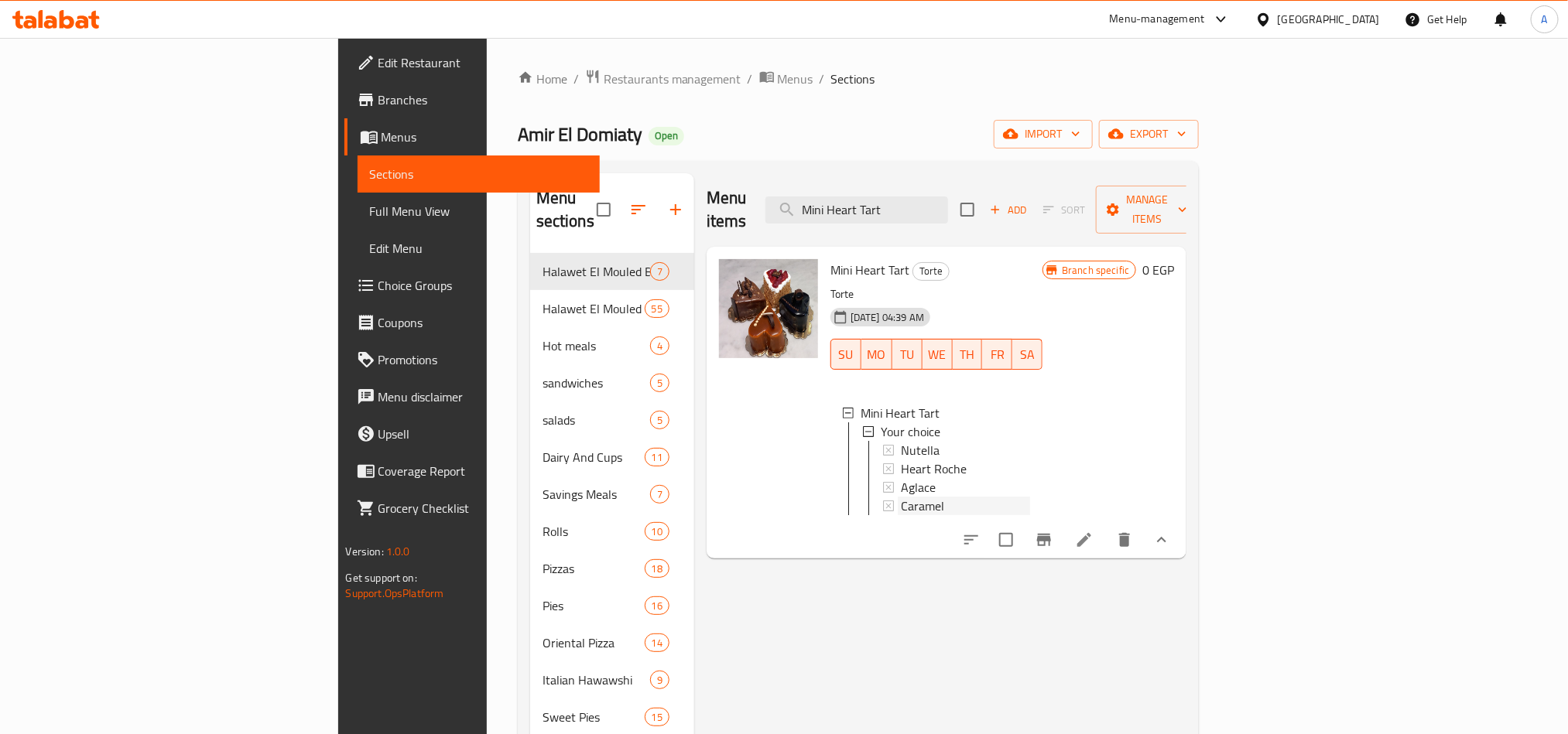
click at [901, 497] on span "Caramel" at bounding box center [922, 506] width 43 height 19
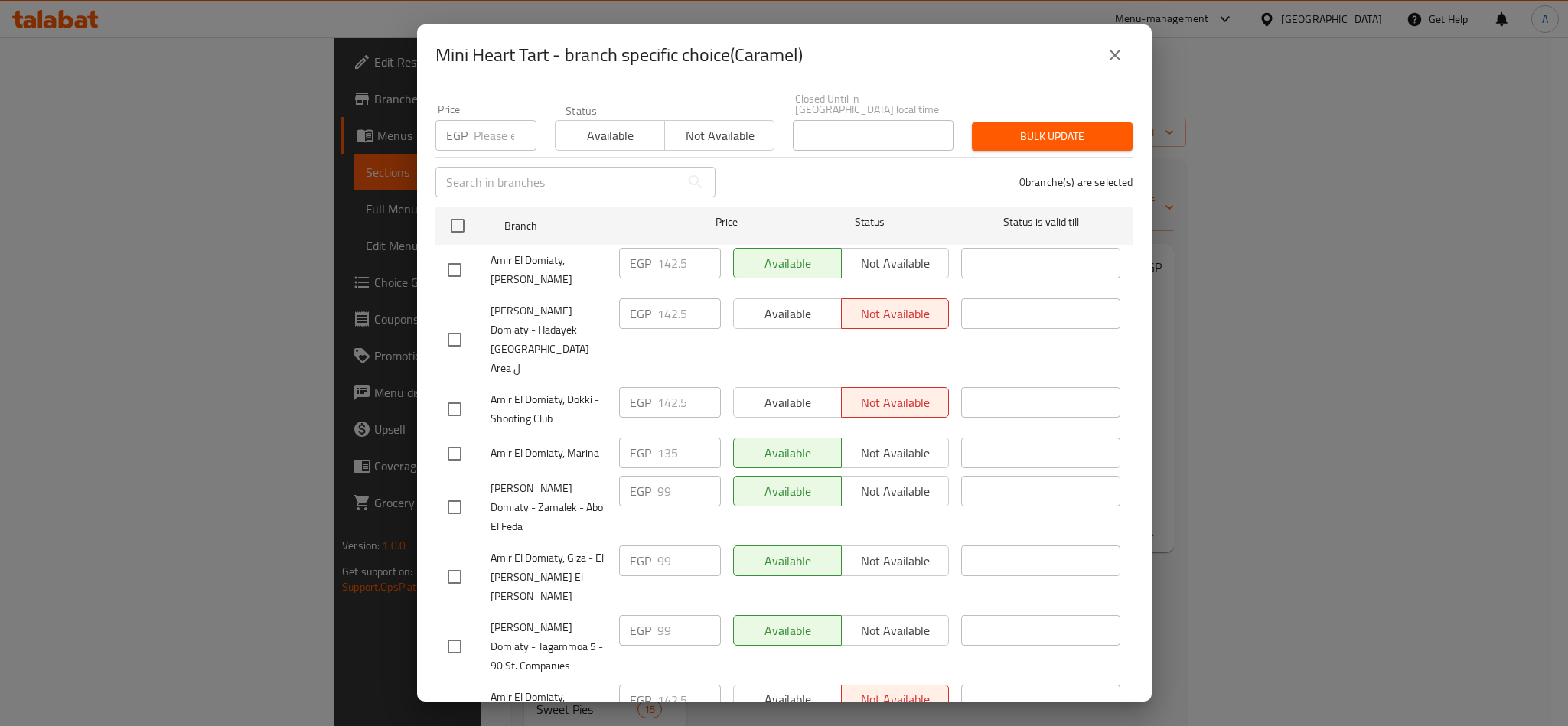
scroll to position [246, 0]
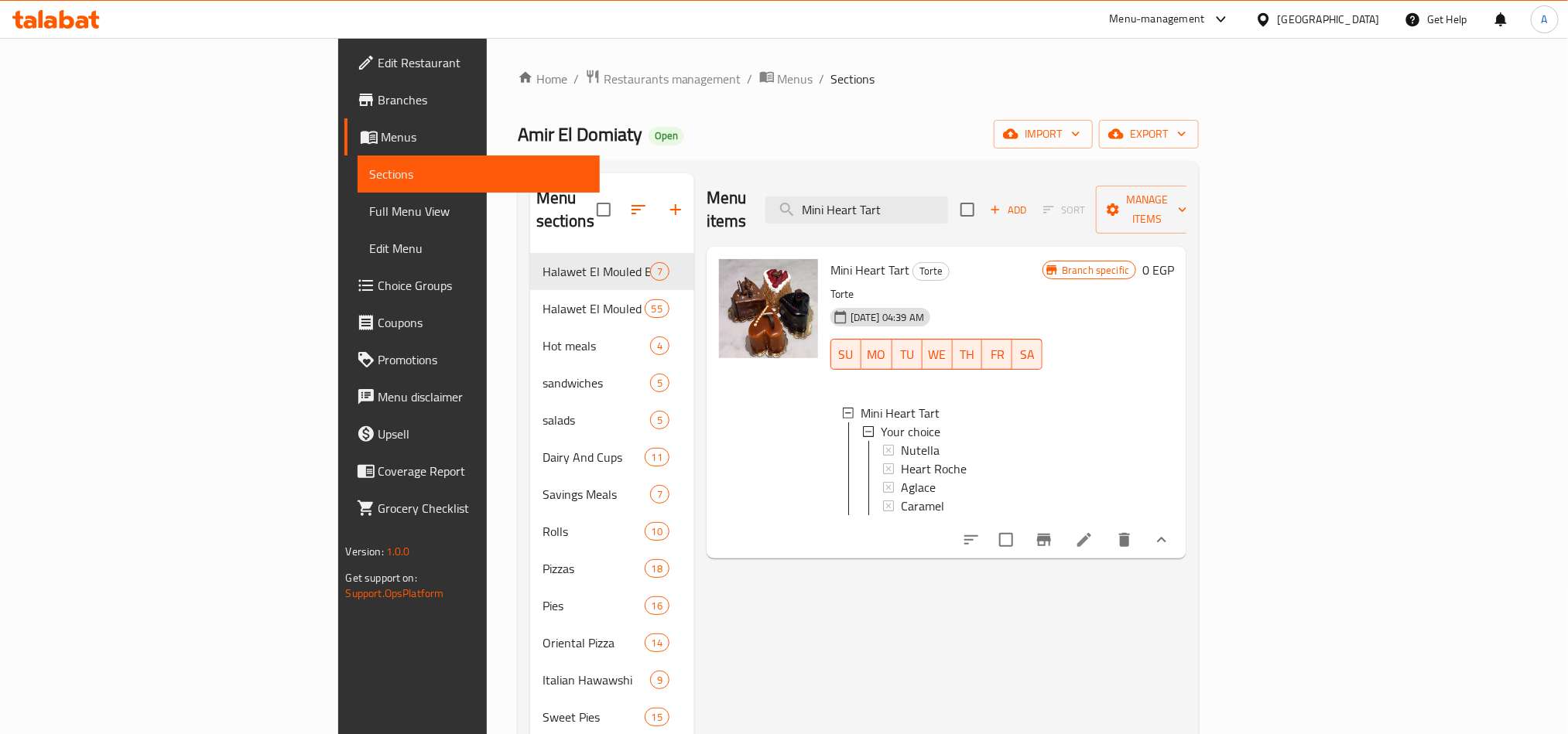
click at [901, 497] on div "Caramel" at bounding box center [966, 506] width 129 height 19
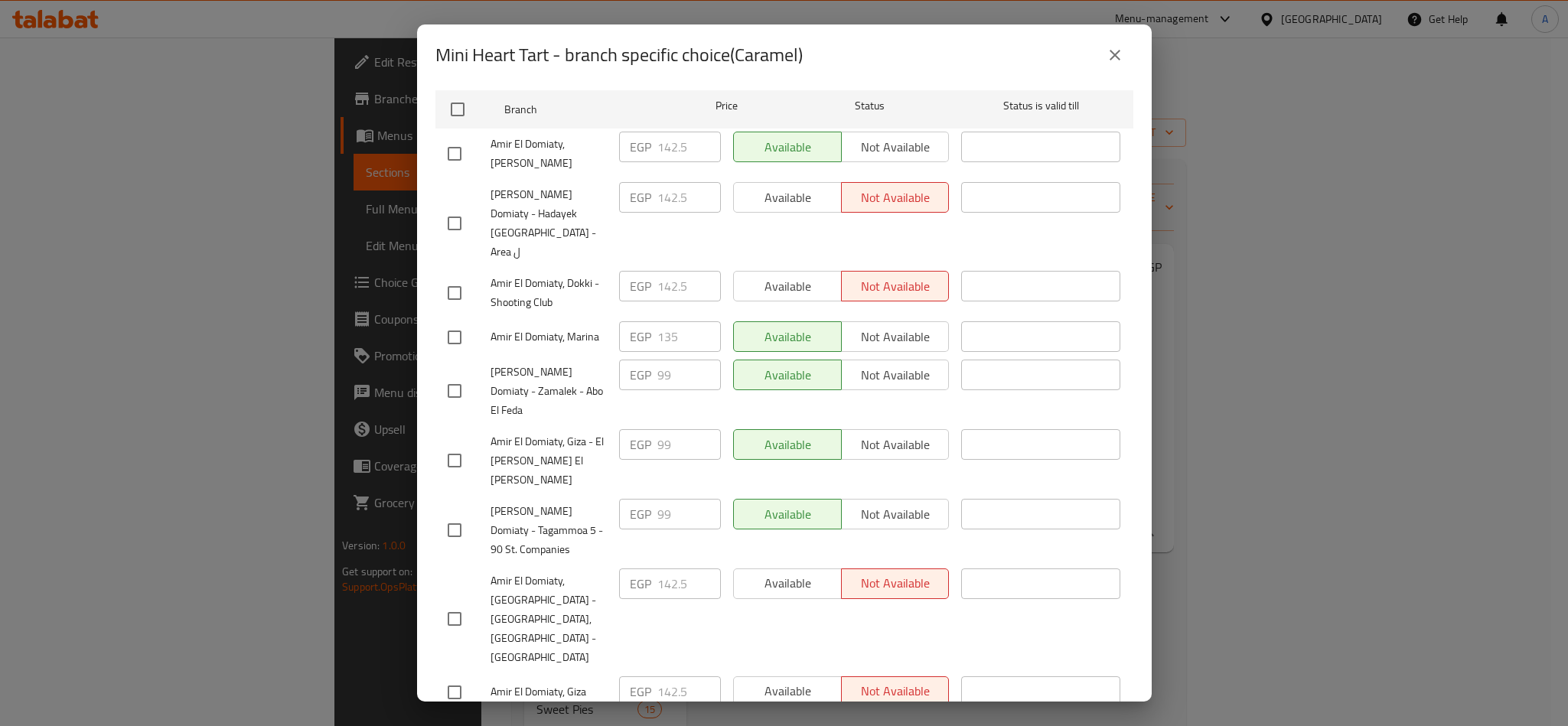
click at [463, 715] on input "checkbox" at bounding box center [454, 730] width 32 height 32
checkbox input "true"
click at [666, 715] on input "99142.5" at bounding box center [689, 729] width 64 height 31
click at [661, 715] on input "99142.5" at bounding box center [689, 729] width 64 height 31
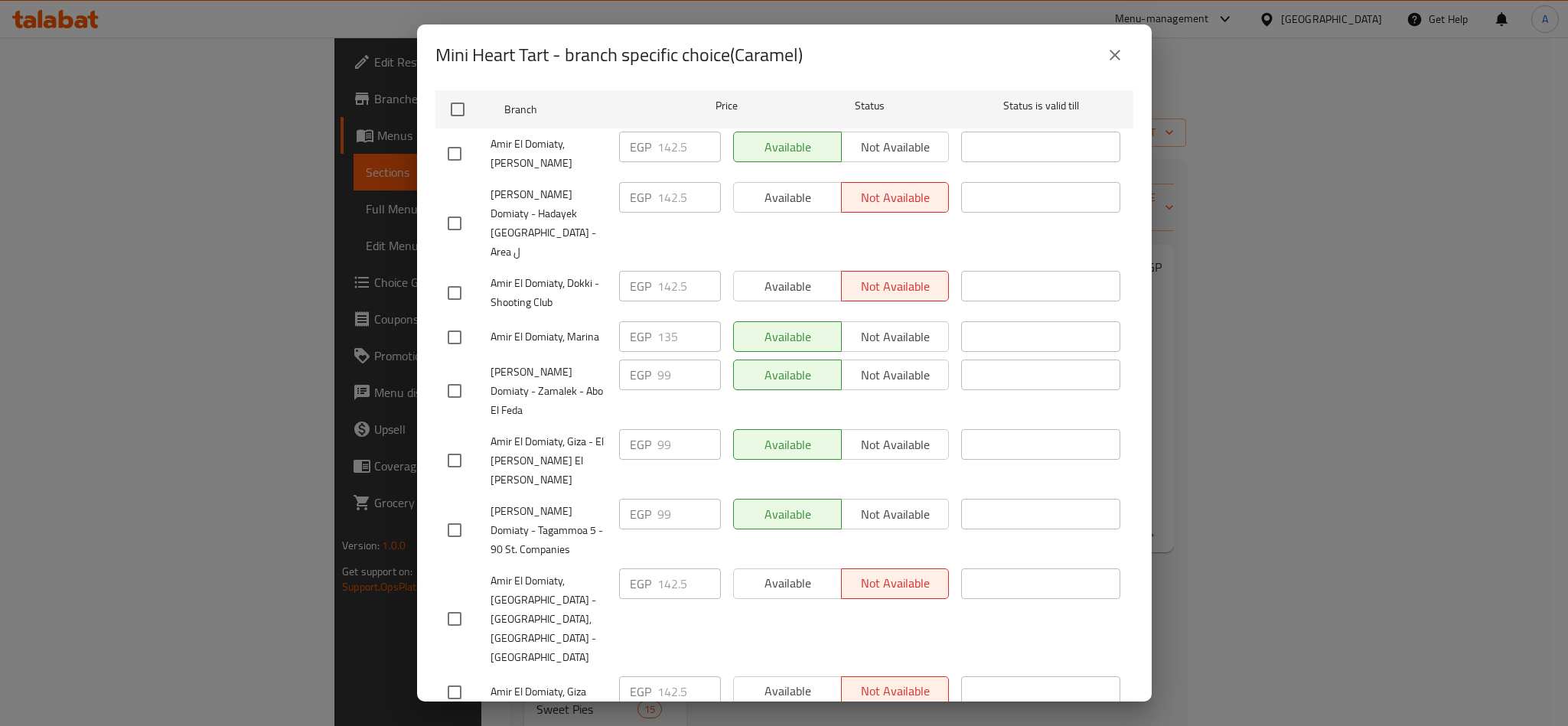
click at [661, 715] on input "99142.5" at bounding box center [689, 729] width 64 height 31
click at [671, 715] on input "99142.5" at bounding box center [689, 729] width 64 height 31
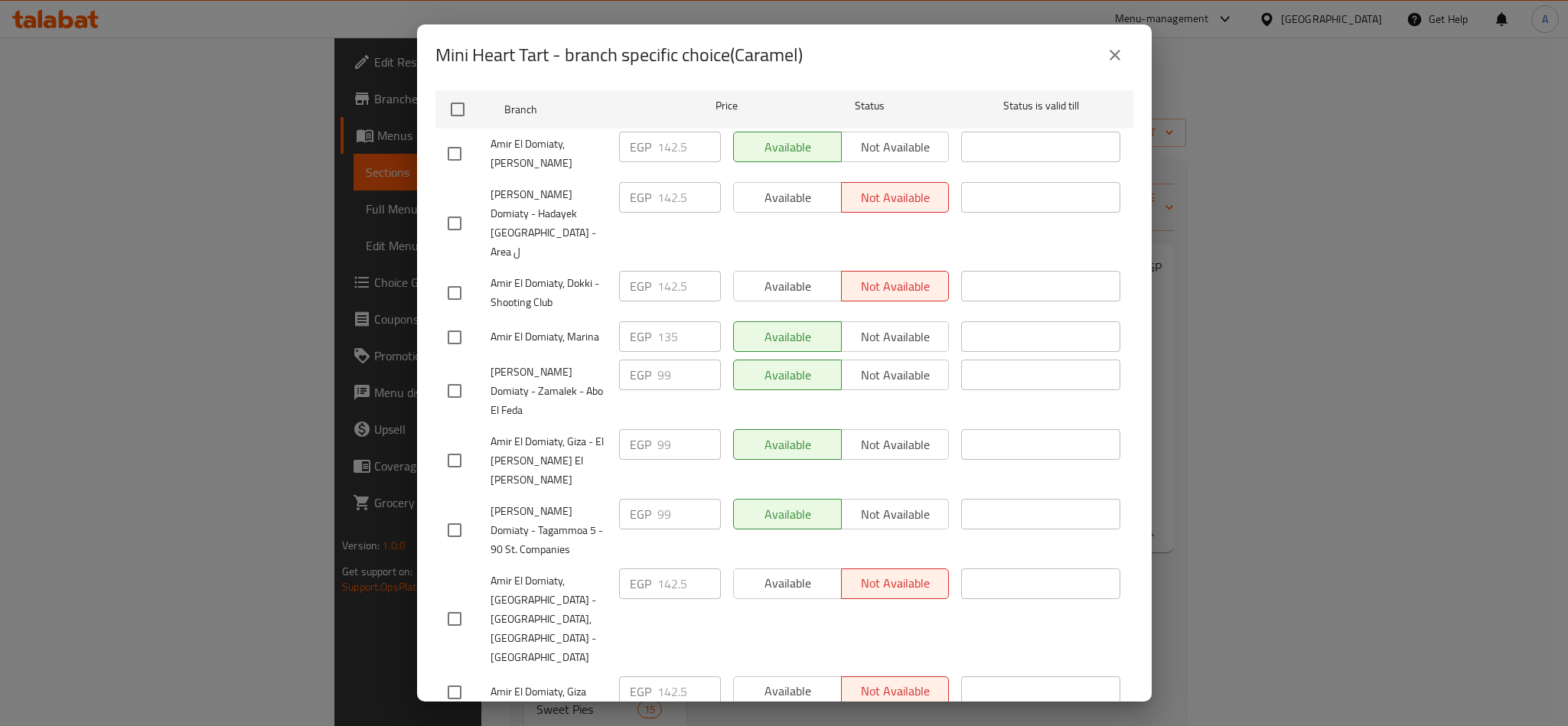
click at [666, 715] on input "99142.5" at bounding box center [689, 729] width 64 height 31
paste input "number"
type input "142.5"
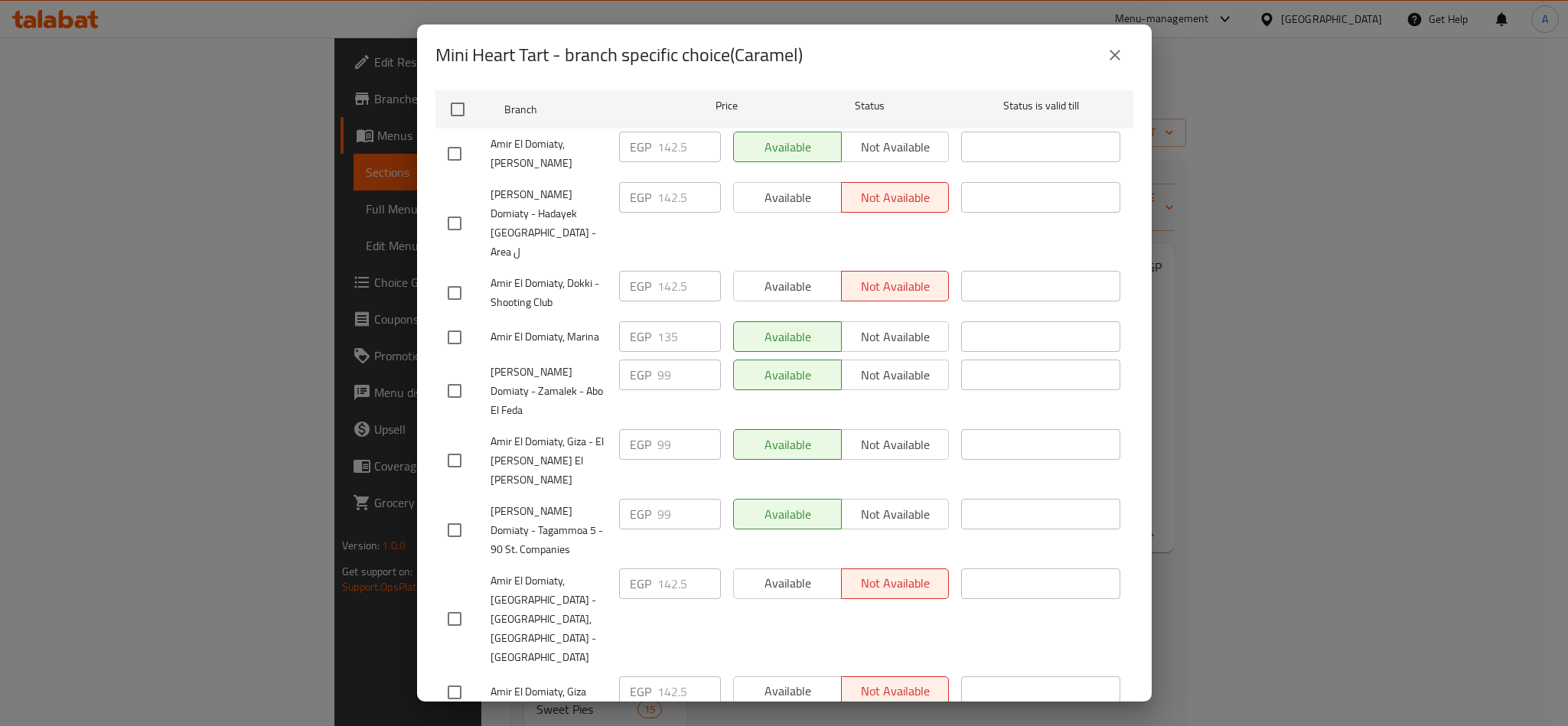
click at [453, 715] on input "checkbox" at bounding box center [454, 730] width 32 height 32
click at [460, 715] on input "checkbox" at bounding box center [454, 730] width 32 height 32
checkbox input "true"
click at [669, 715] on input "142.5" at bounding box center [689, 729] width 64 height 31
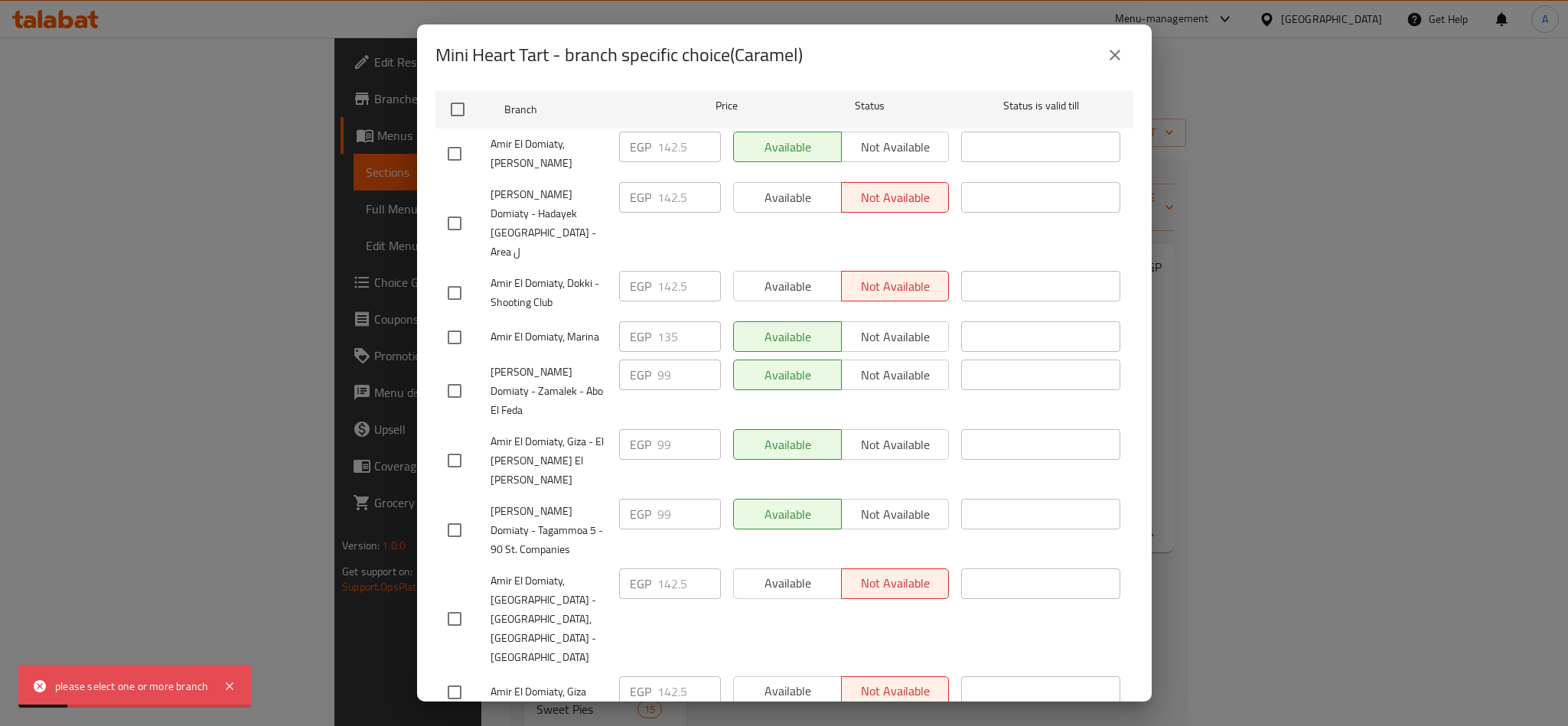
click at [669, 715] on input "142.5" at bounding box center [689, 729] width 64 height 31
click at [665, 715] on input "142.5" at bounding box center [689, 729] width 64 height 31
click at [1110, 58] on icon "close" at bounding box center [1114, 55] width 18 height 18
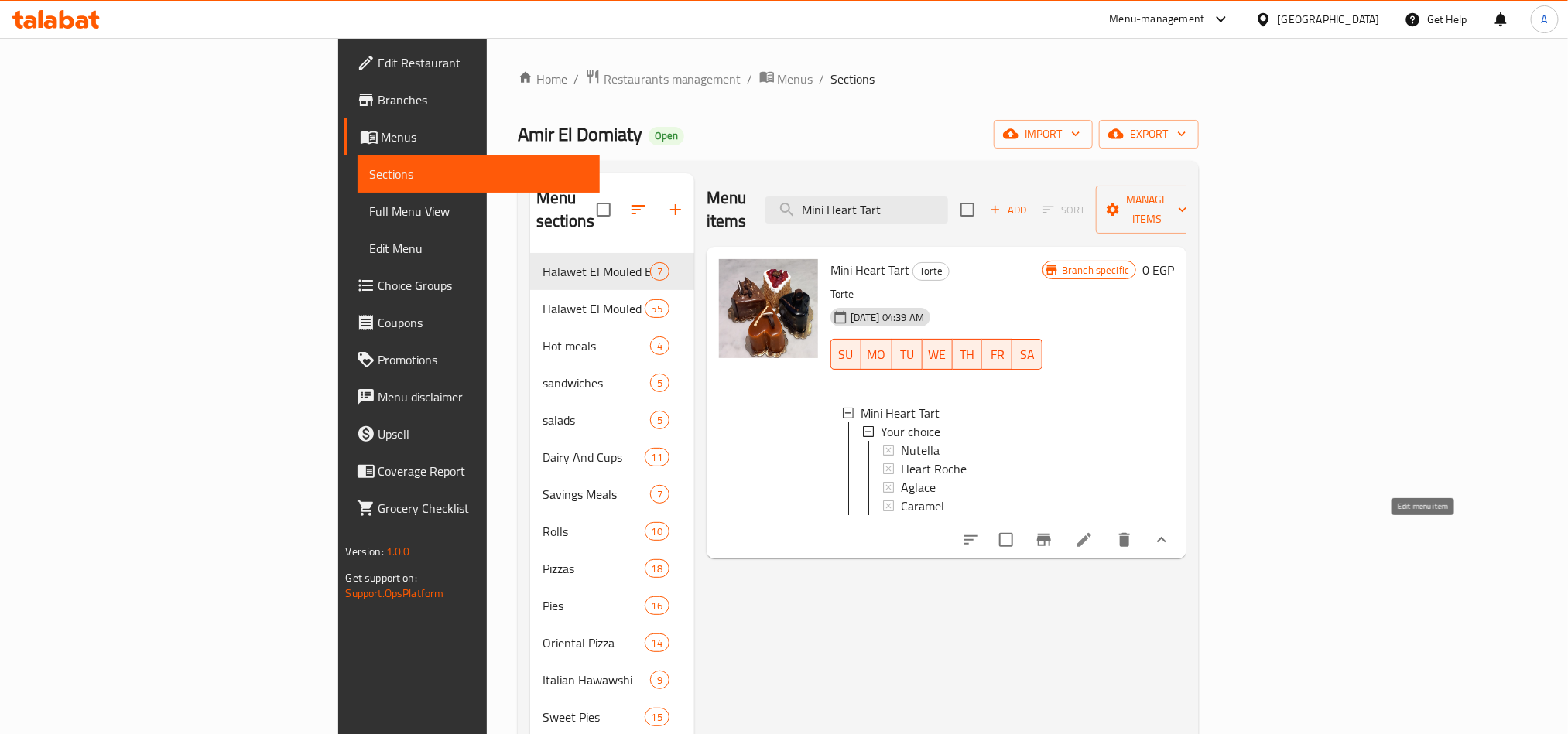
click at [1093, 532] on icon at bounding box center [1083, 539] width 19 height 19
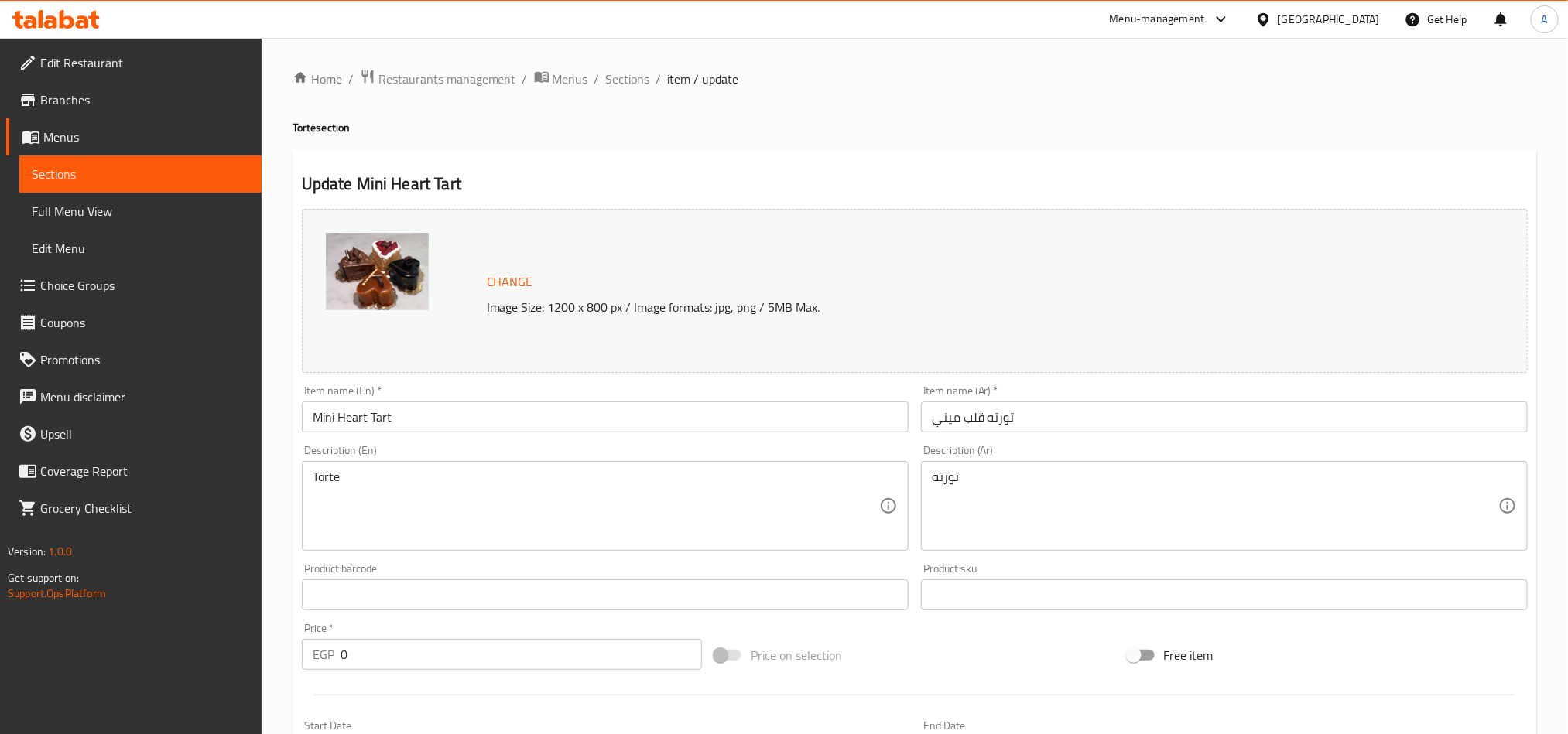
click at [368, 414] on input "Mini Heart Tart" at bounding box center [605, 417] width 607 height 31
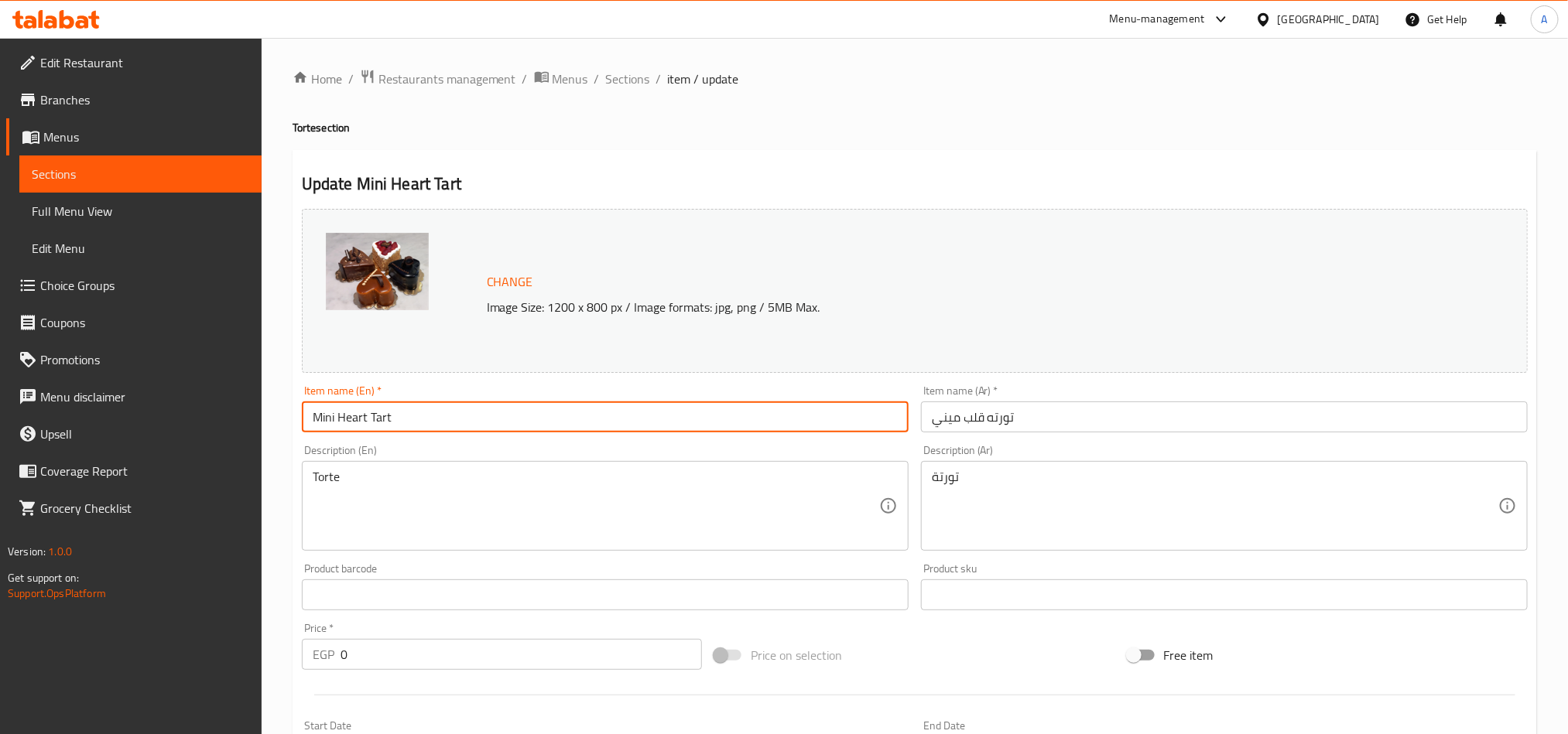
click at [368, 414] on input "Mini Heart Tart" at bounding box center [605, 417] width 607 height 31
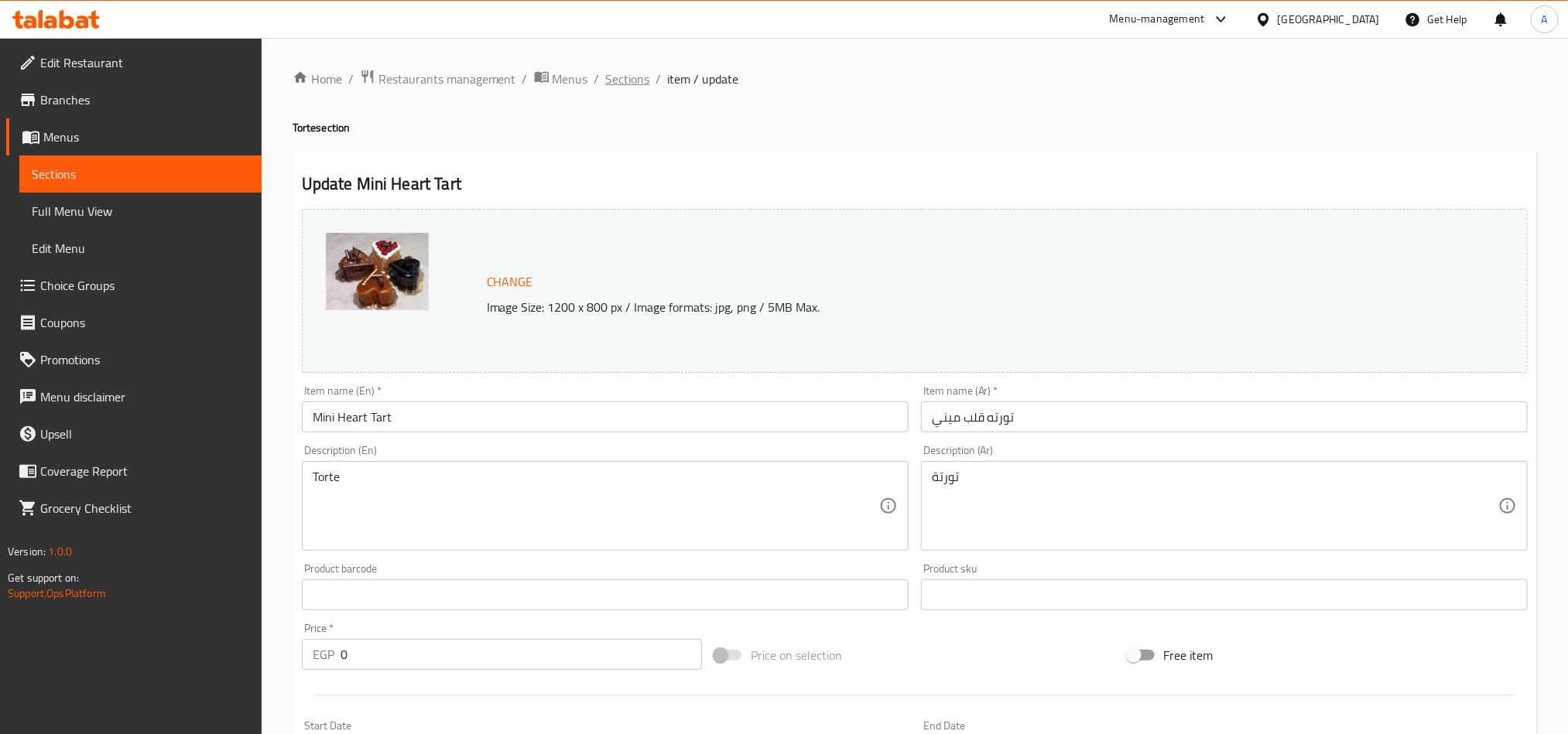
click at [624, 71] on span "Sections" at bounding box center [628, 79] width 44 height 19
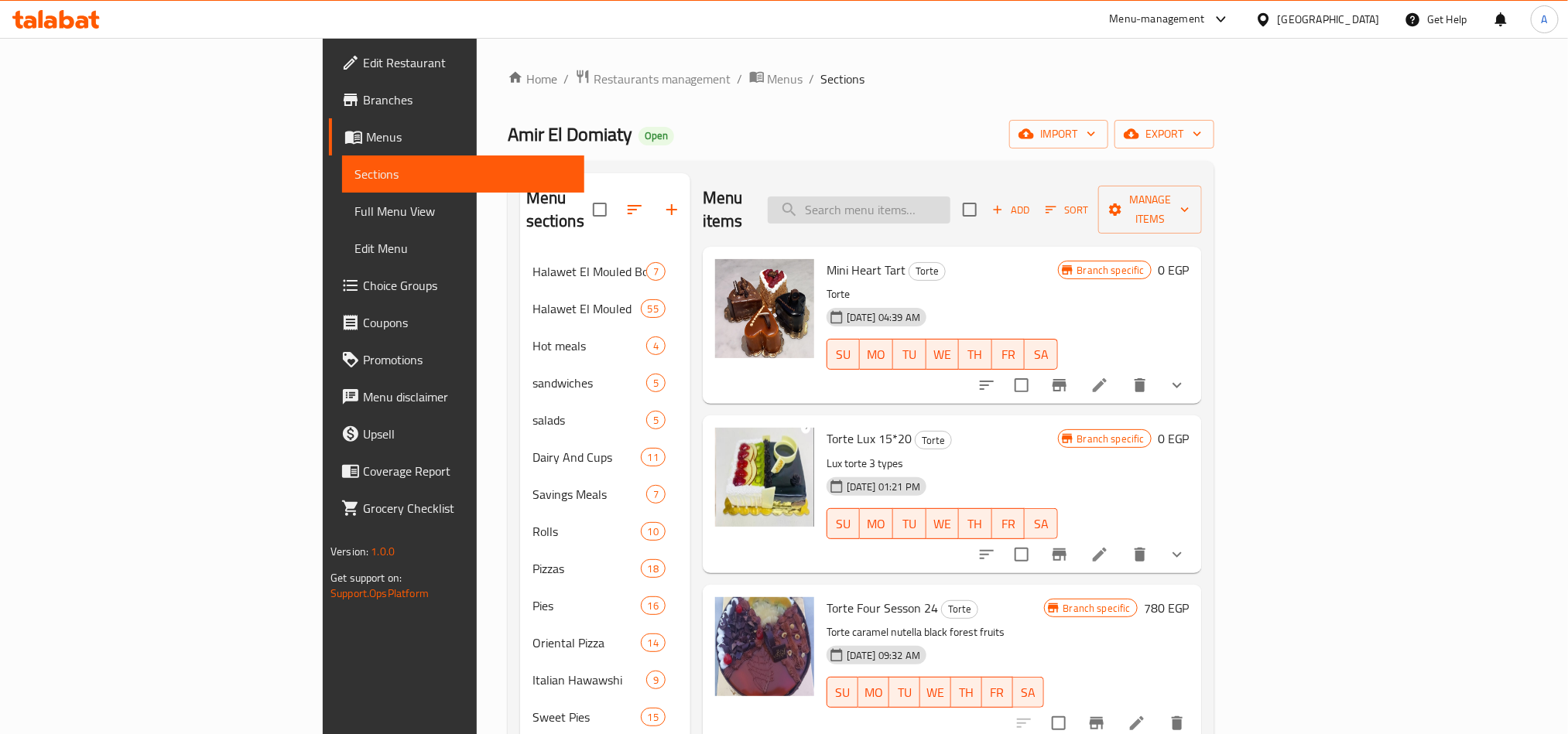
click at [951, 196] on input "search" at bounding box center [859, 210] width 183 height 27
paste input "Mini Heart Tart"
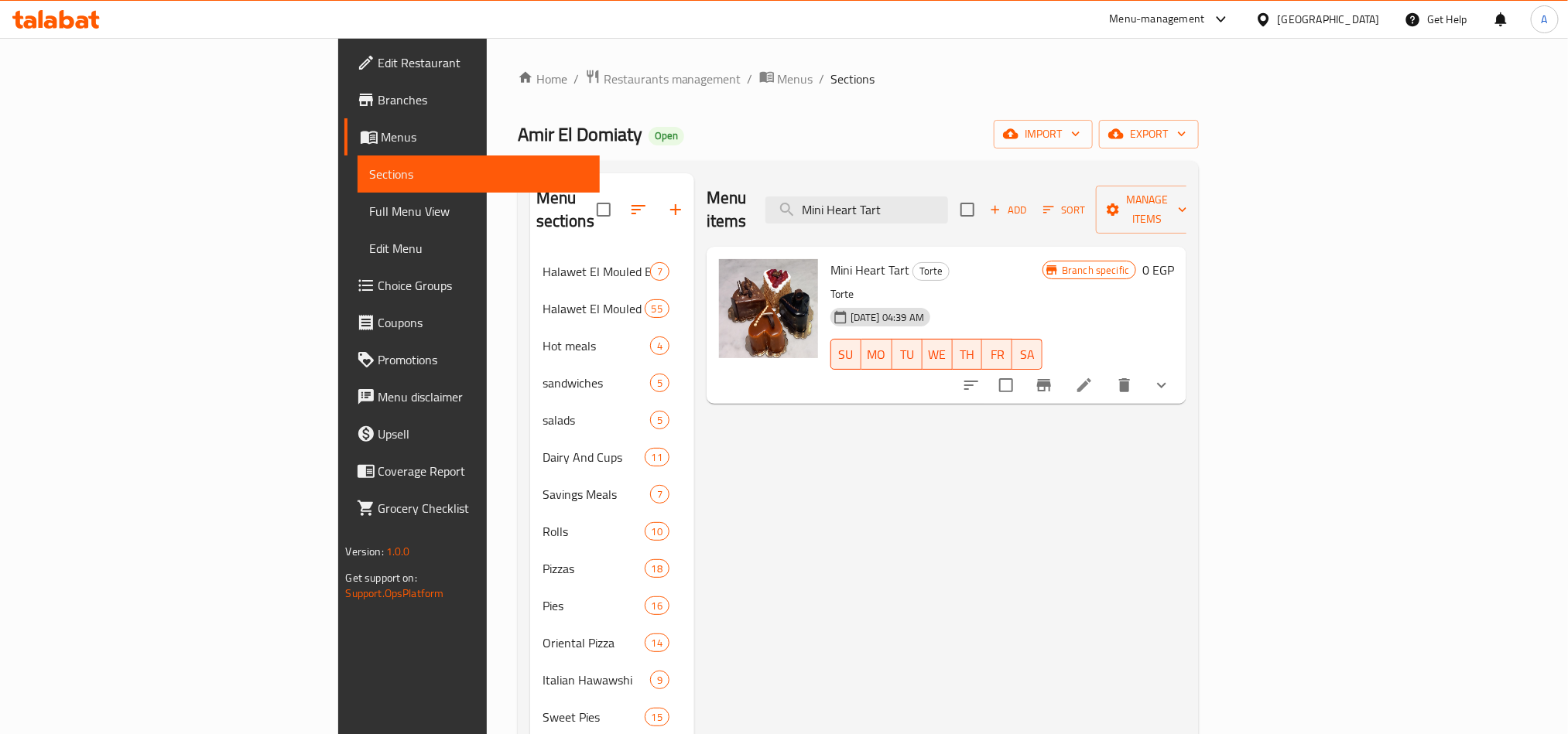
type input "Mini Heart Tart"
drag, startPoint x: 1490, startPoint y: 364, endPoint x: 1472, endPoint y: 411, distance: 50.3
click at [1180, 367] on button "show more" at bounding box center [1161, 386] width 37 height 37
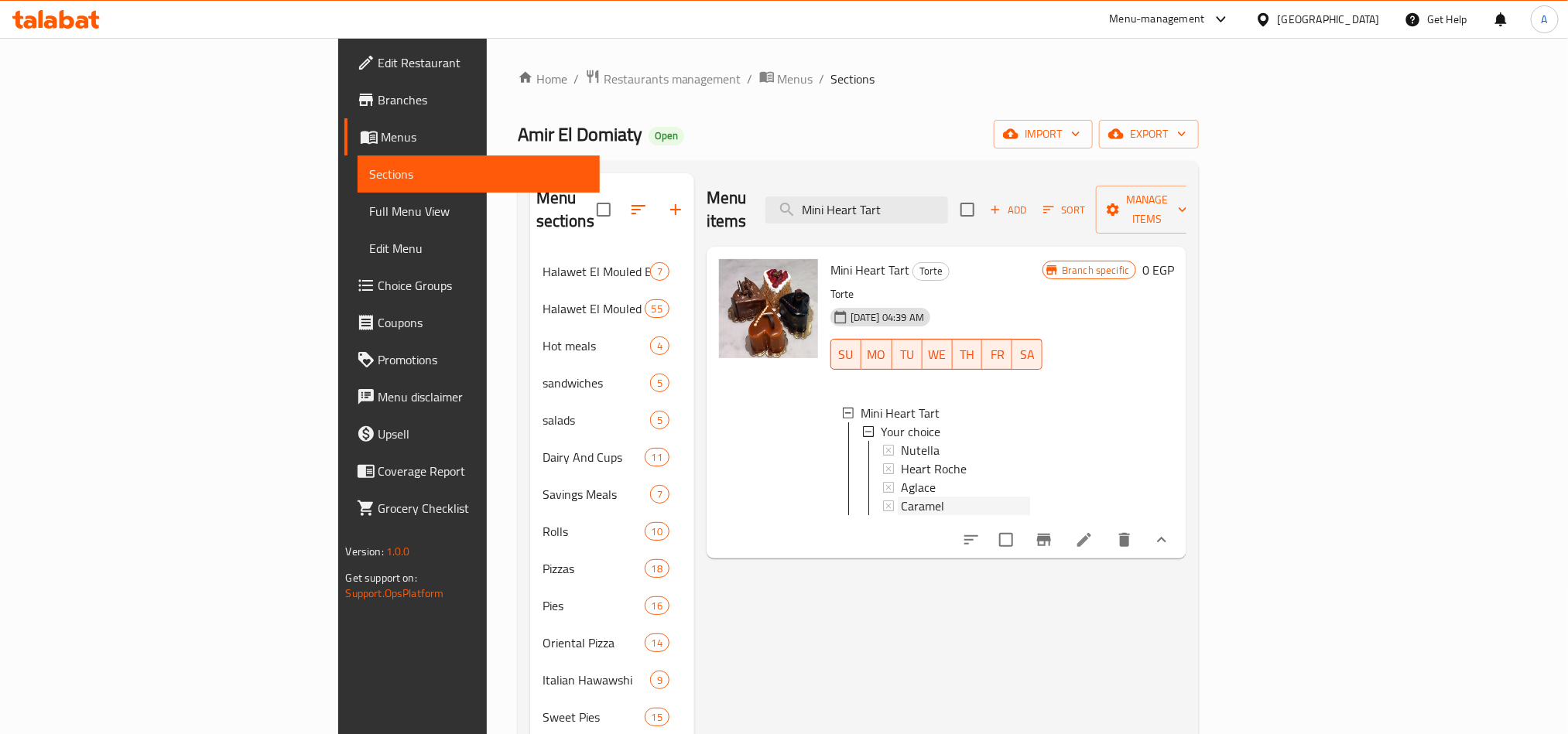
click at [901, 497] on span "Caramel" at bounding box center [922, 506] width 43 height 19
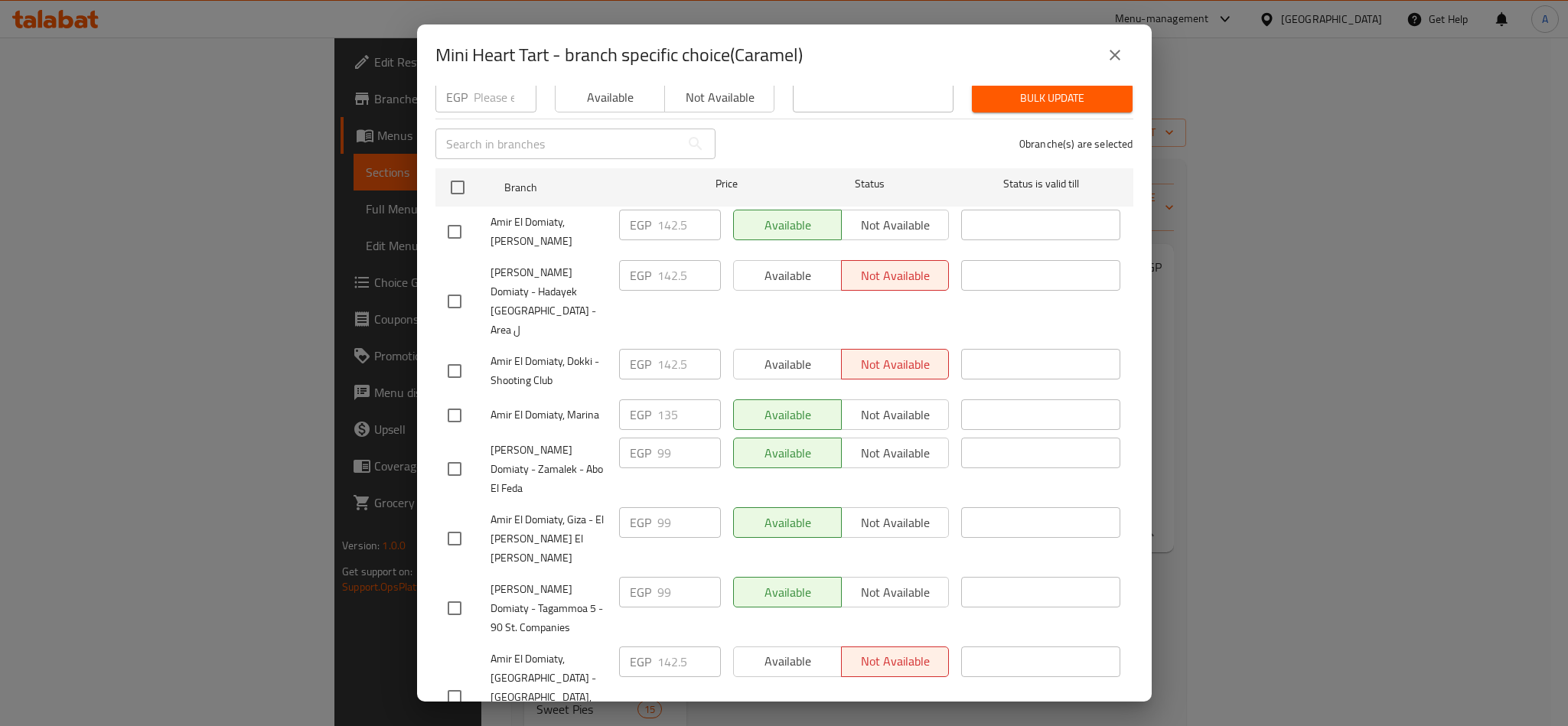
scroll to position [246, 0]
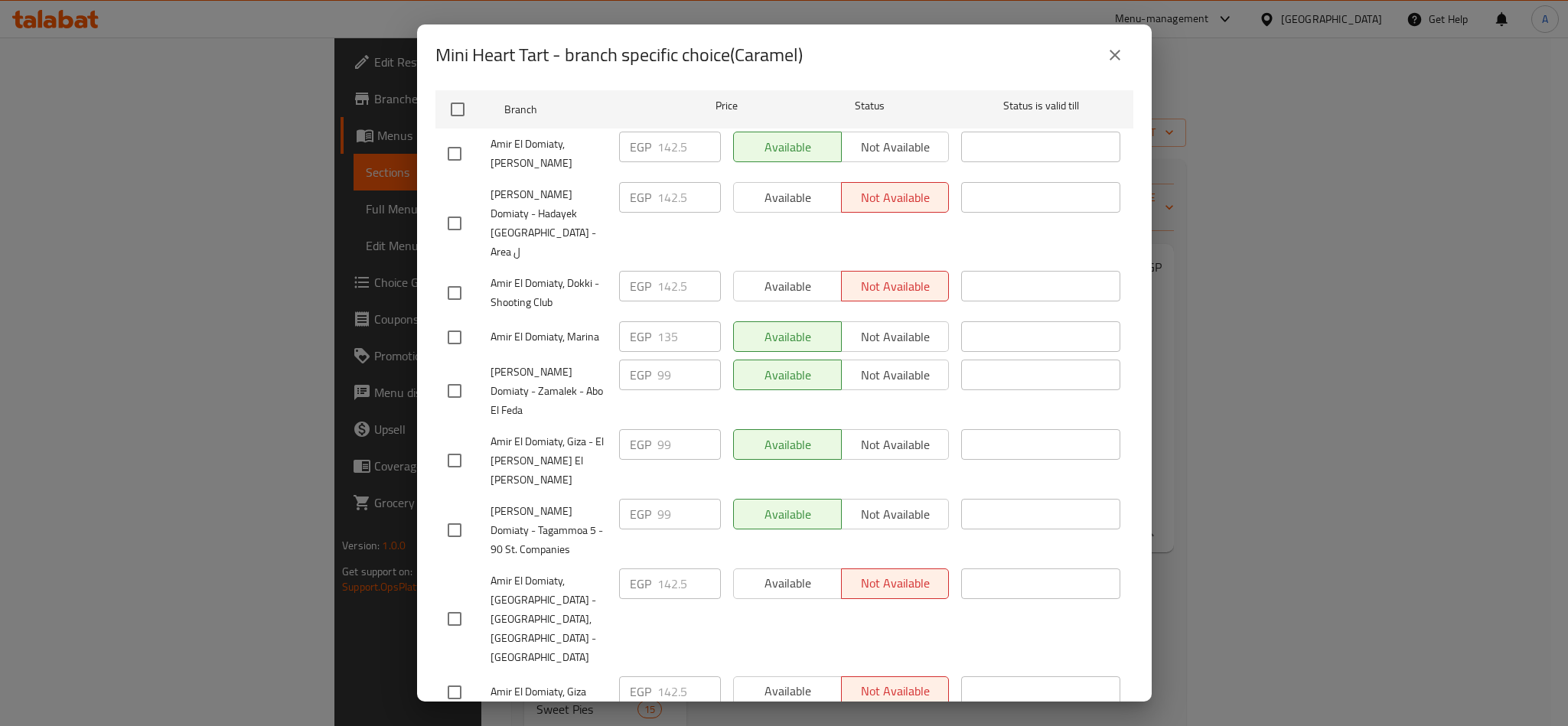
click at [449, 715] on input "checkbox" at bounding box center [454, 730] width 32 height 32
checkbox input "true"
click at [671, 715] on input "99142.5" at bounding box center [689, 729] width 64 height 31
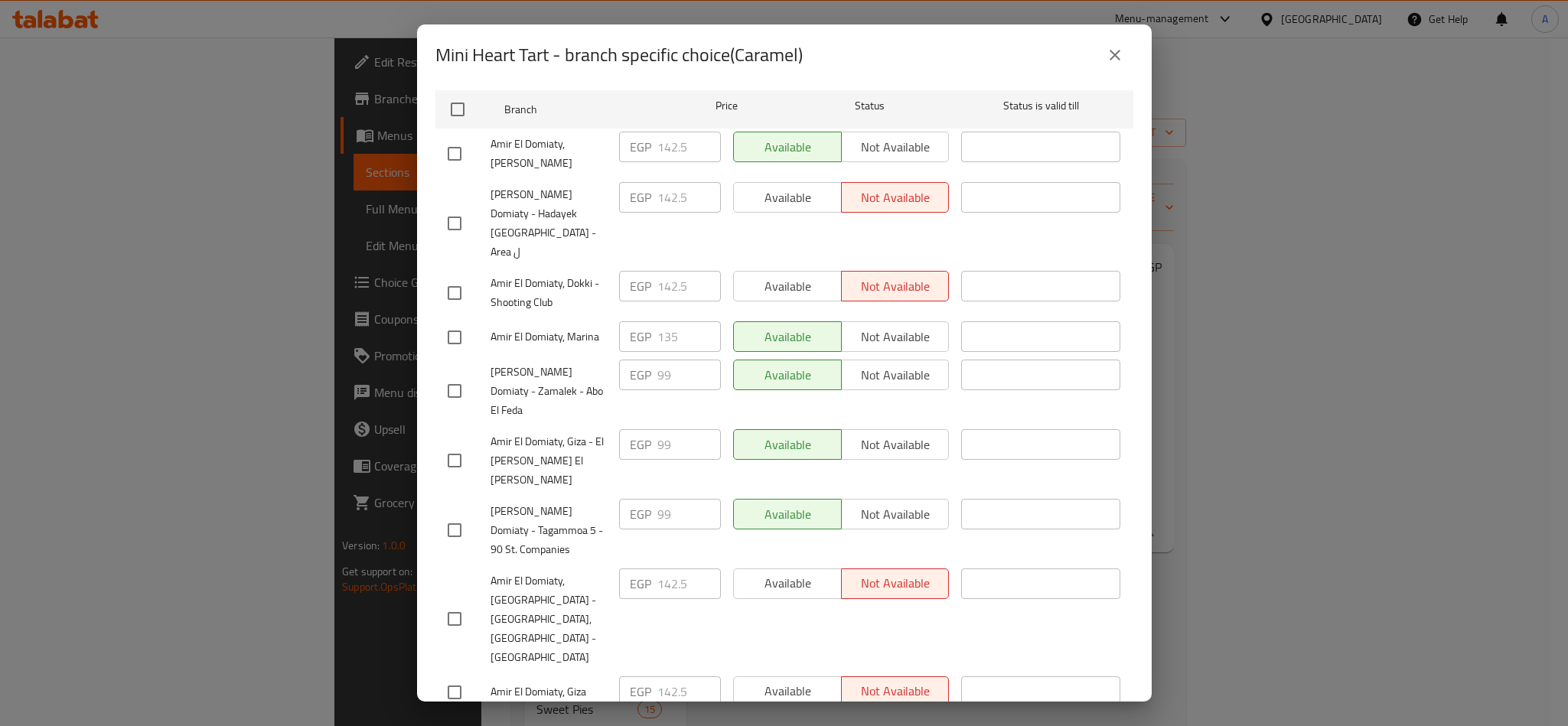
paste input "number"
type input "142.5"
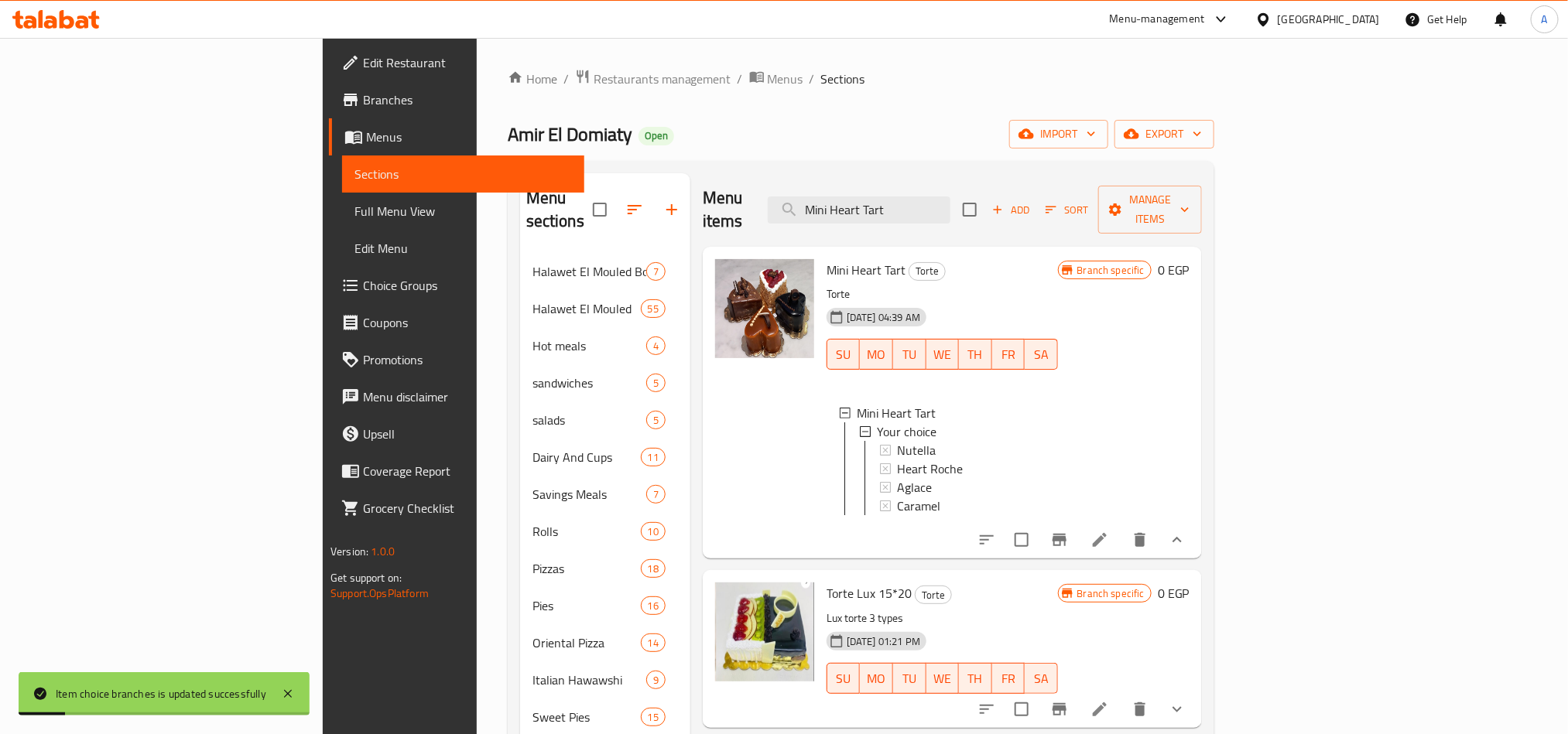
click at [897, 497] on div "Caramel" at bounding box center [971, 506] width 149 height 19
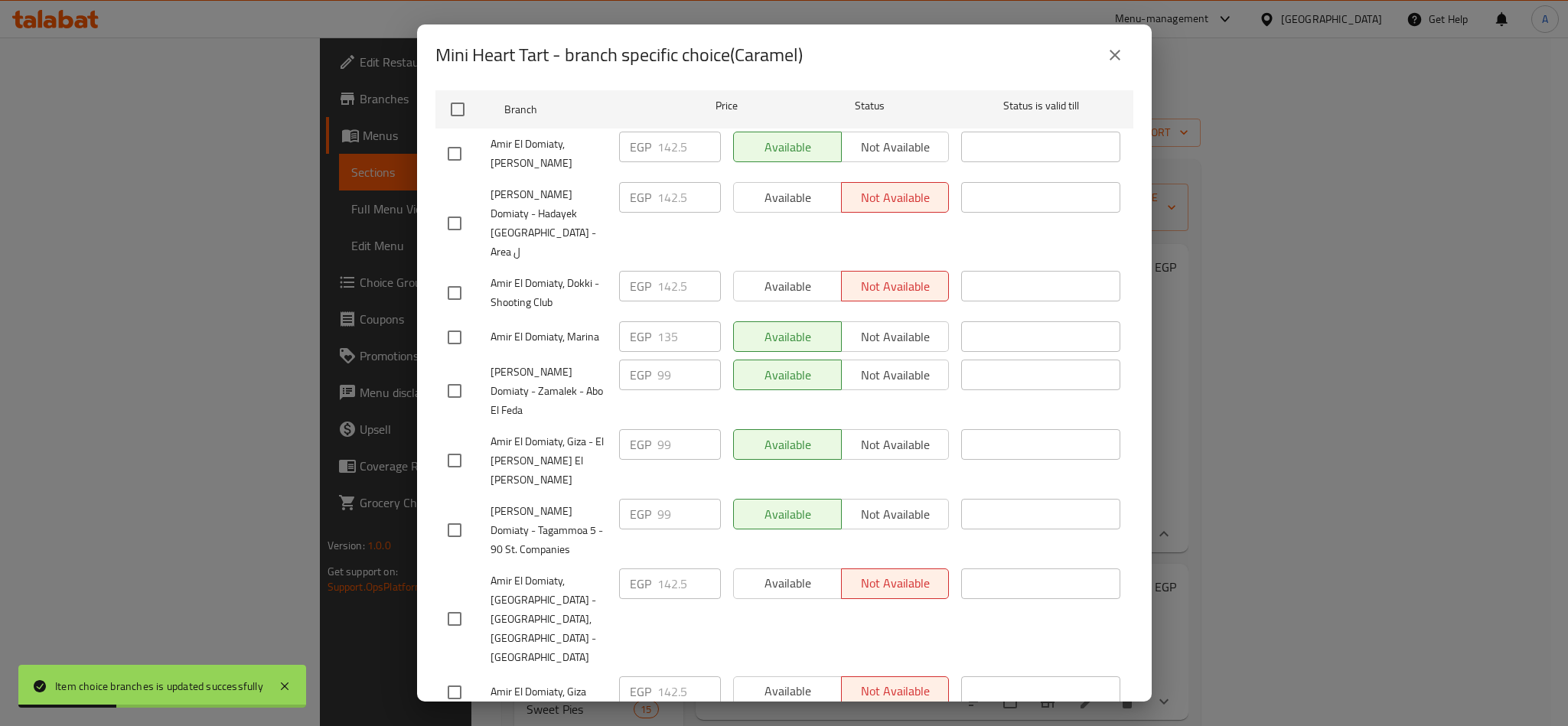
click at [554, 683] on span "Amir El Domiaty, Giza" at bounding box center [548, 693] width 116 height 19
click at [448, 715] on input "checkbox" at bounding box center [454, 730] width 32 height 32
checkbox input "true"
click at [740, 719] on span "Available" at bounding box center [787, 729] width 95 height 22
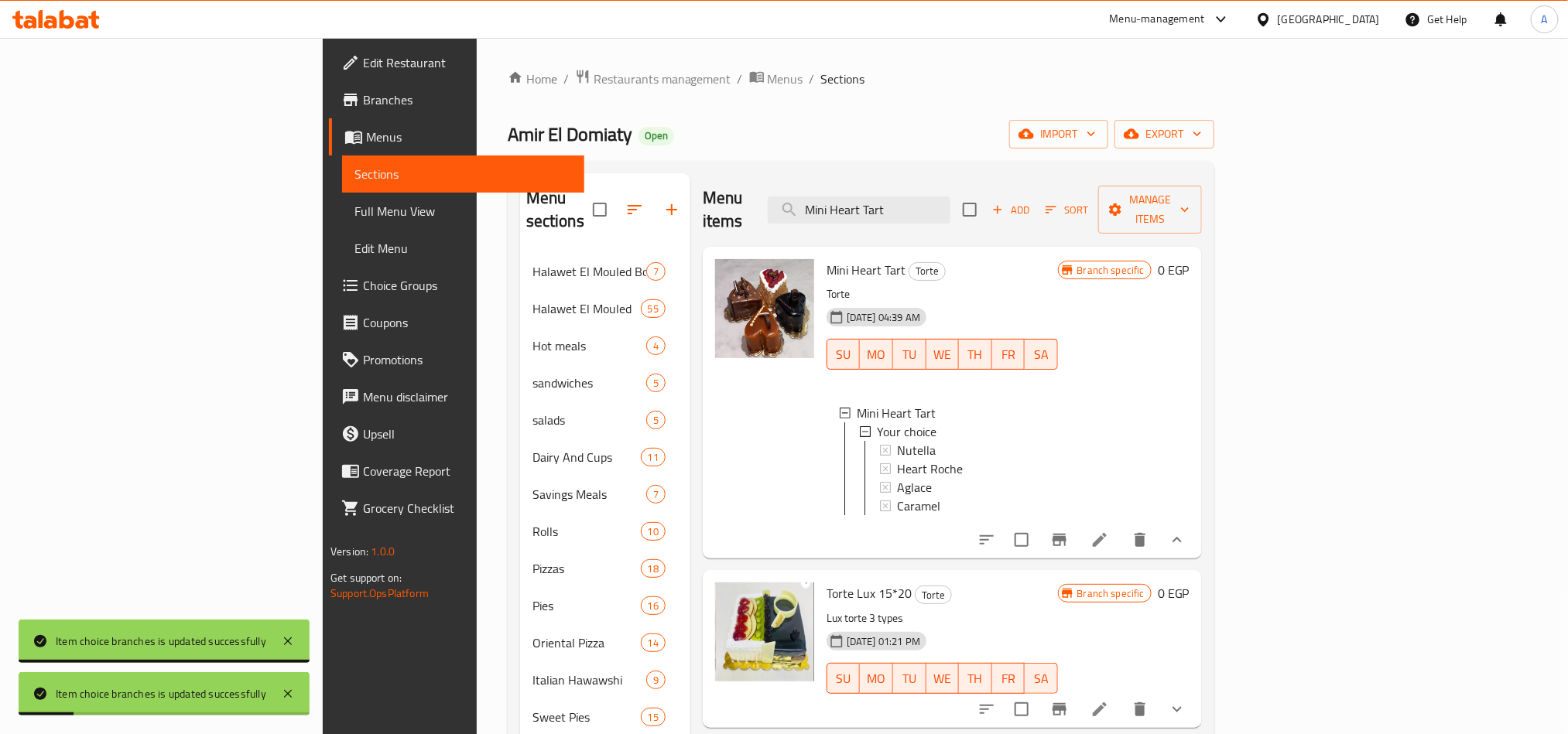
click at [904, 497] on div "Caramel" at bounding box center [971, 506] width 149 height 19
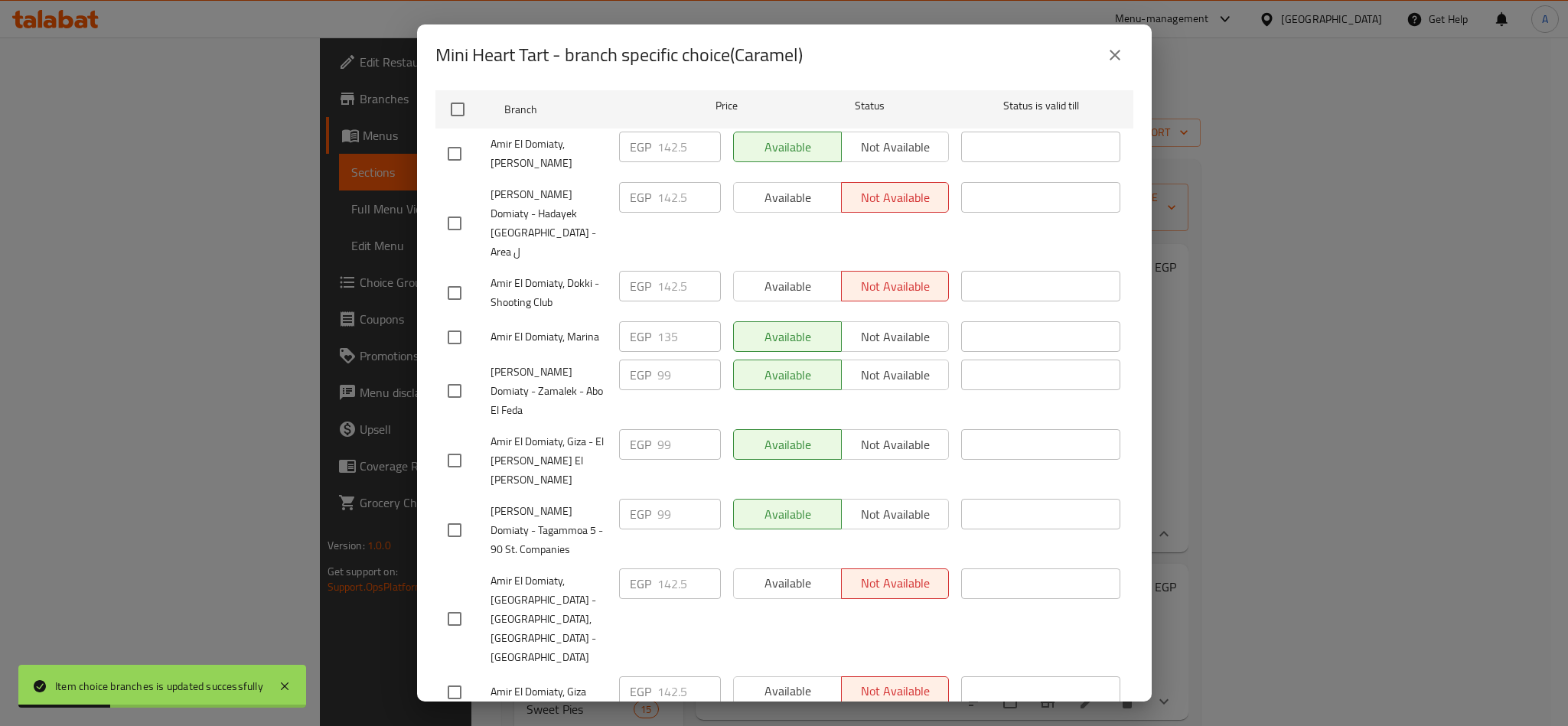
click at [584, 502] on span "[PERSON_NAME] Domiaty - Tagammoa 5 - 90 St. Companies" at bounding box center [548, 531] width 116 height 58
click at [1120, 52] on icon "close" at bounding box center [1114, 55] width 18 height 18
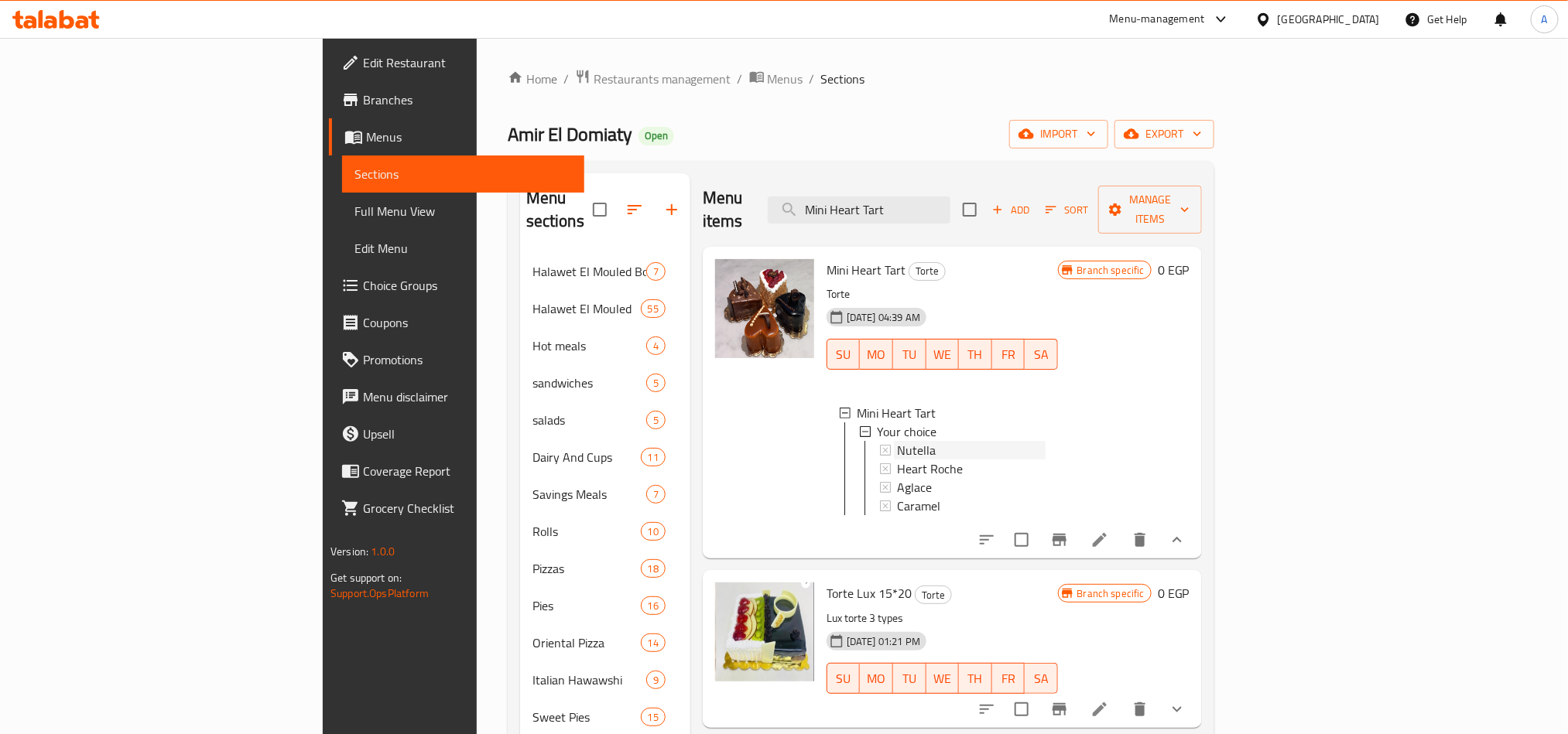
click at [897, 441] on div "Nutella" at bounding box center [971, 450] width 149 height 19
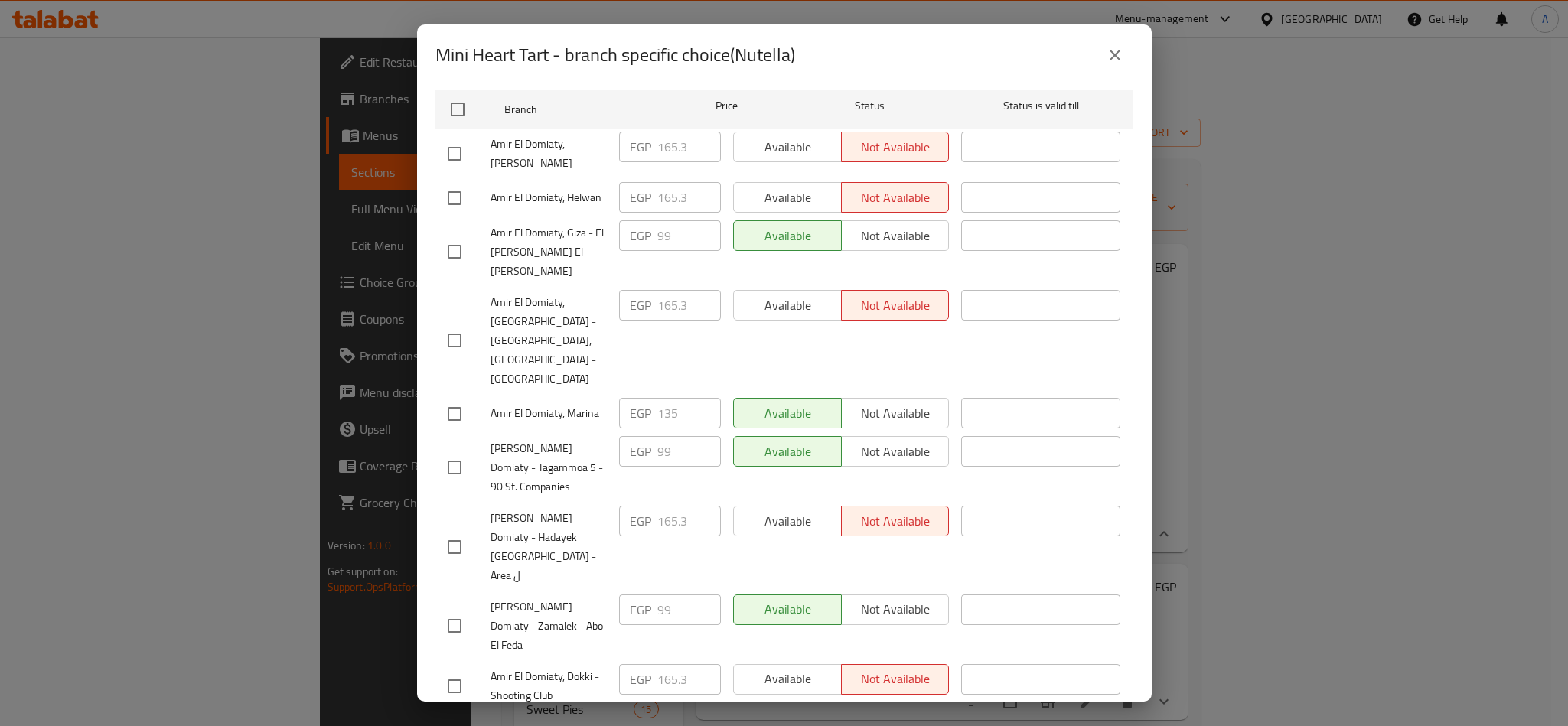
click at [530, 509] on span "[PERSON_NAME] Domiaty - Hadayek [GEOGRAPHIC_DATA] - Area ل" at bounding box center [548, 548] width 116 height 77
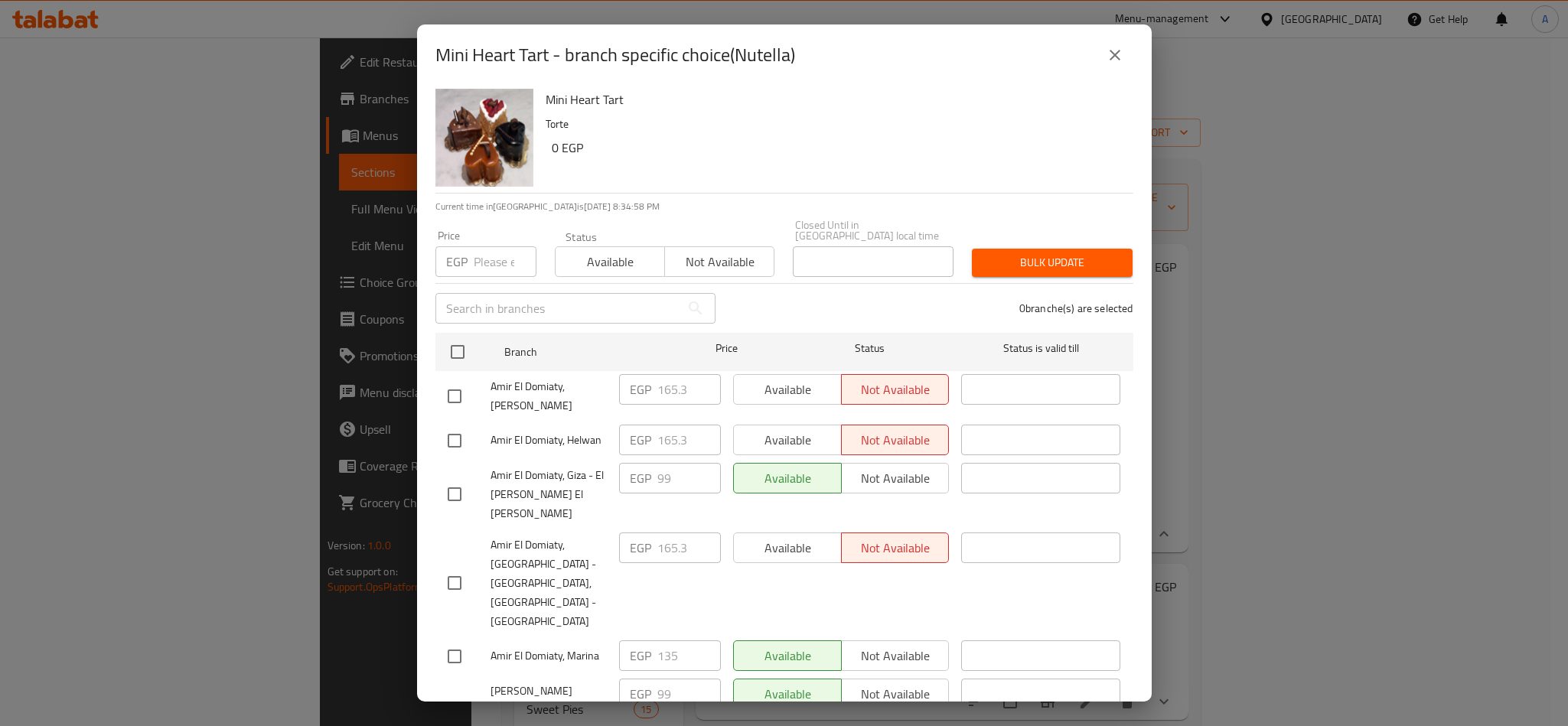
scroll to position [0, 0]
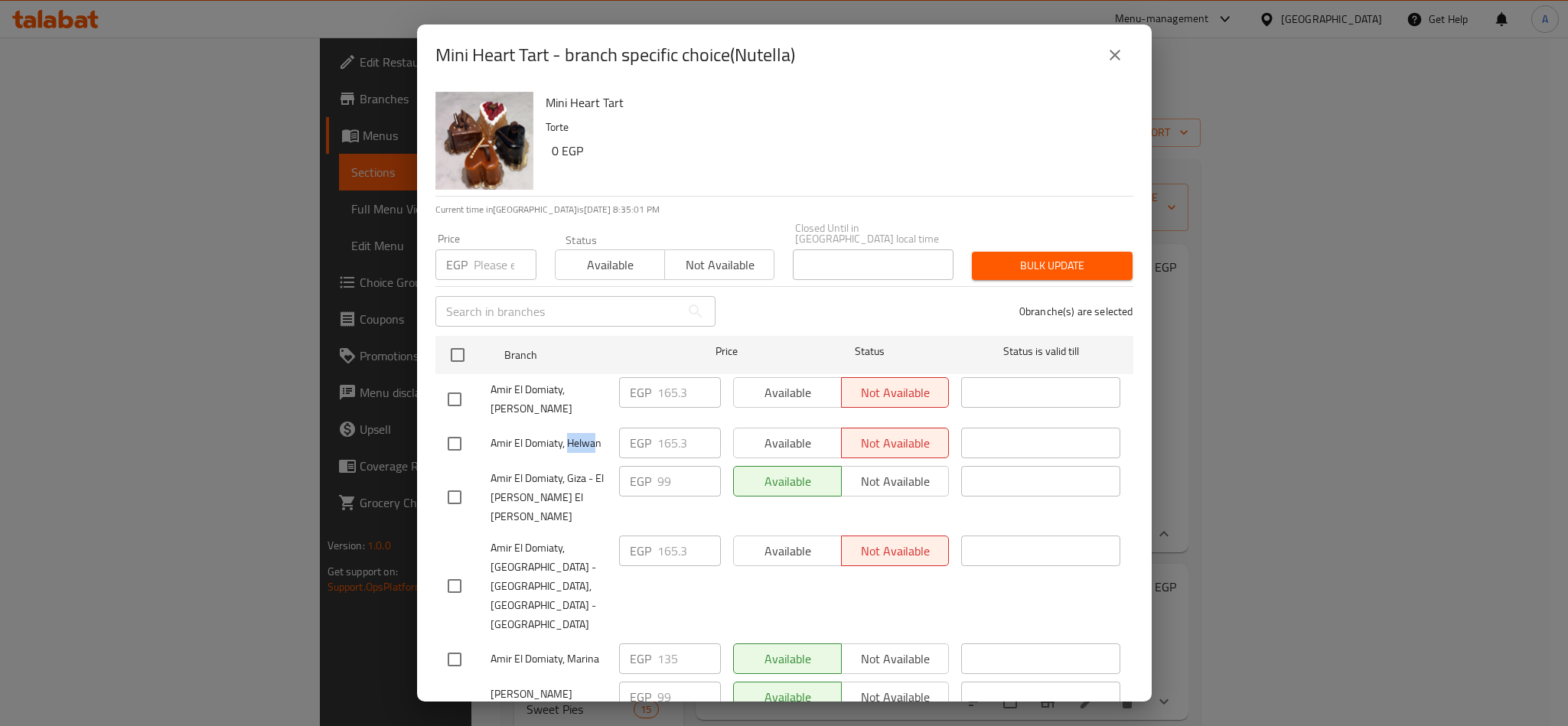
click at [1102, 48] on button "close" at bounding box center [1115, 55] width 37 height 37
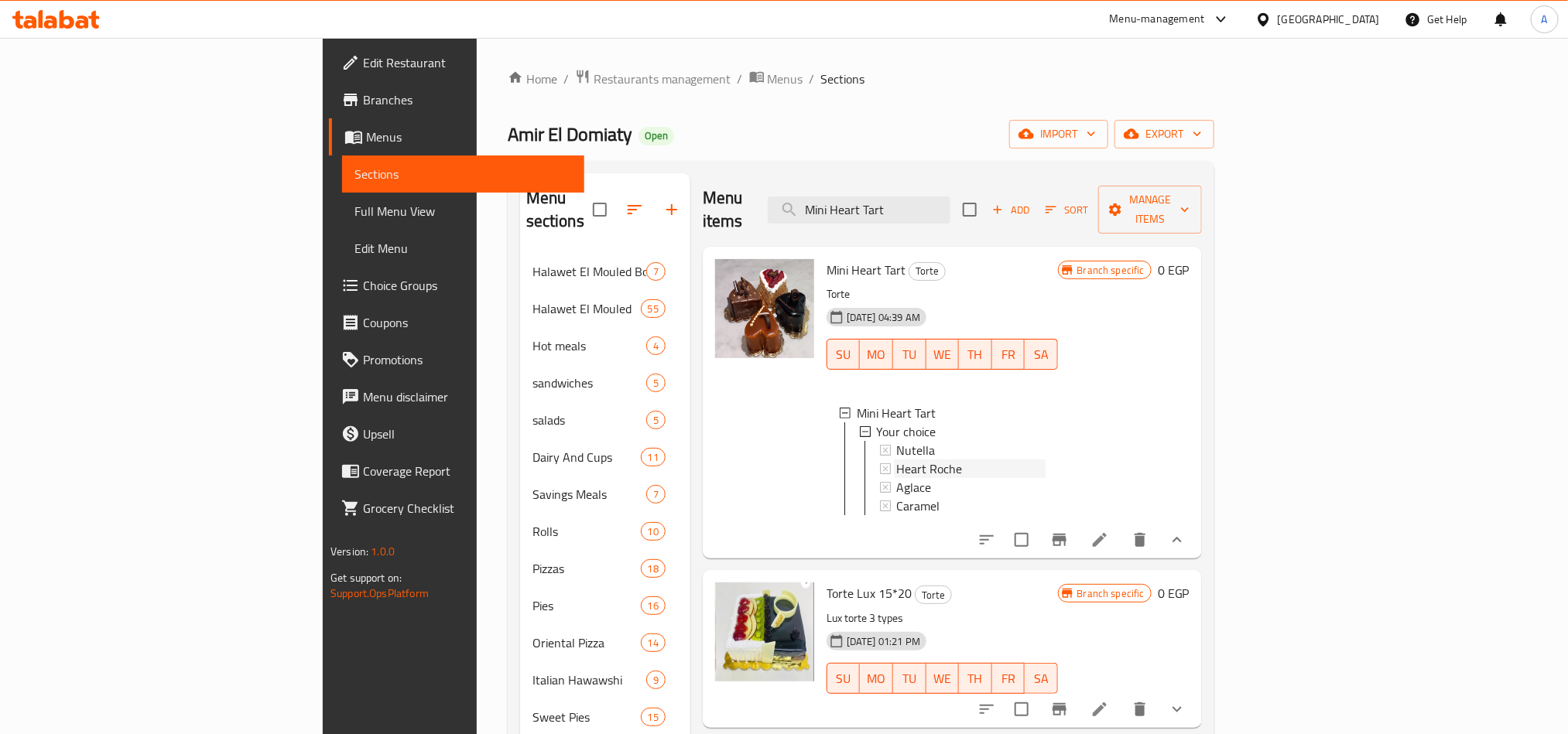
click at [897, 460] on span "Heart Roche" at bounding box center [929, 469] width 65 height 19
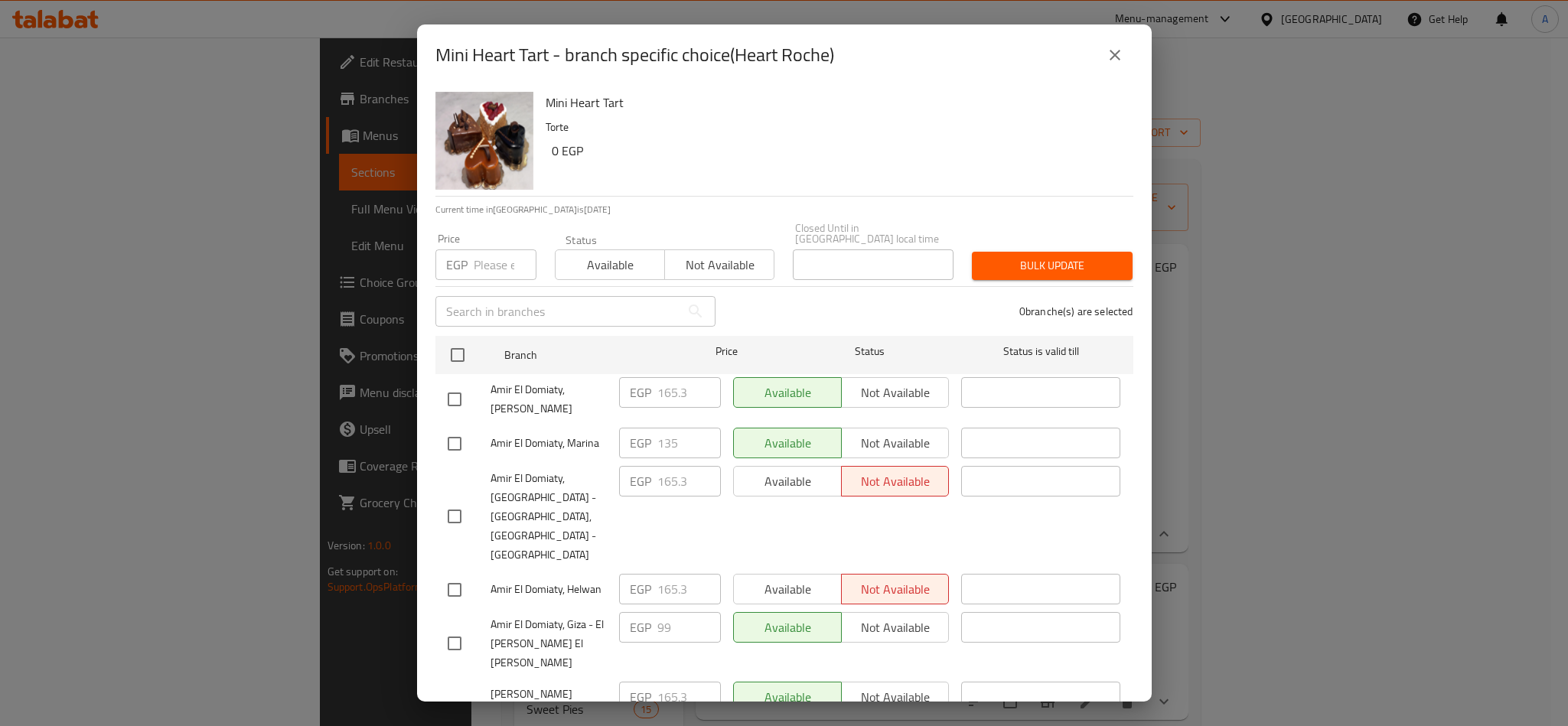
click at [853, 118] on p "Torte" at bounding box center [833, 128] width 575 height 19
click at [1110, 58] on icon "close" at bounding box center [1114, 55] width 18 height 18
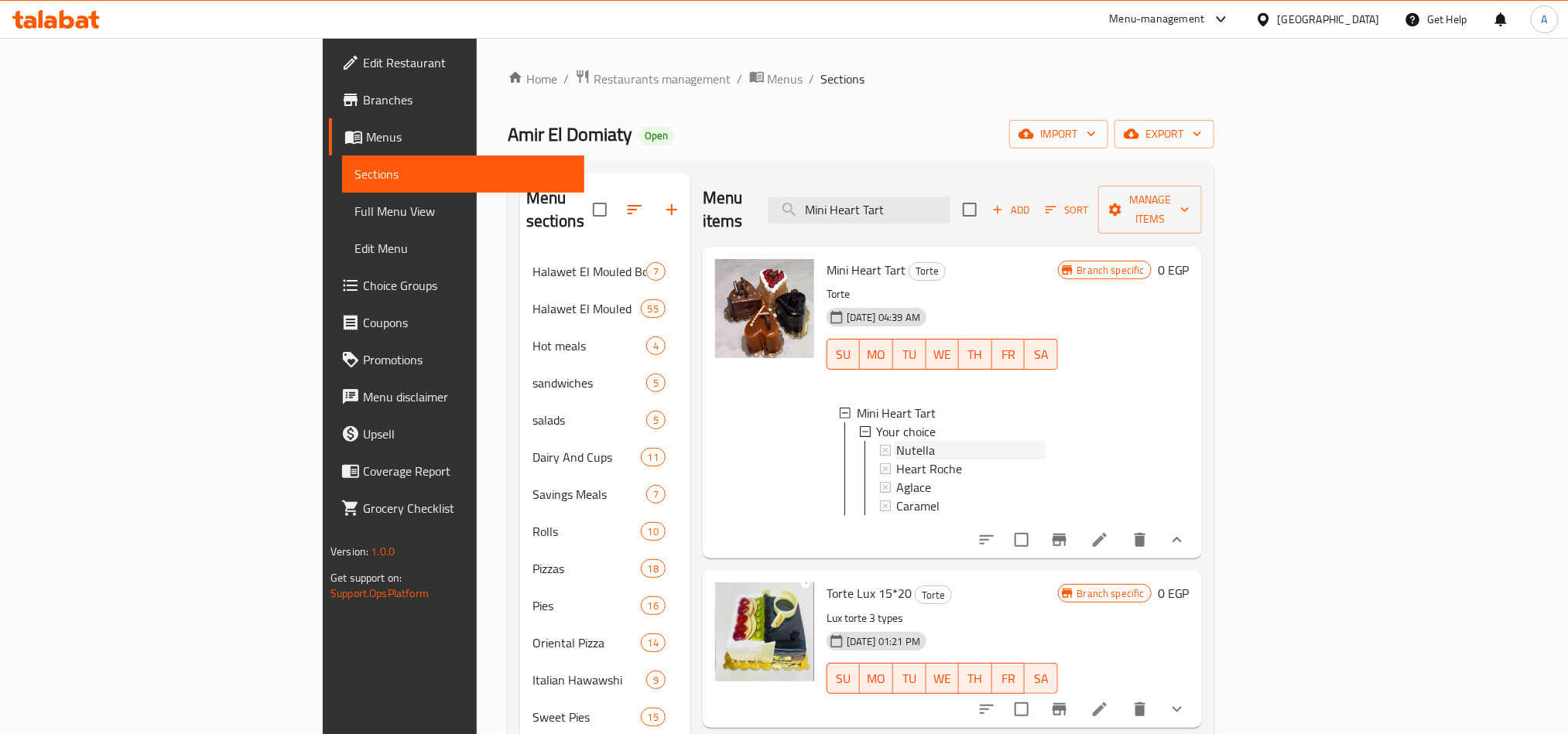
click at [897, 441] on span "Nutella" at bounding box center [916, 450] width 39 height 19
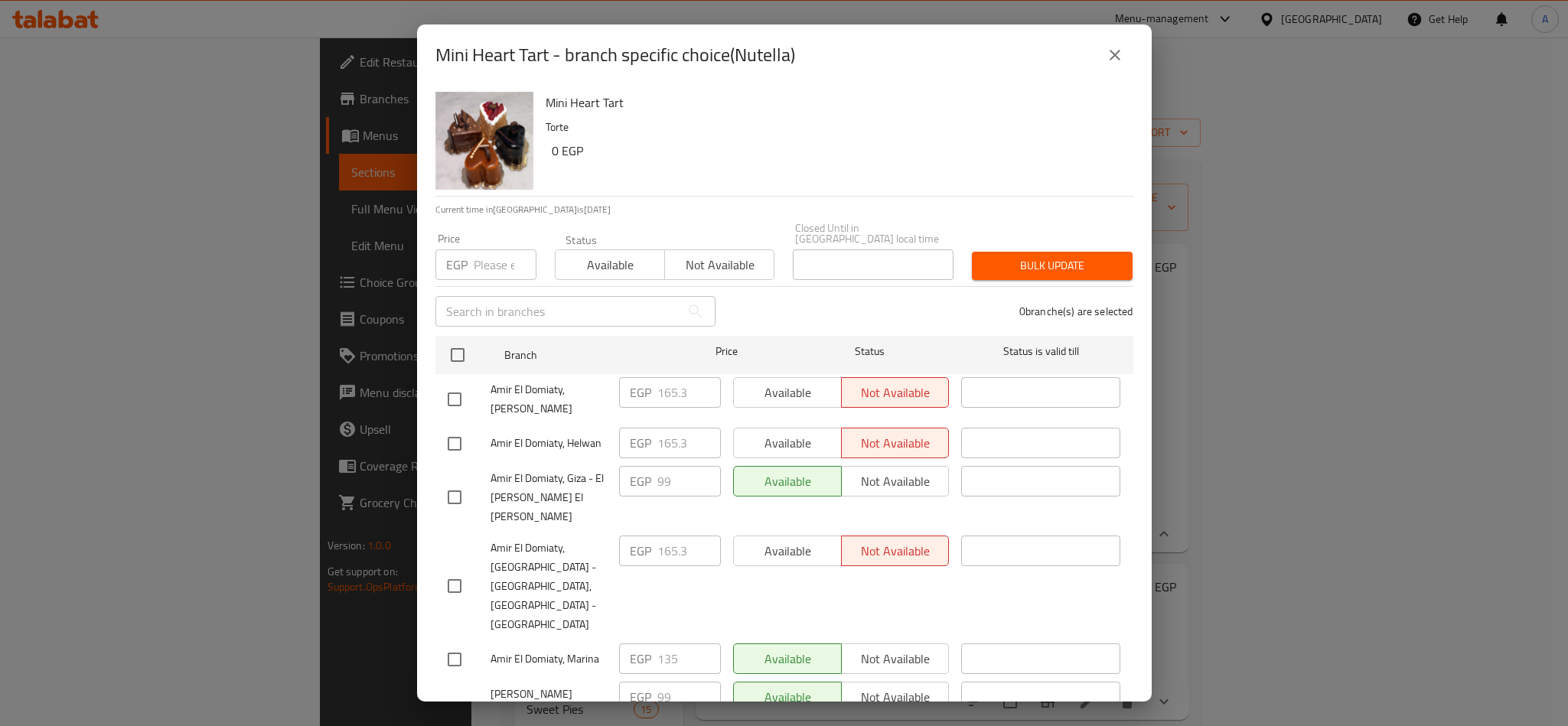
click at [949, 97] on h6 "Mini Heart Tart" at bounding box center [833, 102] width 575 height 22
click at [1112, 65] on button "close" at bounding box center [1115, 55] width 37 height 37
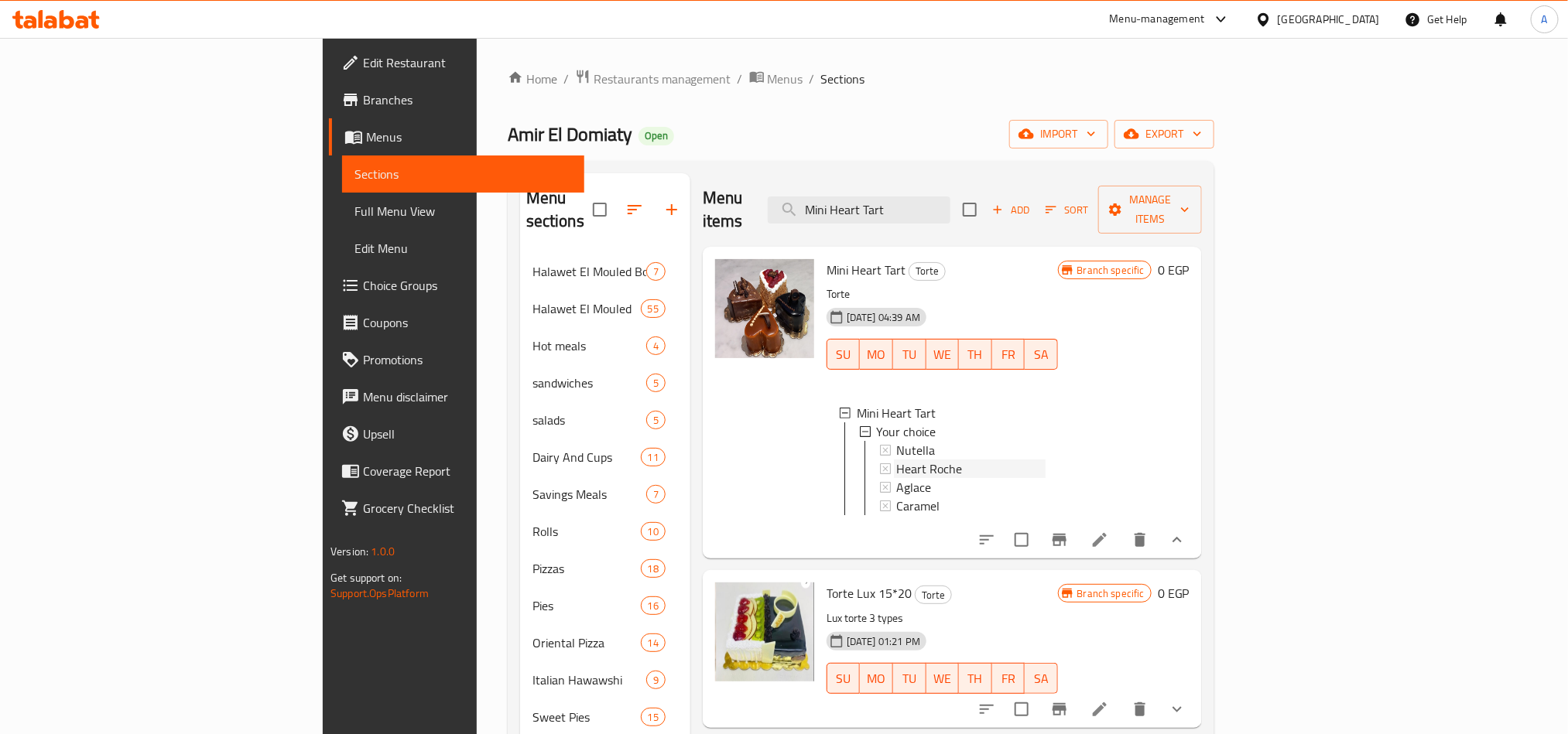
click at [897, 460] on span "Heart Roche" at bounding box center [929, 469] width 65 height 19
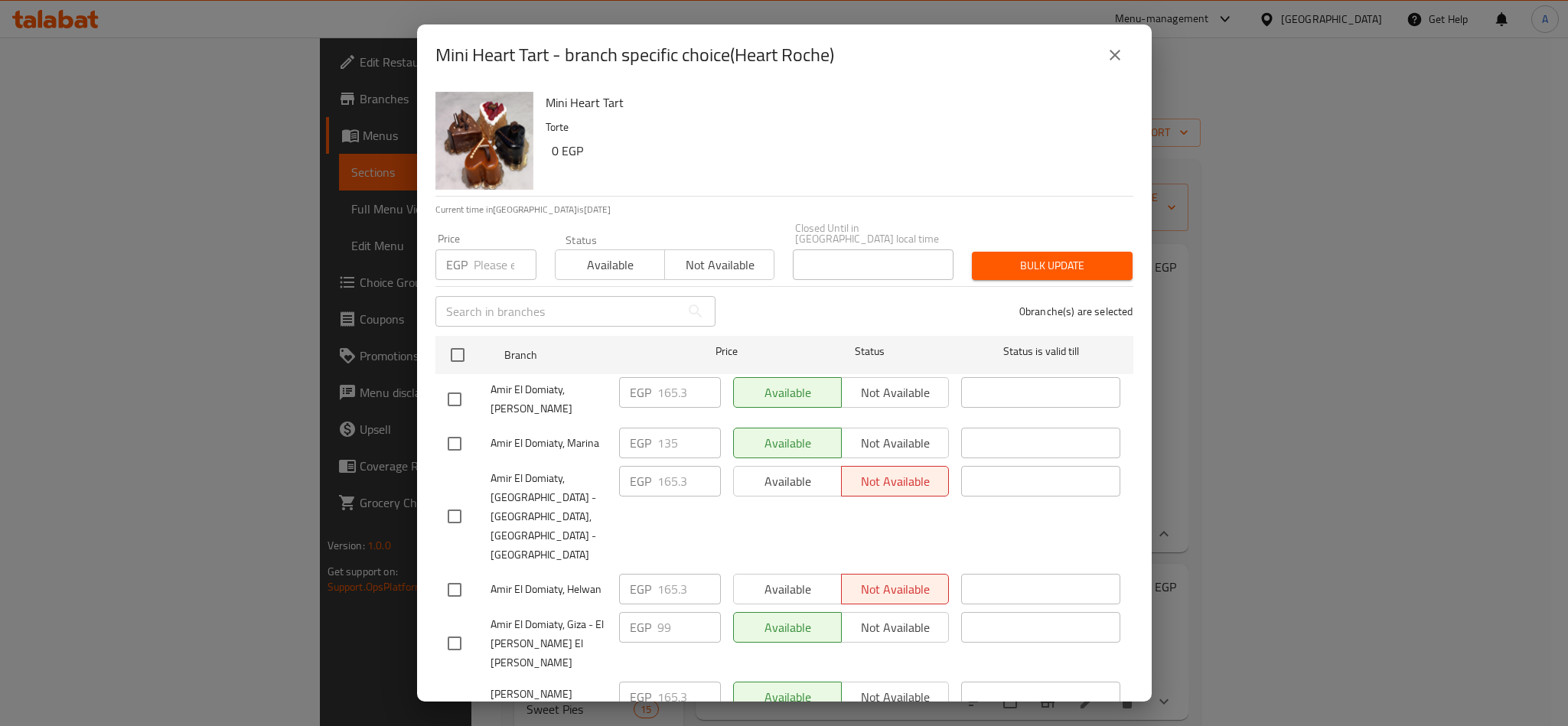
click at [923, 113] on h6 "Mini Heart Tart" at bounding box center [833, 102] width 575 height 22
click at [1121, 52] on icon "close" at bounding box center [1114, 55] width 18 height 18
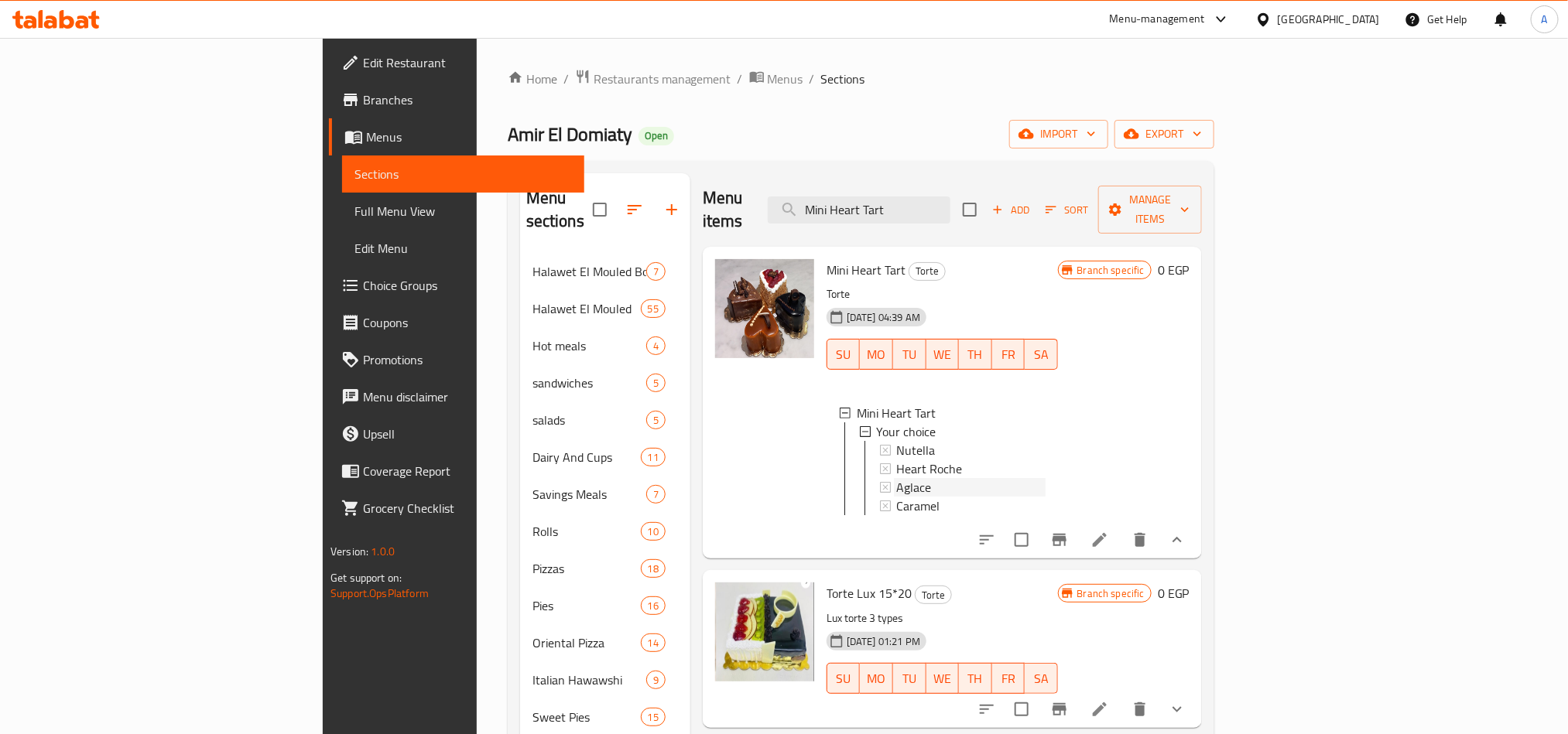
click at [897, 478] on div "Aglace" at bounding box center [971, 487] width 149 height 19
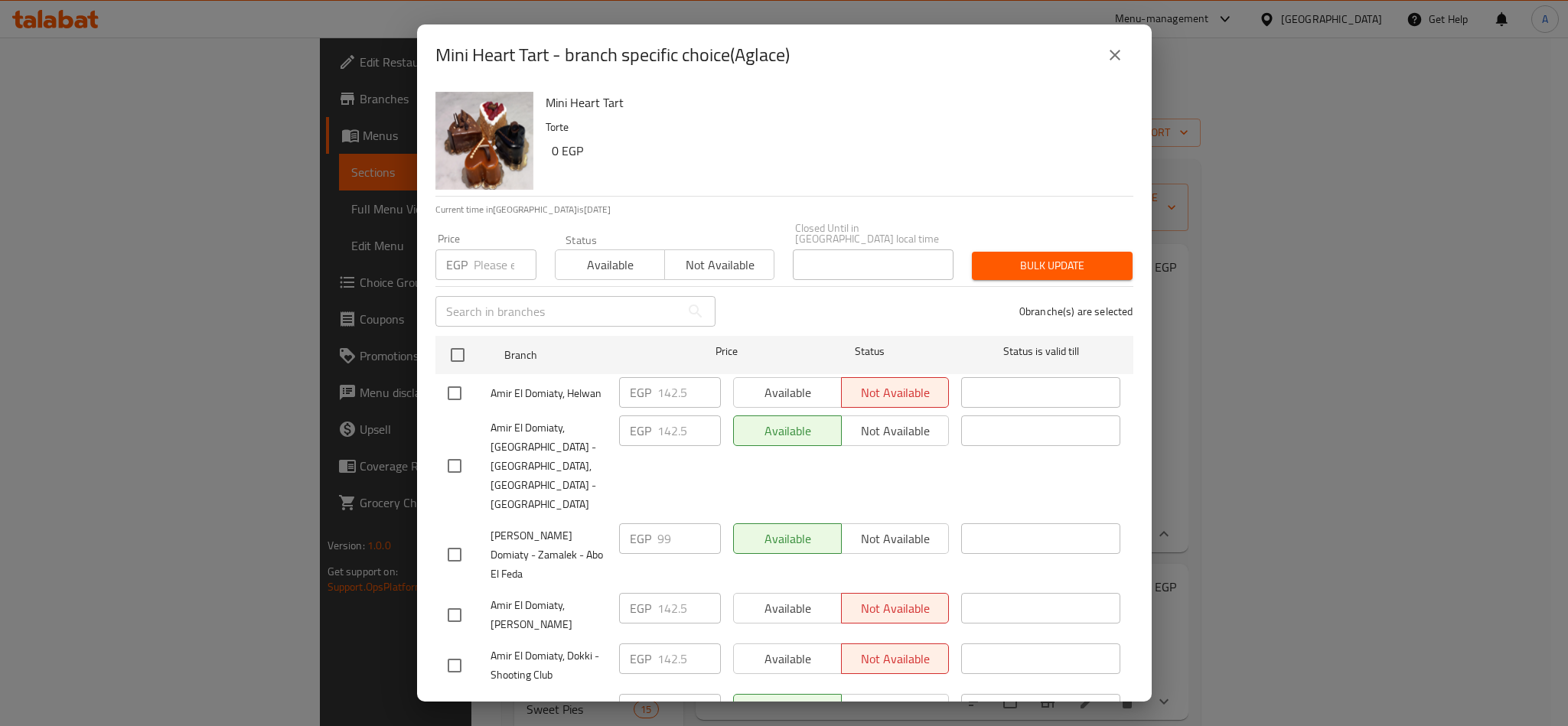
click at [928, 151] on h6 "0 EGP" at bounding box center [836, 150] width 569 height 22
click at [1113, 41] on button "close" at bounding box center [1115, 55] width 37 height 37
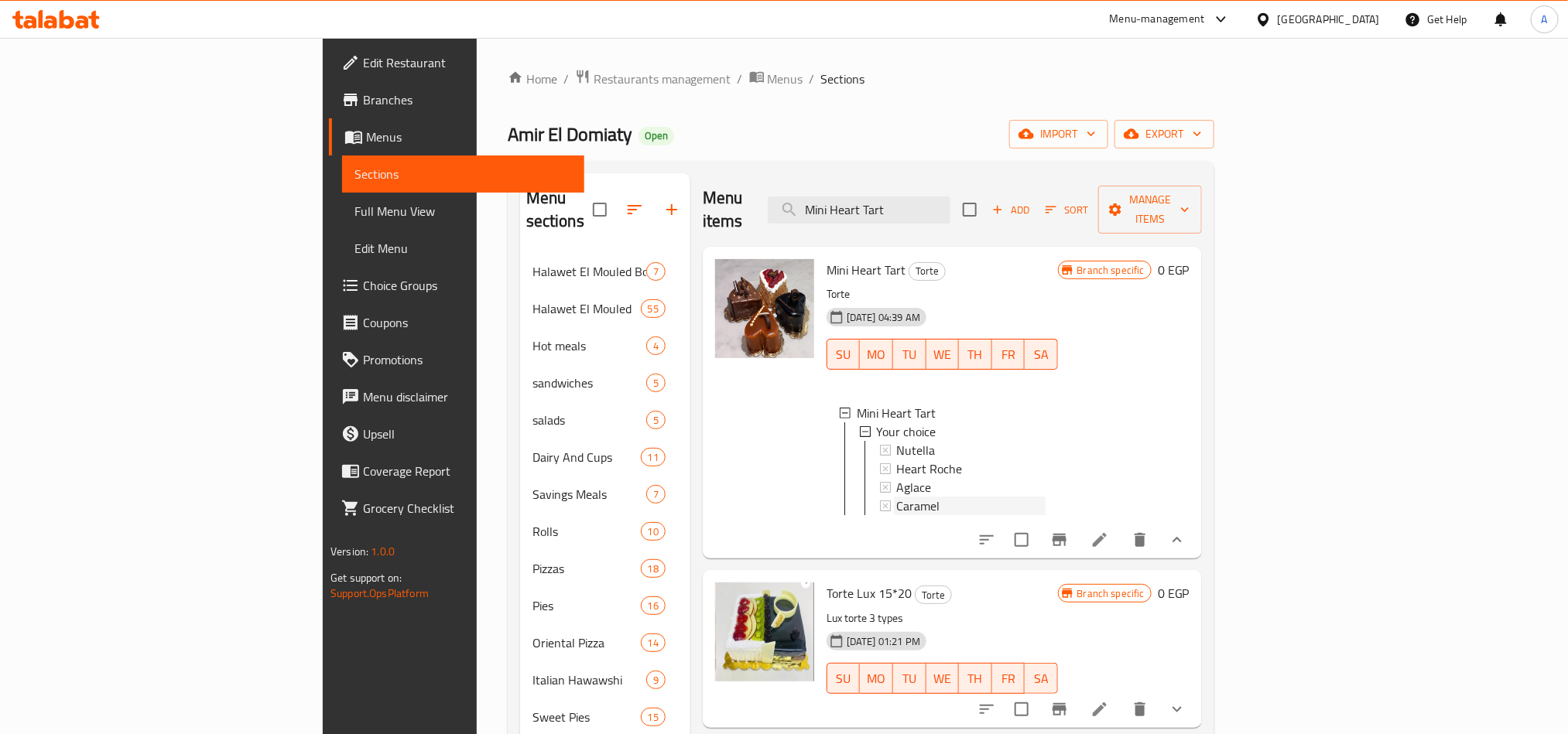
click at [897, 497] on span "Caramel" at bounding box center [918, 506] width 43 height 19
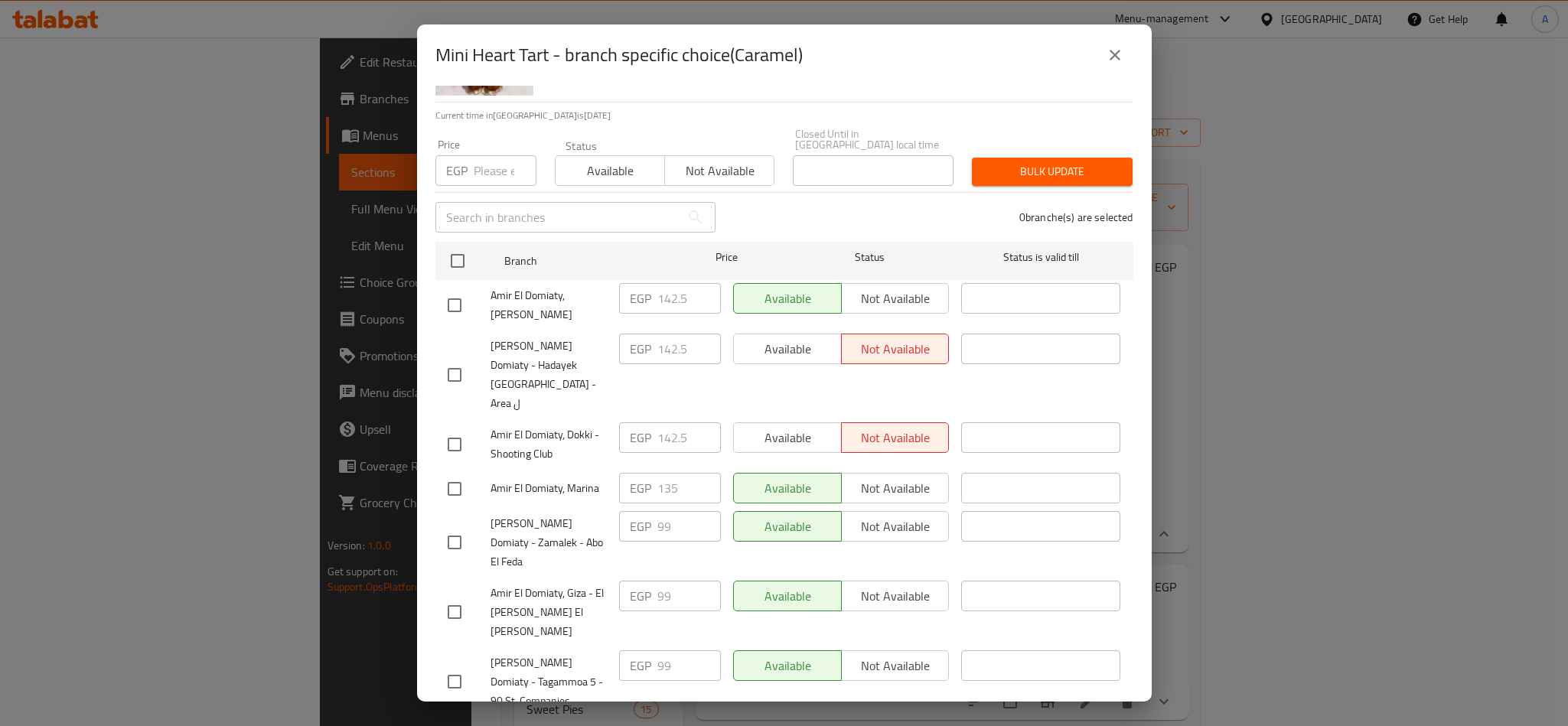
scroll to position [246, 0]
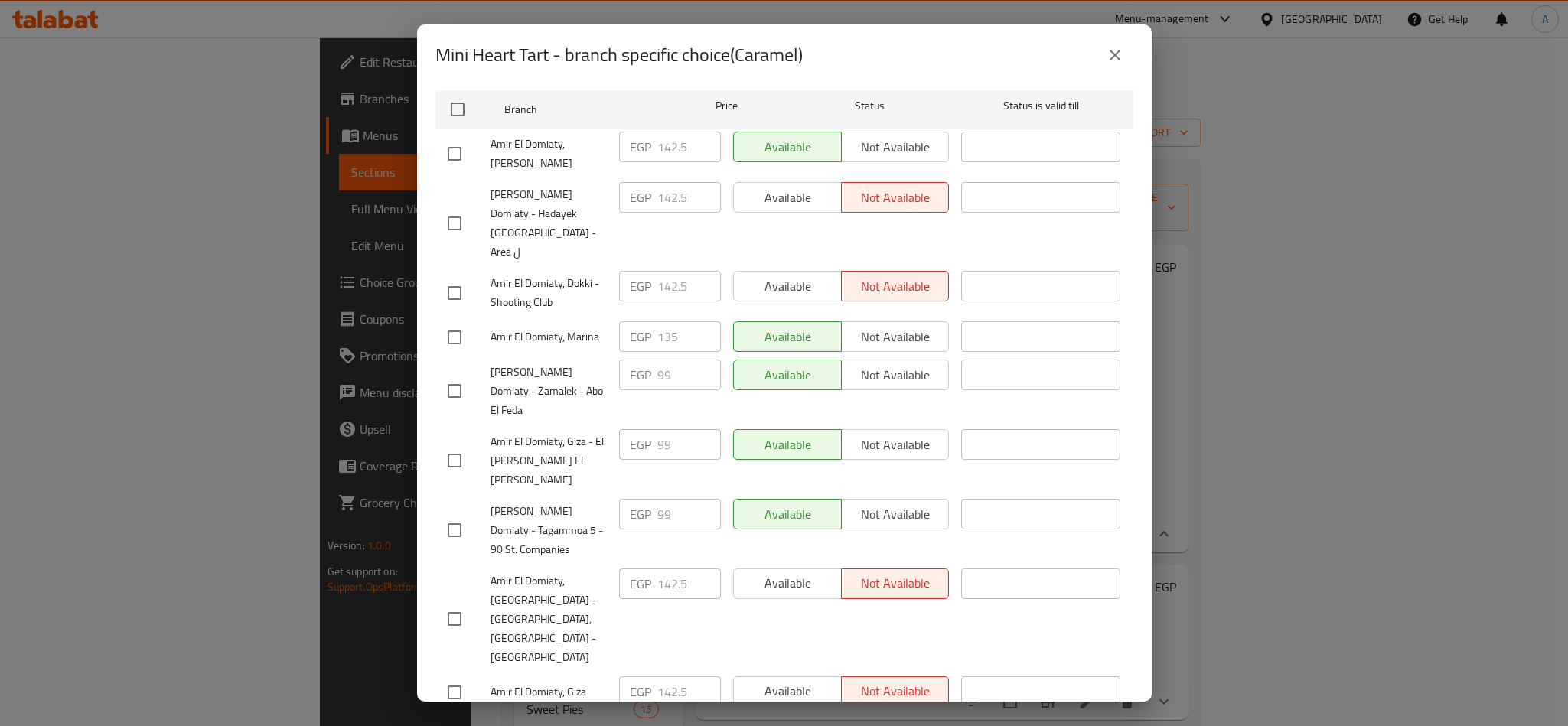
click at [507, 432] on span "Amir El Domiaty, Giza - El [PERSON_NAME] El [PERSON_NAME]" at bounding box center [548, 461] width 116 height 58
click at [1109, 52] on icon "close" at bounding box center [1114, 55] width 18 height 18
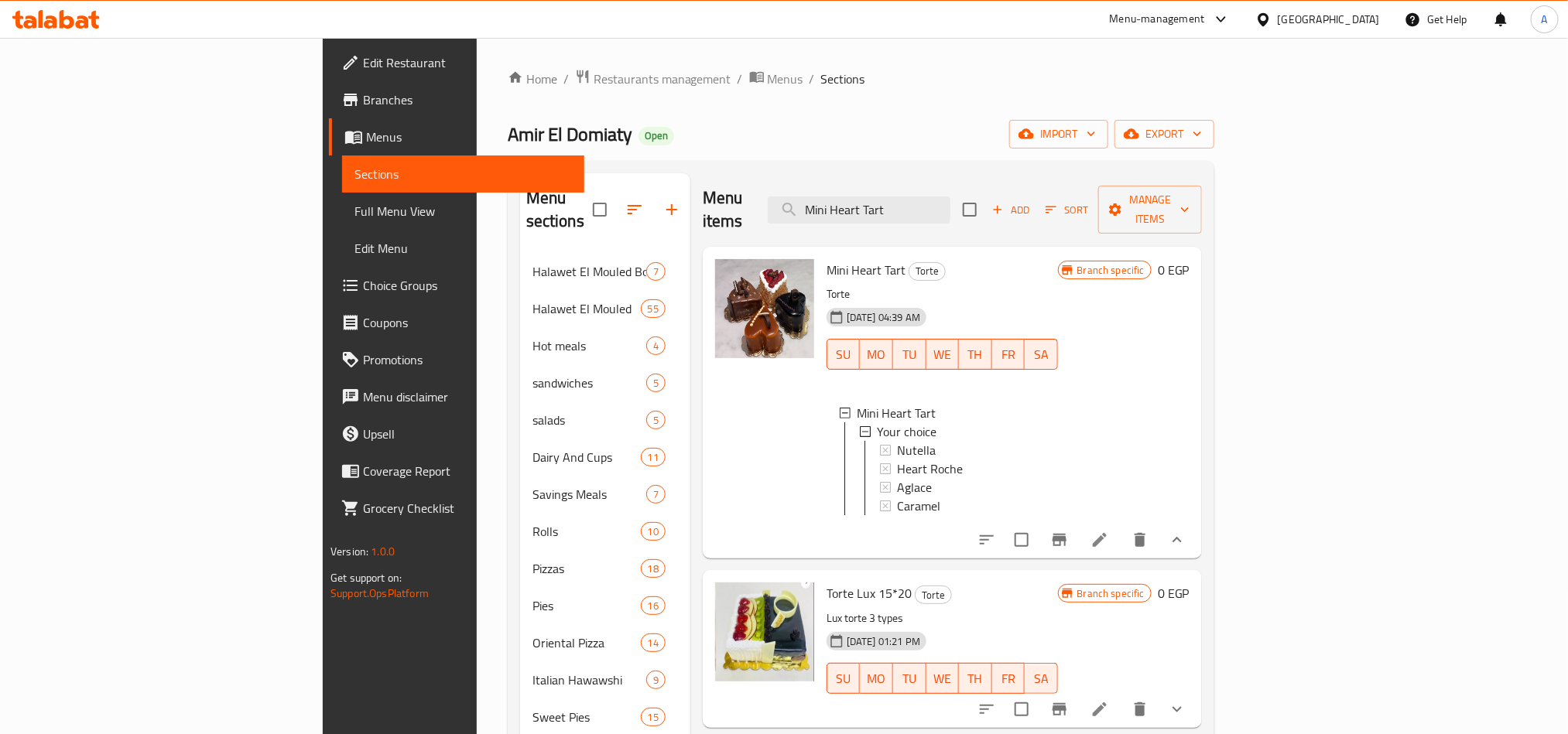
click at [897, 497] on div "Caramel" at bounding box center [971, 506] width 149 height 19
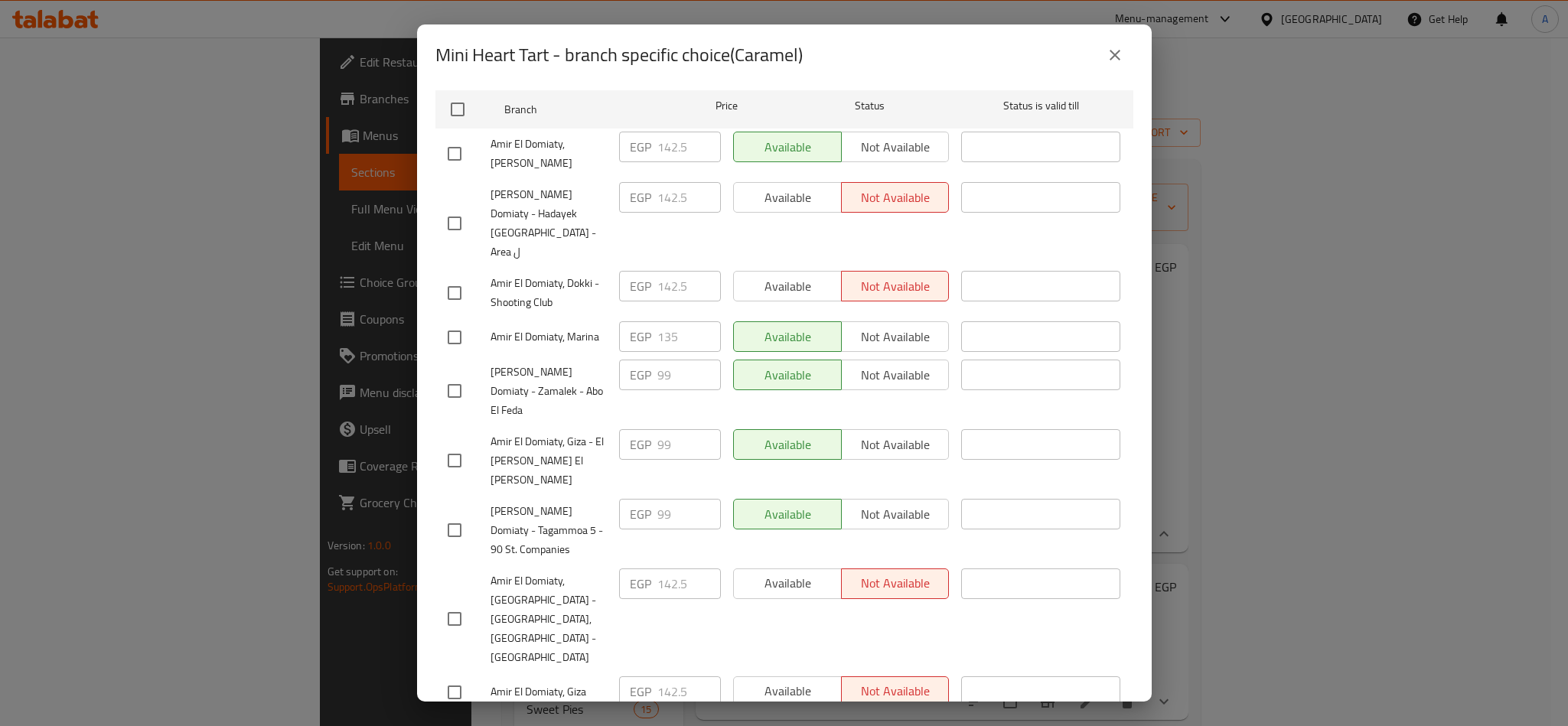
click at [548, 572] on span "Amir El Domiaty, [GEOGRAPHIC_DATA] - [GEOGRAPHIC_DATA],[GEOGRAPHIC_DATA] - [GEO…" at bounding box center [548, 619] width 116 height 95
click at [545, 502] on span "[PERSON_NAME] Domiaty - Tagammoa 5 - 90 St. Companies" at bounding box center [548, 531] width 116 height 58
click at [1109, 59] on icon "close" at bounding box center [1114, 55] width 18 height 18
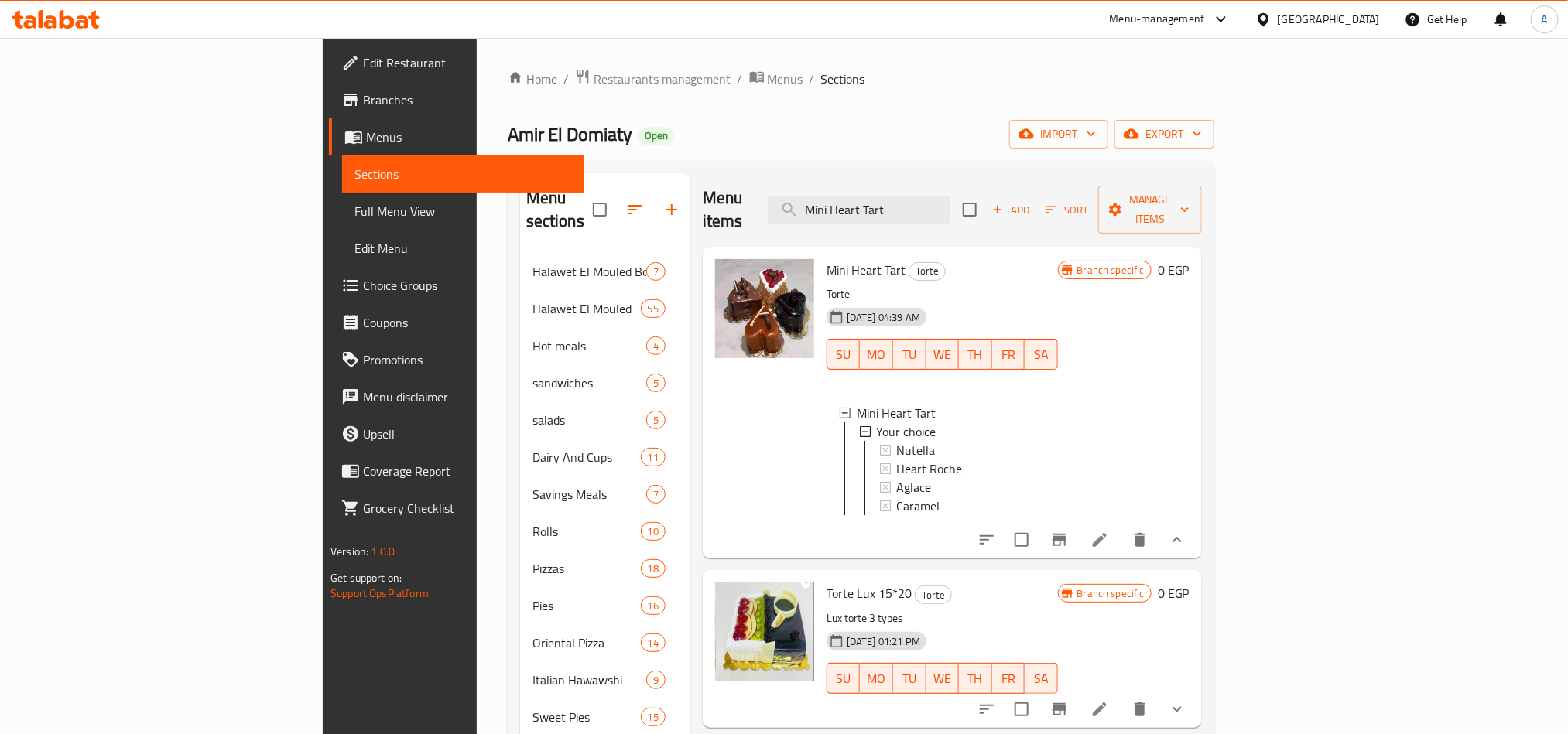
click at [363, 103] on span "Branches" at bounding box center [467, 99] width 209 height 19
